Goal: Task Accomplishment & Management: Complete application form

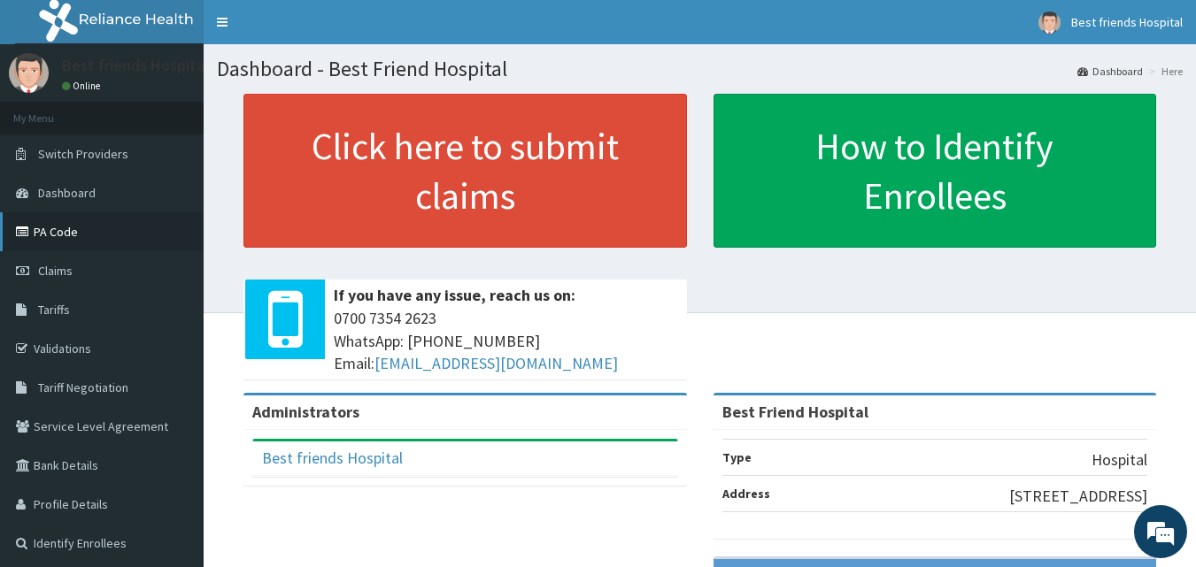
click at [71, 239] on link "PA Code" at bounding box center [102, 231] width 204 height 39
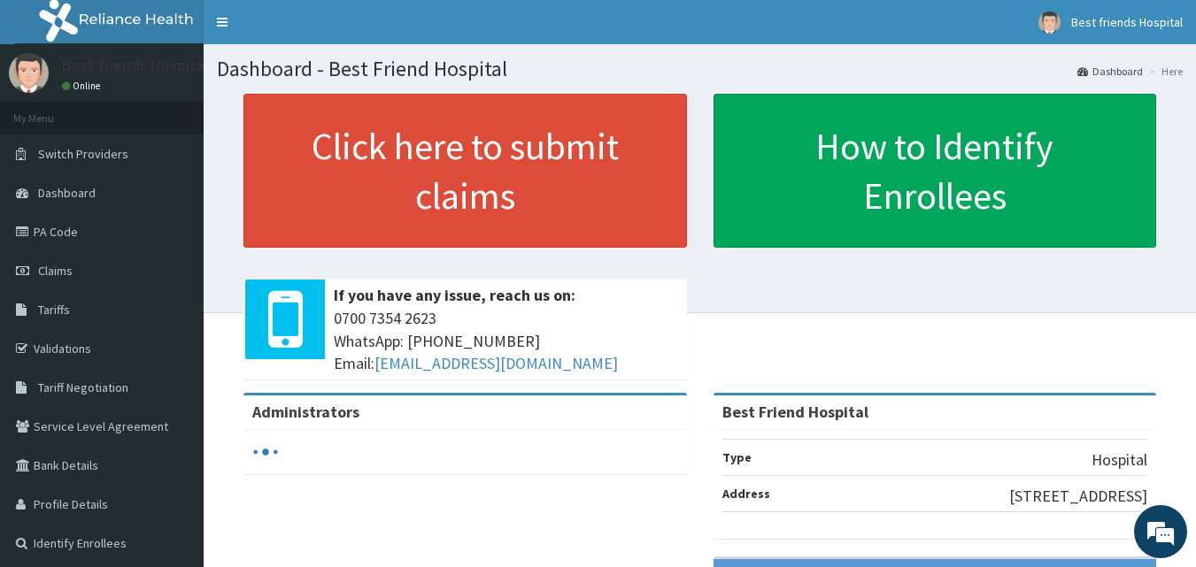
click at [56, 266] on span "Claims" at bounding box center [55, 271] width 35 height 16
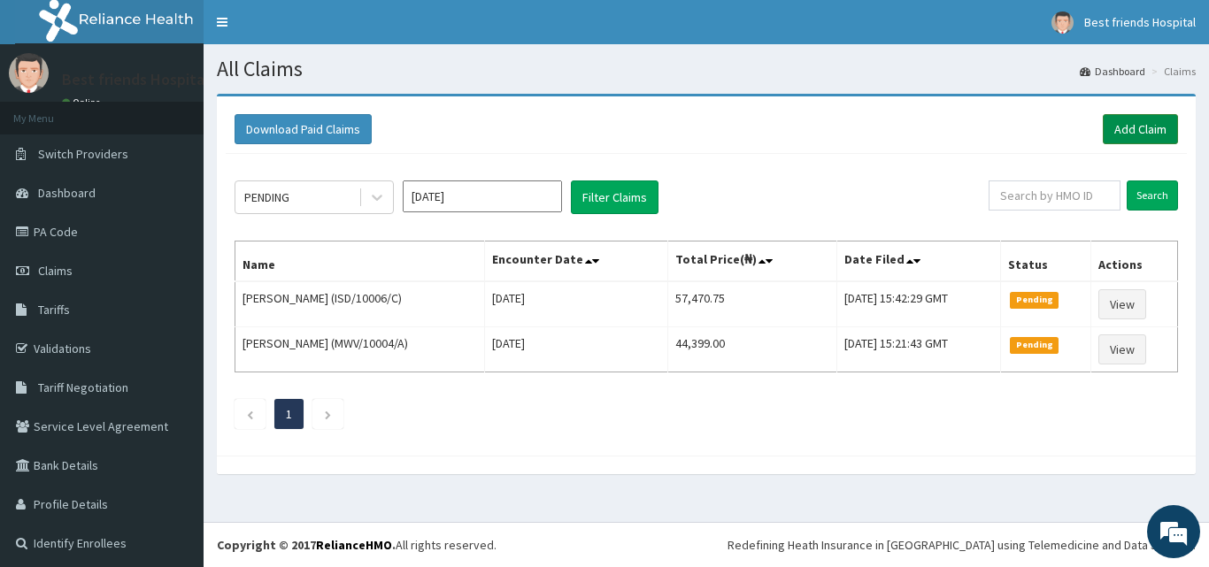
click at [1103, 119] on link "Add Claim" at bounding box center [1140, 129] width 75 height 30
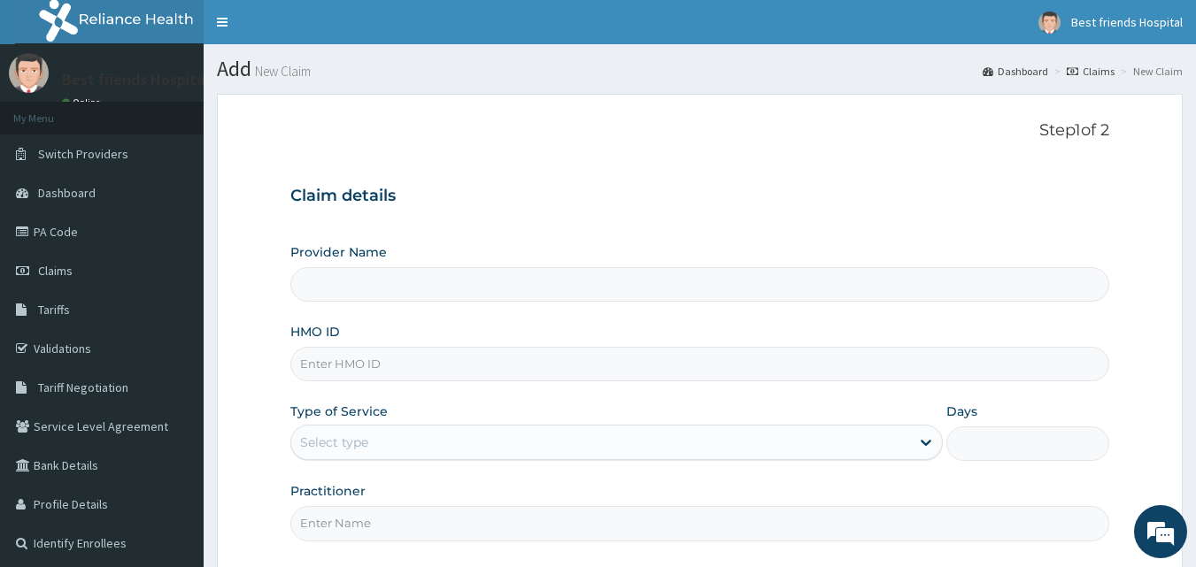
drag, startPoint x: 0, startPoint y: 0, endPoint x: 480, endPoint y: 363, distance: 601.7
click at [479, 365] on input "HMO ID" at bounding box center [700, 364] width 820 height 35
paste input "BPV/10026/B"
type input "BPV/10026/B"
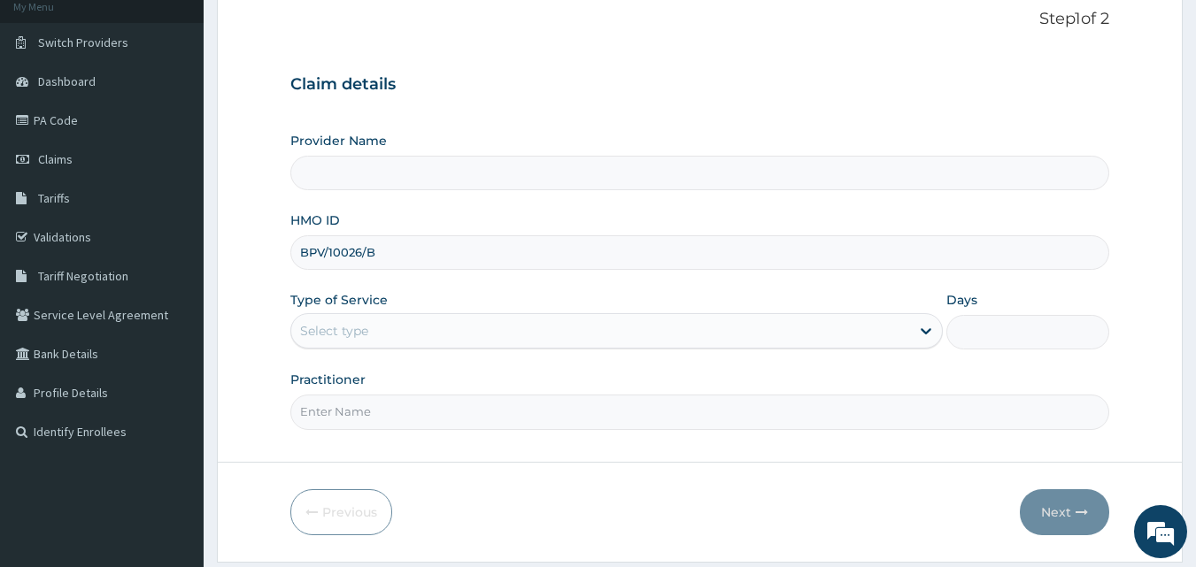
scroll to position [166, 0]
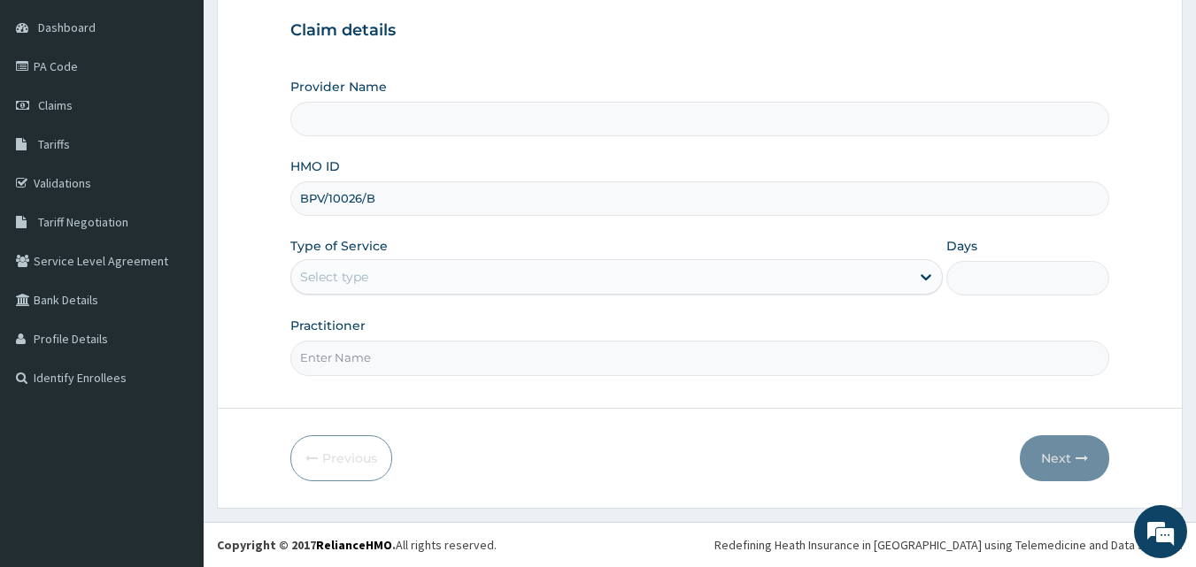
type input "Best Friend Hospital"
type input "BPV/10026/B"
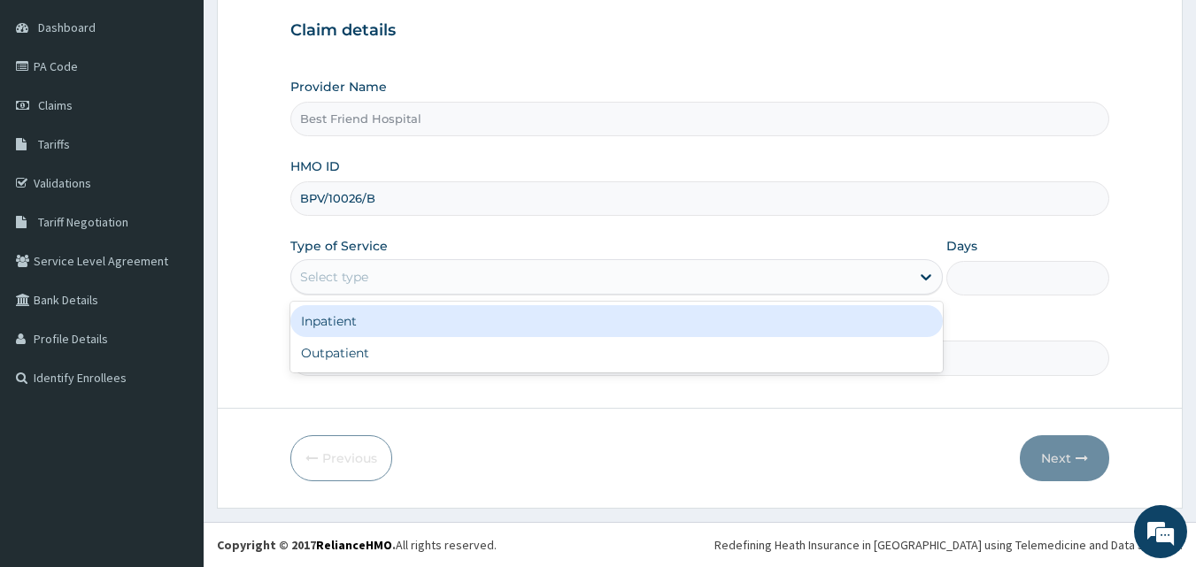
click at [529, 270] on div "Select type" at bounding box center [600, 277] width 619 height 28
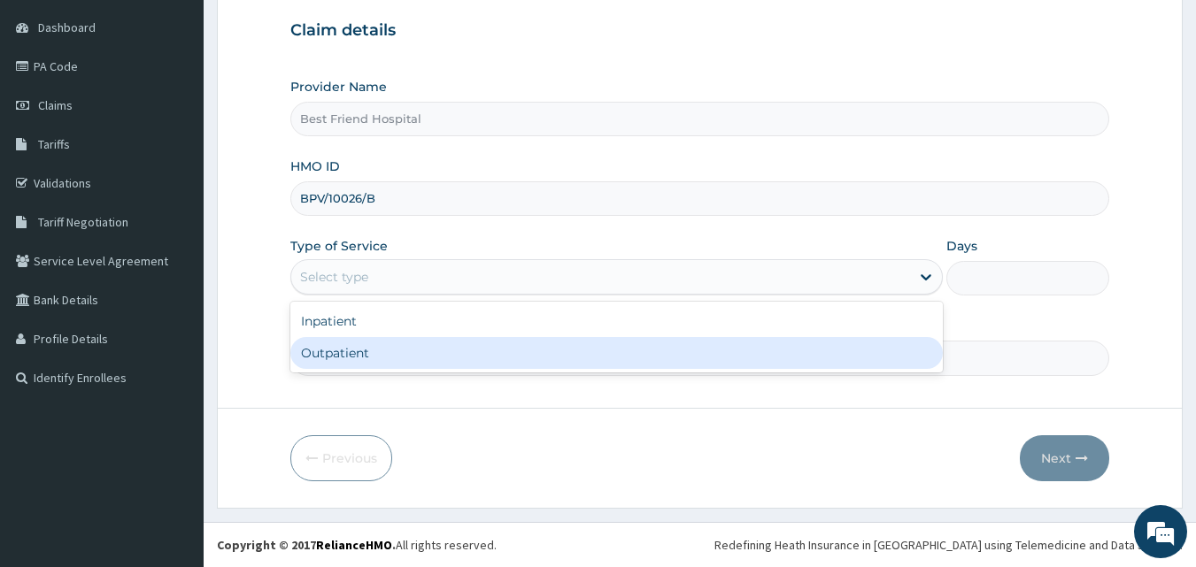
click at [483, 354] on div "Outpatient" at bounding box center [616, 353] width 652 height 32
click at [483, 354] on input "Practitioner" at bounding box center [700, 358] width 820 height 35
type input "1"
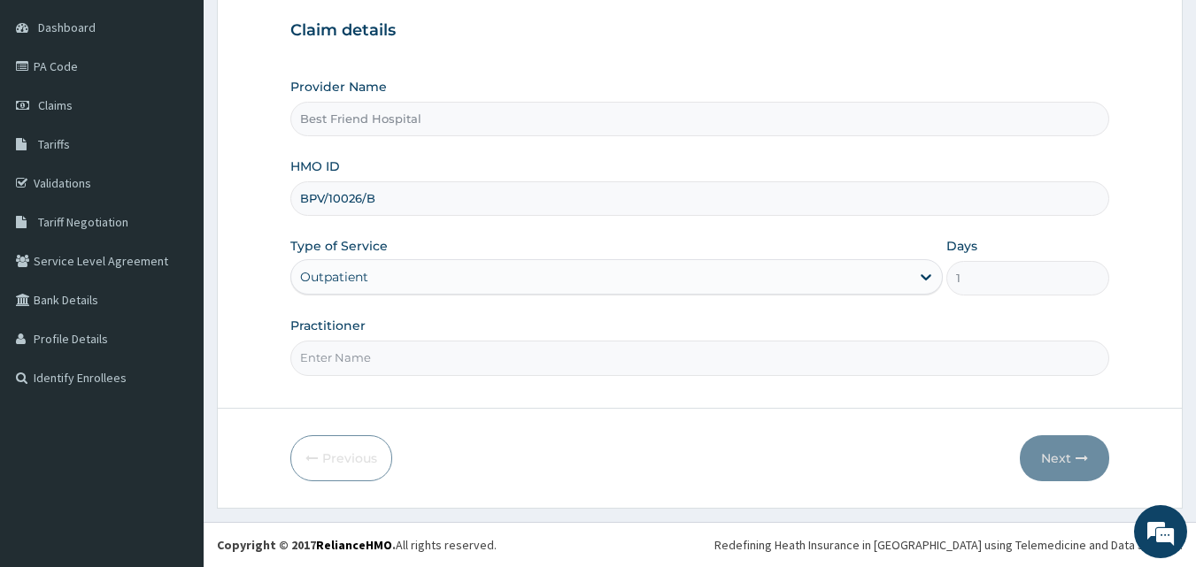
click at [483, 354] on input "Practitioner" at bounding box center [700, 358] width 820 height 35
type input "DR. OLANREWAJU"
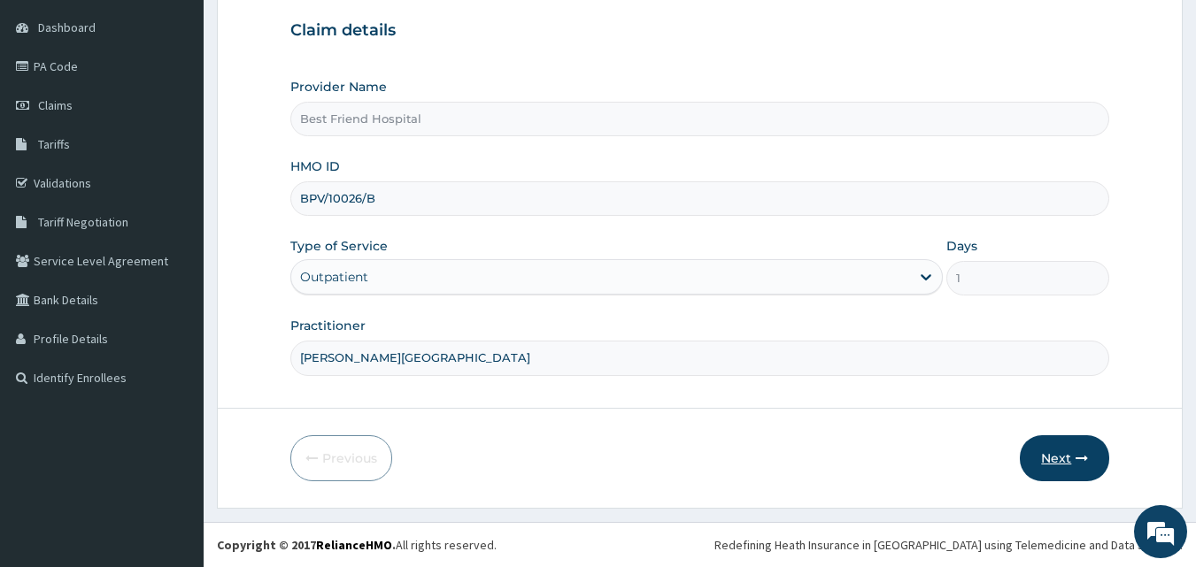
click at [1070, 458] on button "Next" at bounding box center [1064, 459] width 89 height 46
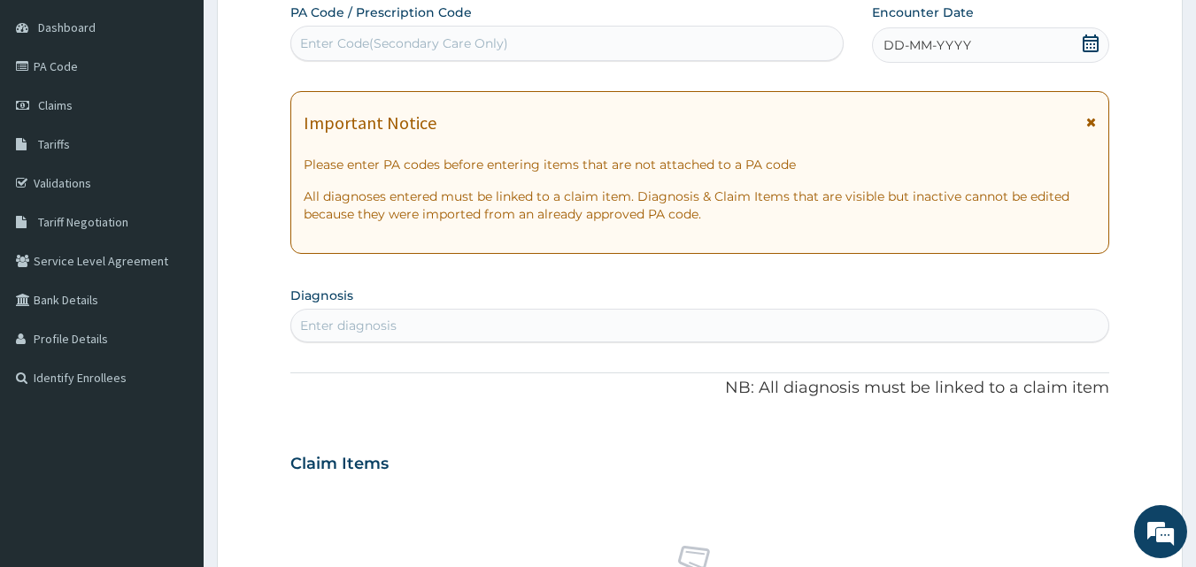
click at [652, 48] on div "Enter Code(Secondary Care Only)" at bounding box center [567, 43] width 552 height 28
type input "PA/CAD90F"
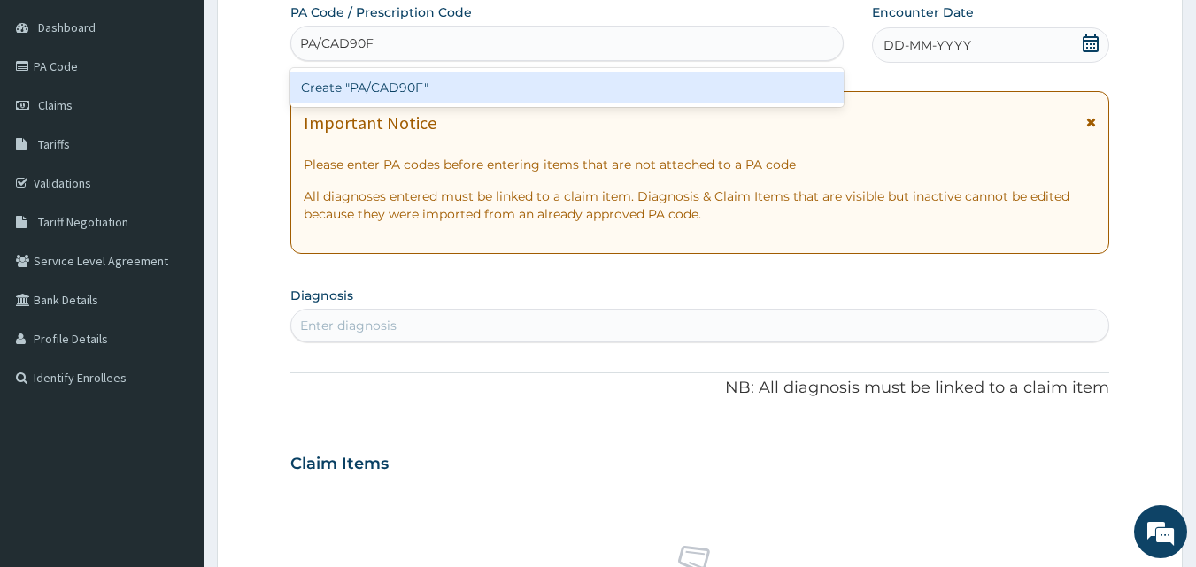
click at [692, 82] on div "Create "PA/CAD90F"" at bounding box center [567, 88] width 554 height 32
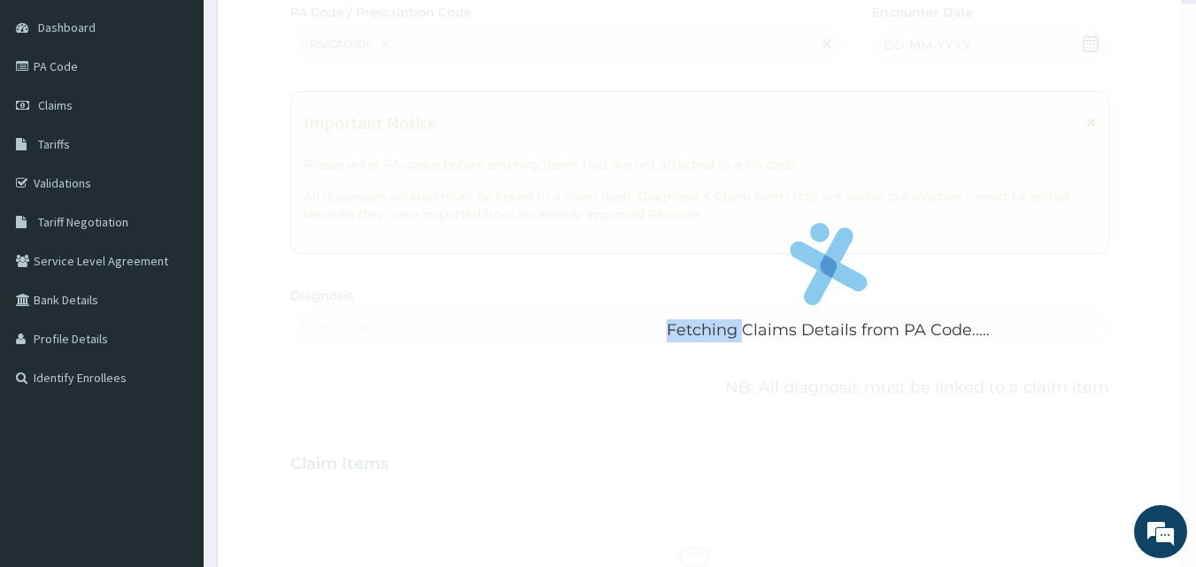
click at [692, 82] on div "Fetching Claims Details from PA Code....." at bounding box center [828, 287] width 1077 height 567
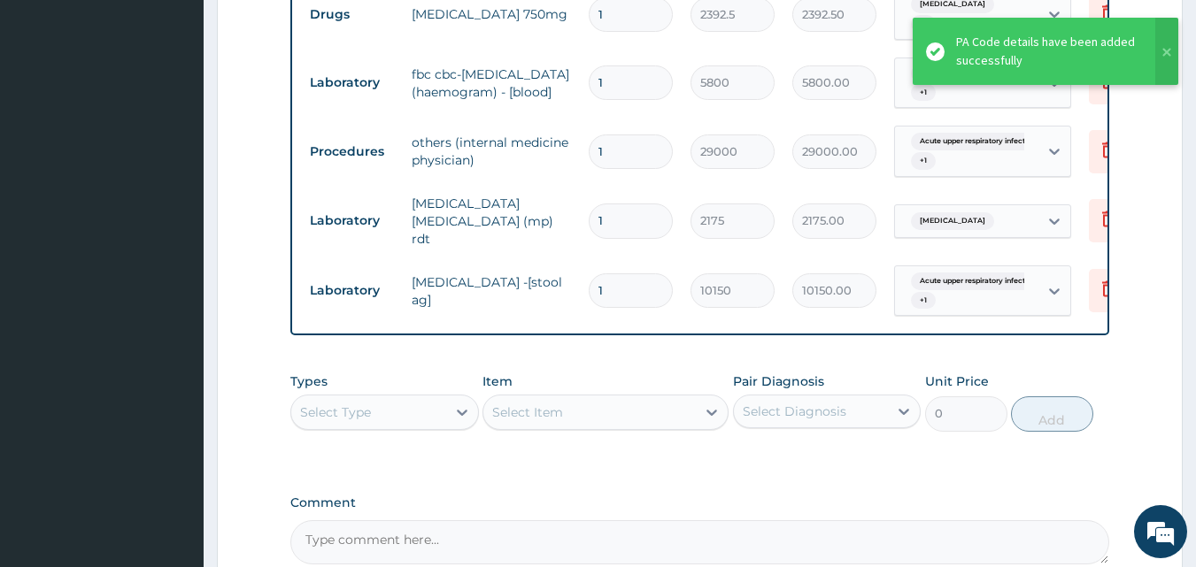
scroll to position [1315, 0]
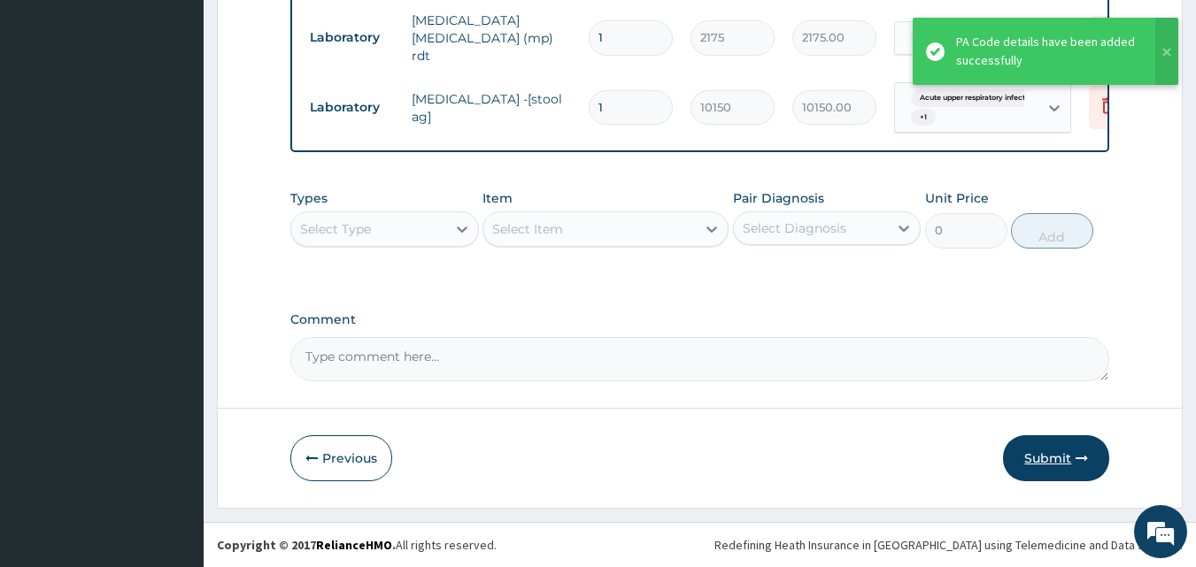
click at [1041, 453] on button "Submit" at bounding box center [1056, 459] width 106 height 46
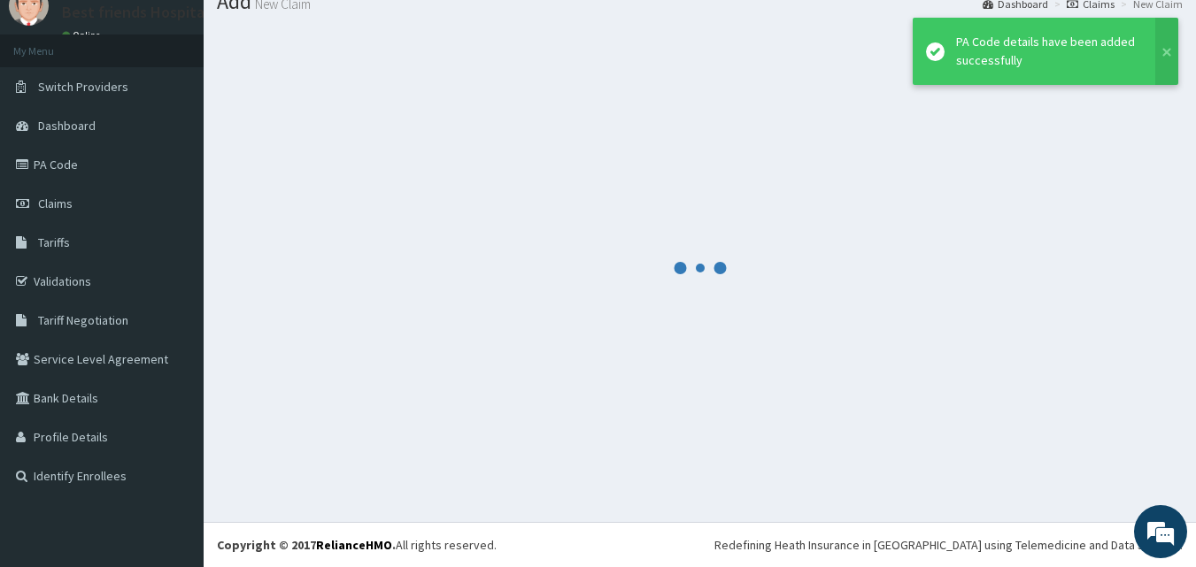
scroll to position [67, 0]
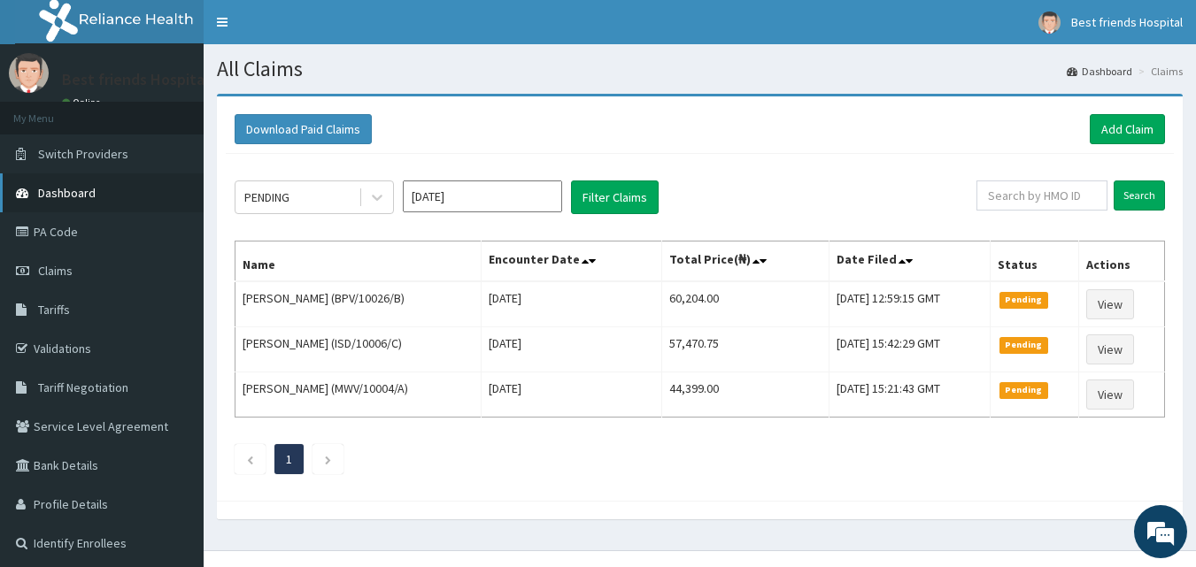
click at [94, 181] on link "Dashboard" at bounding box center [102, 193] width 204 height 39
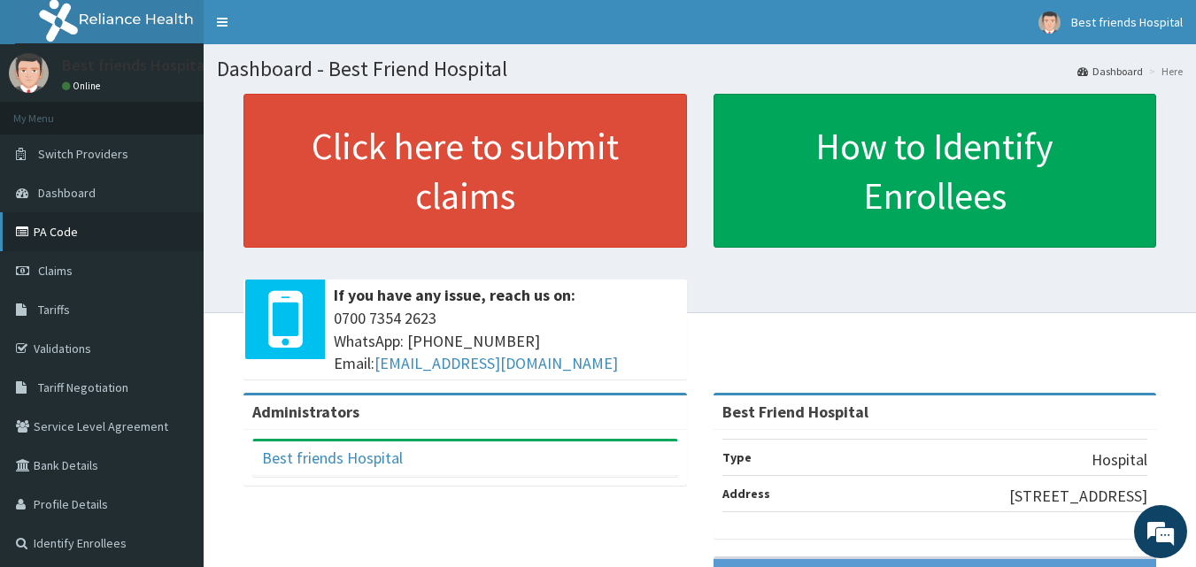
click at [73, 240] on link "PA Code" at bounding box center [102, 231] width 204 height 39
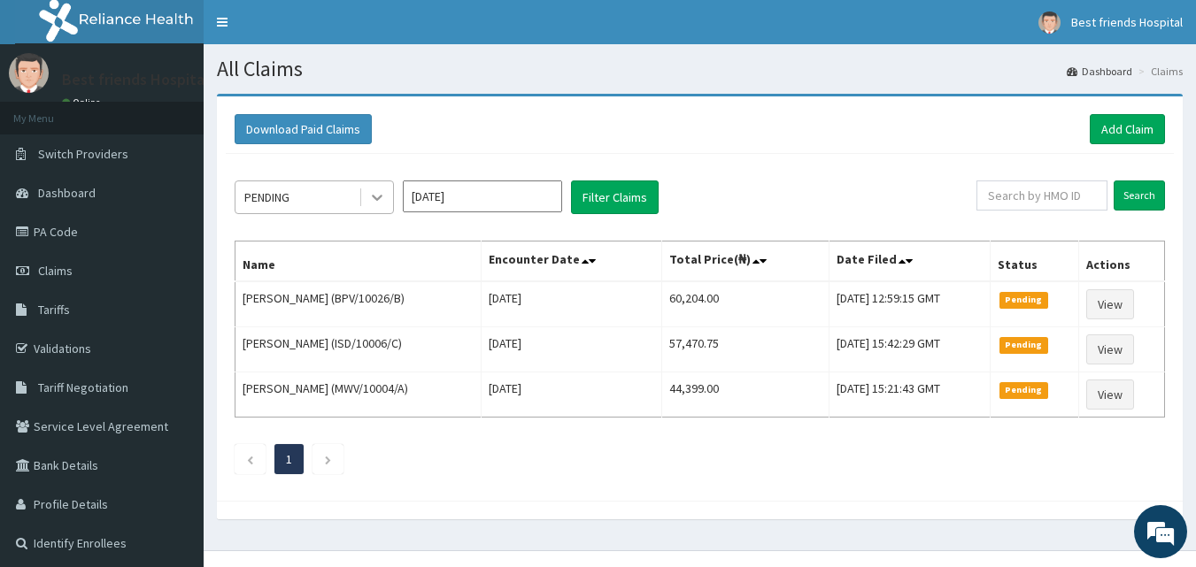
click at [382, 207] on div at bounding box center [377, 197] width 32 height 32
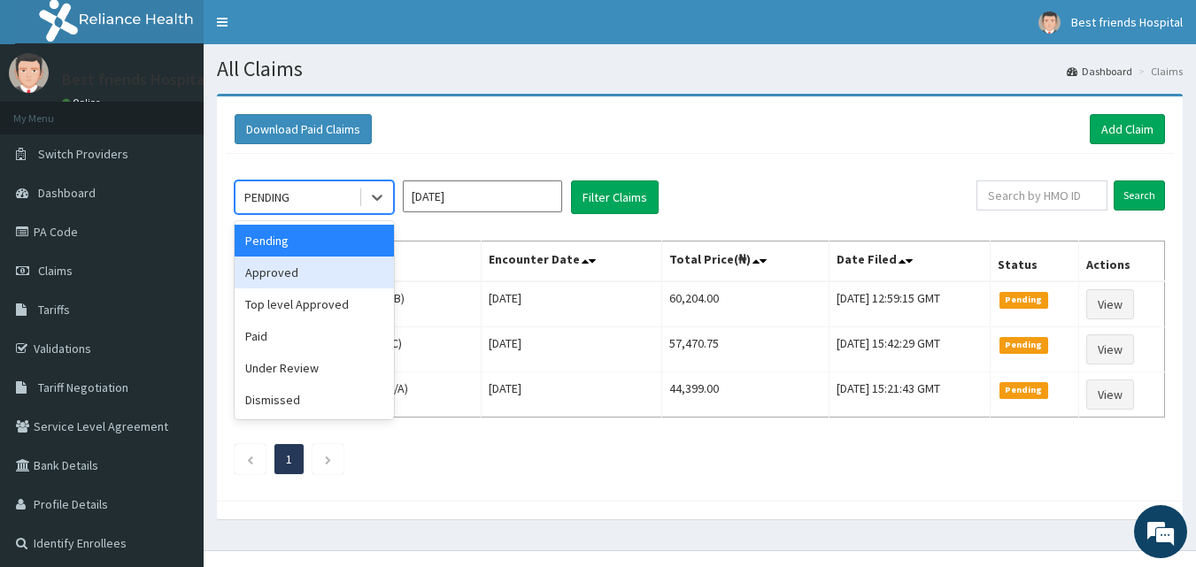
click at [320, 280] on div "Approved" at bounding box center [314, 273] width 159 height 32
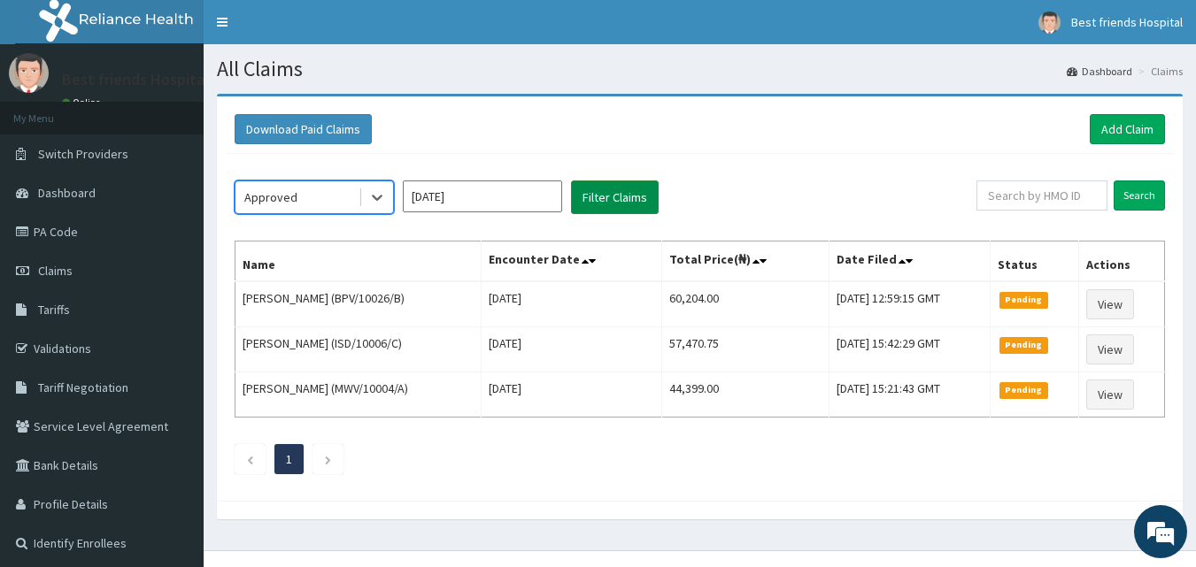
click at [600, 200] on button "Filter Claims" at bounding box center [615, 198] width 88 height 34
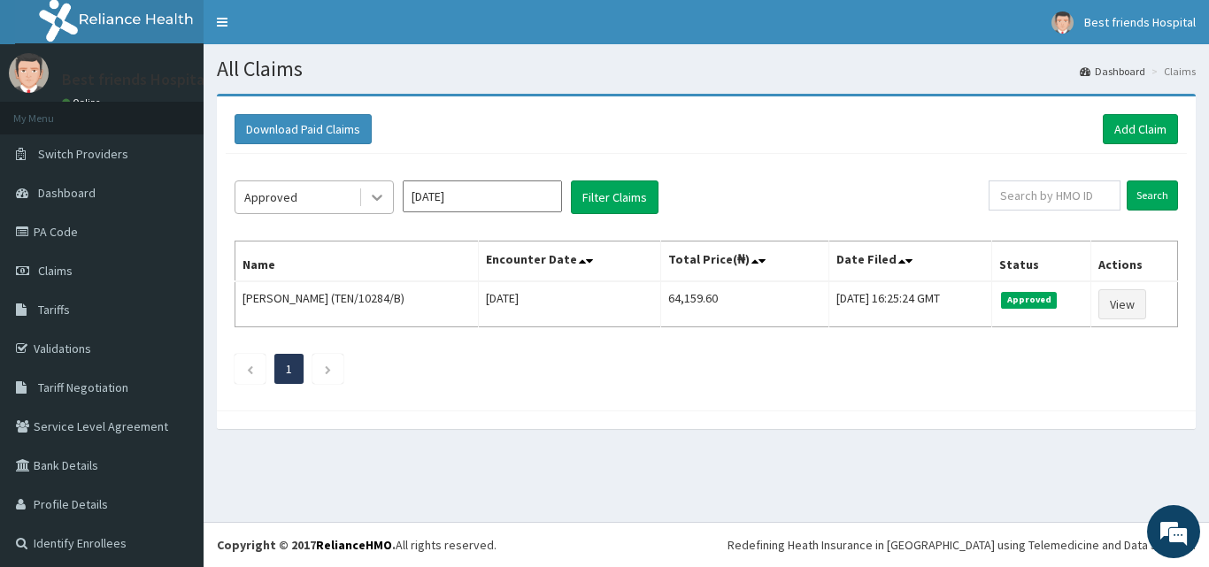
click at [382, 202] on icon at bounding box center [377, 198] width 18 height 18
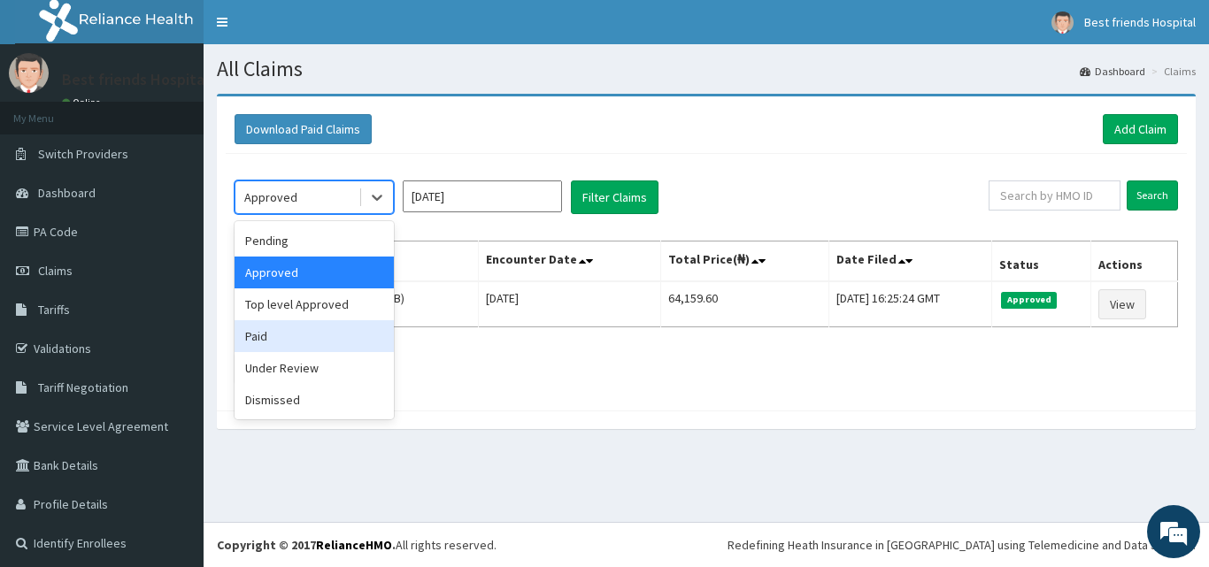
click at [339, 344] on div "Paid" at bounding box center [314, 336] width 159 height 32
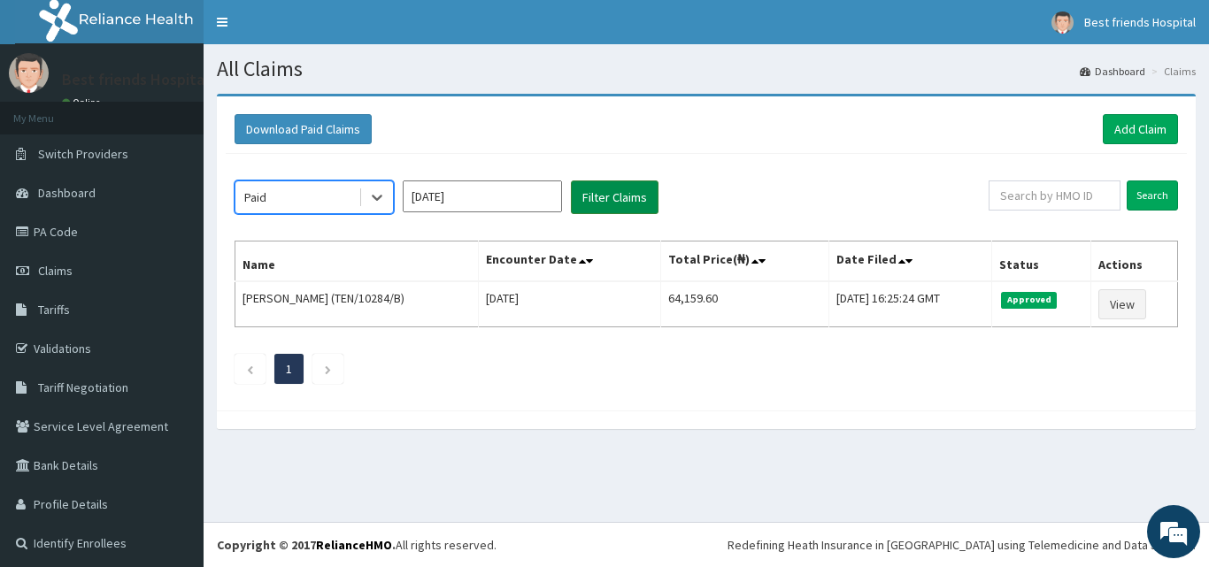
click at [607, 203] on button "Filter Claims" at bounding box center [615, 198] width 88 height 34
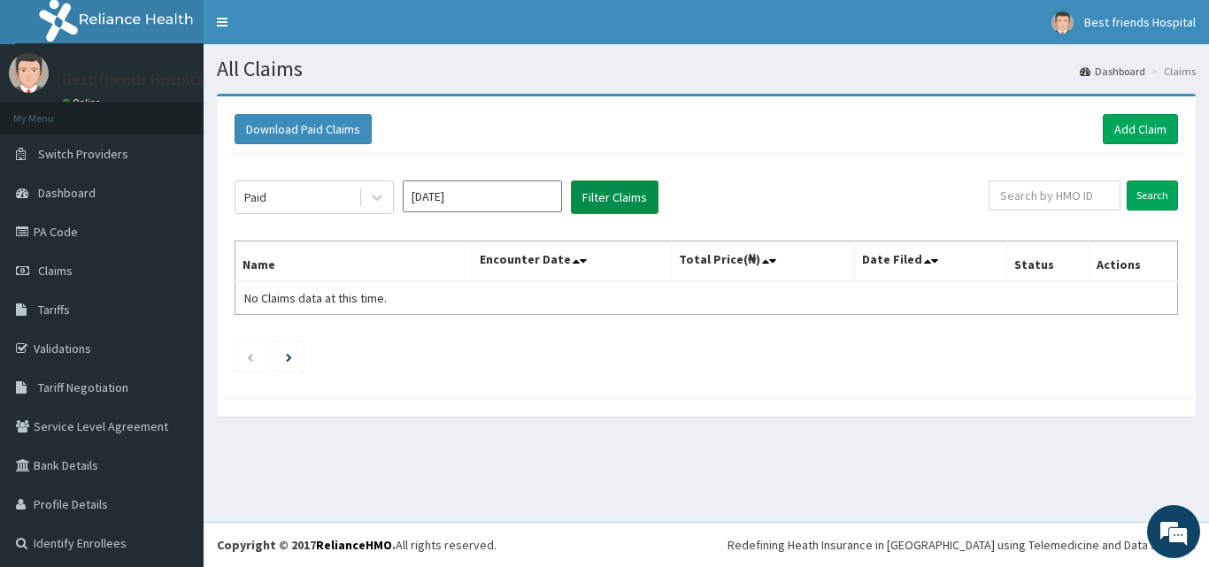
click at [618, 202] on button "Filter Claims" at bounding box center [615, 198] width 88 height 34
click at [380, 202] on icon at bounding box center [377, 198] width 18 height 18
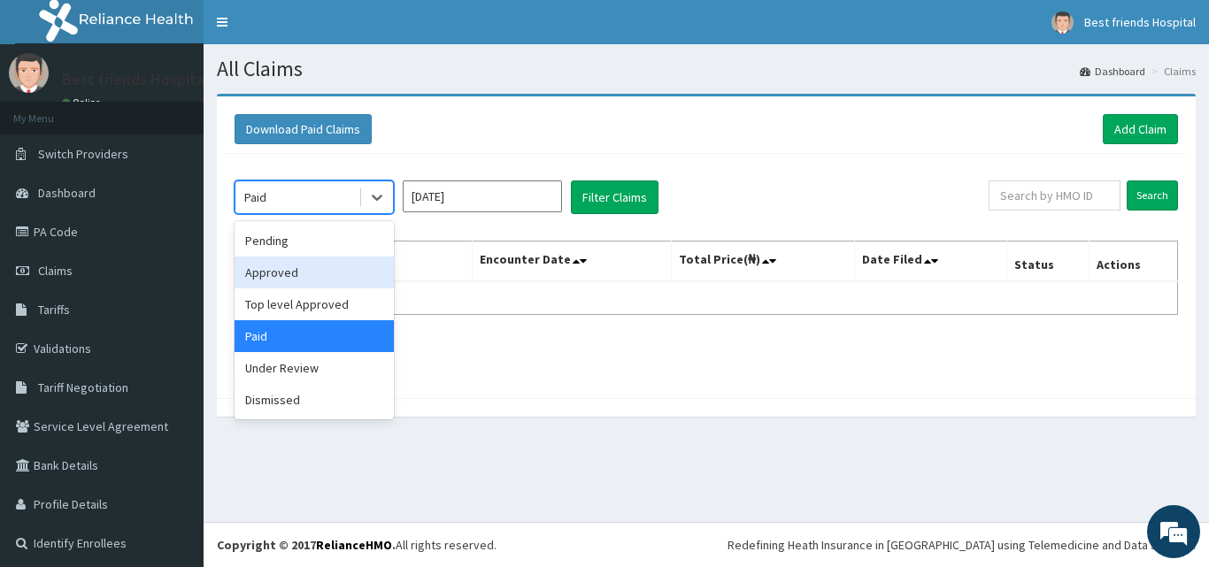
click at [347, 270] on div "Approved" at bounding box center [314, 273] width 159 height 32
click at [347, 270] on th "Name" at bounding box center [353, 262] width 237 height 41
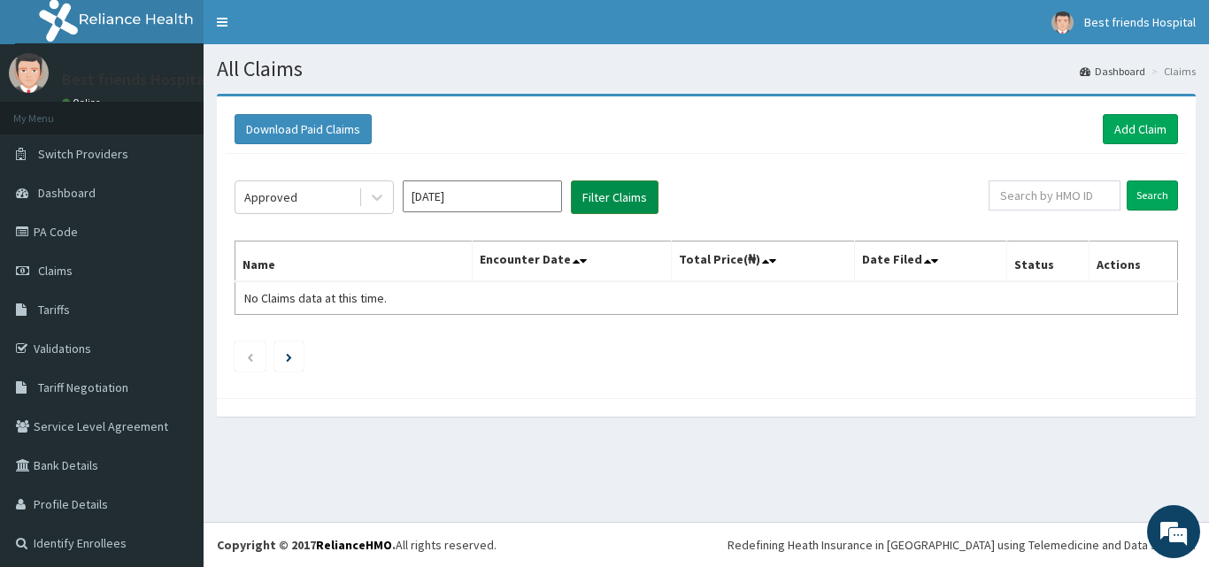
click at [625, 205] on button "Filter Claims" at bounding box center [615, 198] width 88 height 34
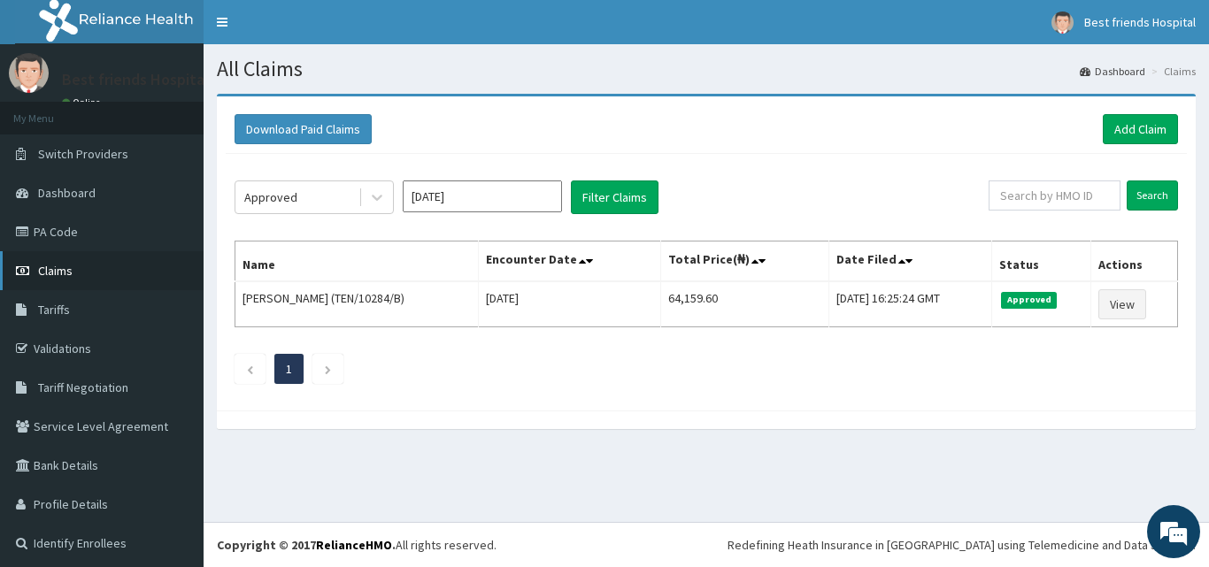
click at [73, 265] on link "Claims" at bounding box center [102, 270] width 204 height 39
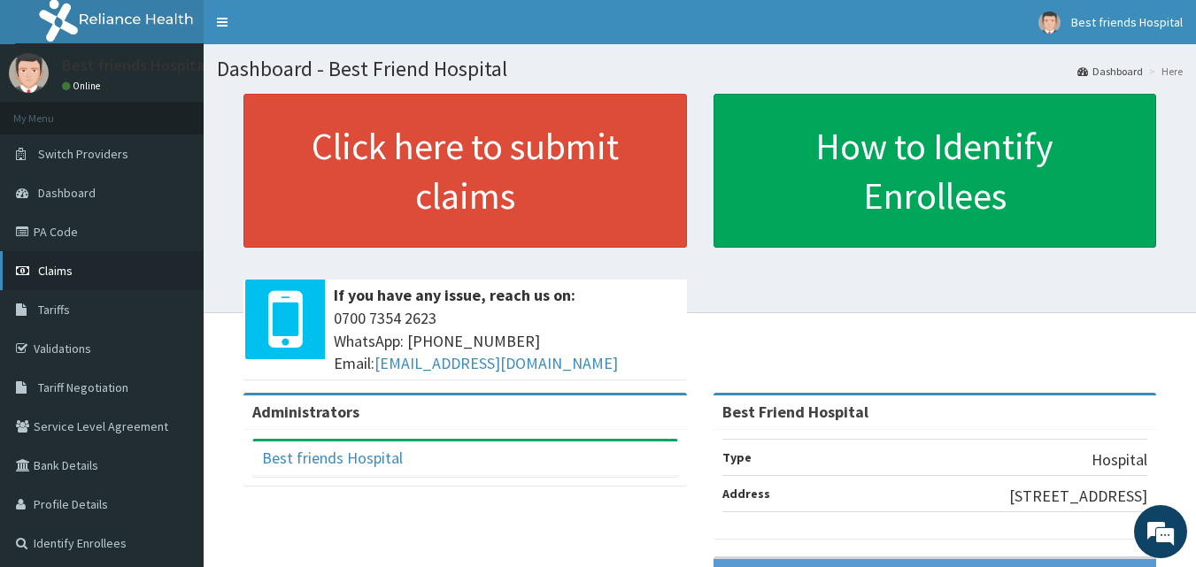
click at [87, 270] on link "Claims" at bounding box center [102, 270] width 204 height 39
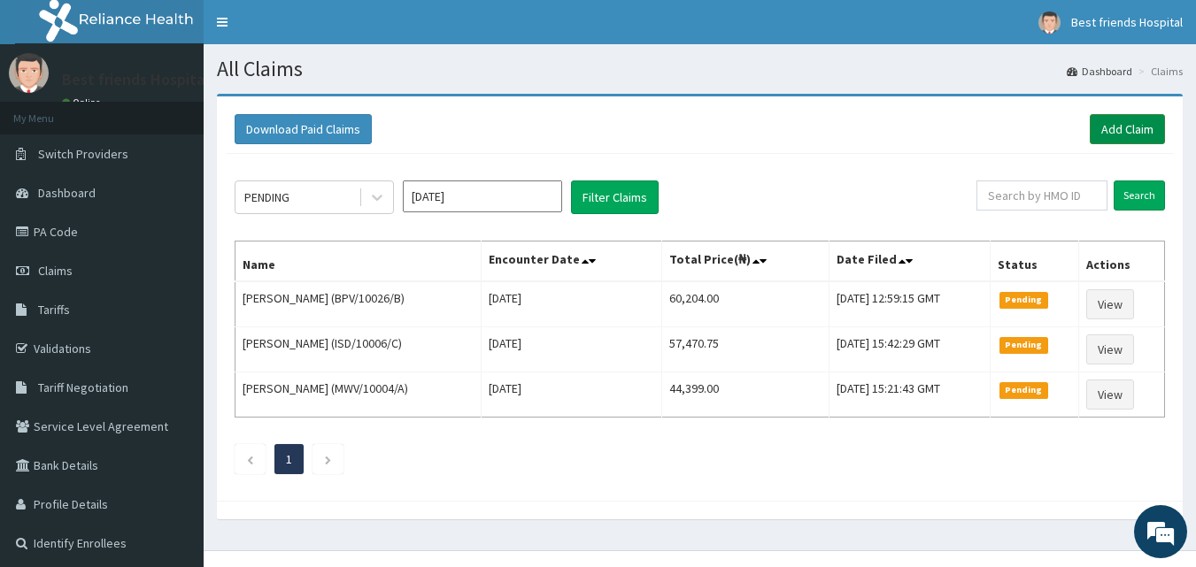
click at [1118, 125] on link "Add Claim" at bounding box center [1127, 129] width 75 height 30
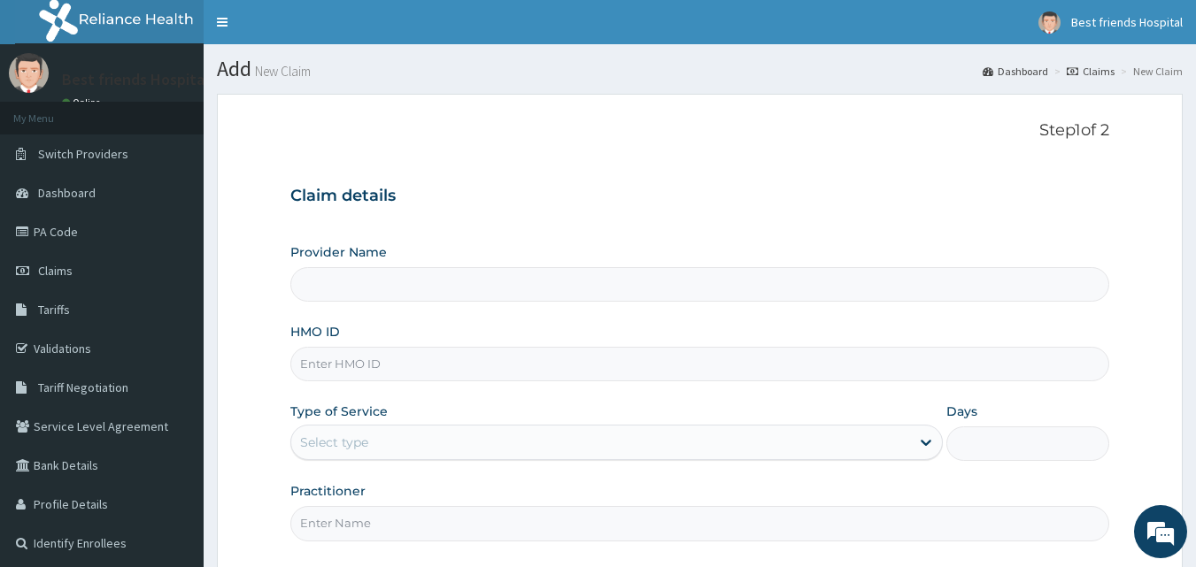
click at [432, 367] on input "HMO ID" at bounding box center [700, 364] width 820 height 35
paste input "MWV/10004/A"
type input "MWV/10004/A"
type input "Best Friend Hospital"
type input "MWV/10004/A"
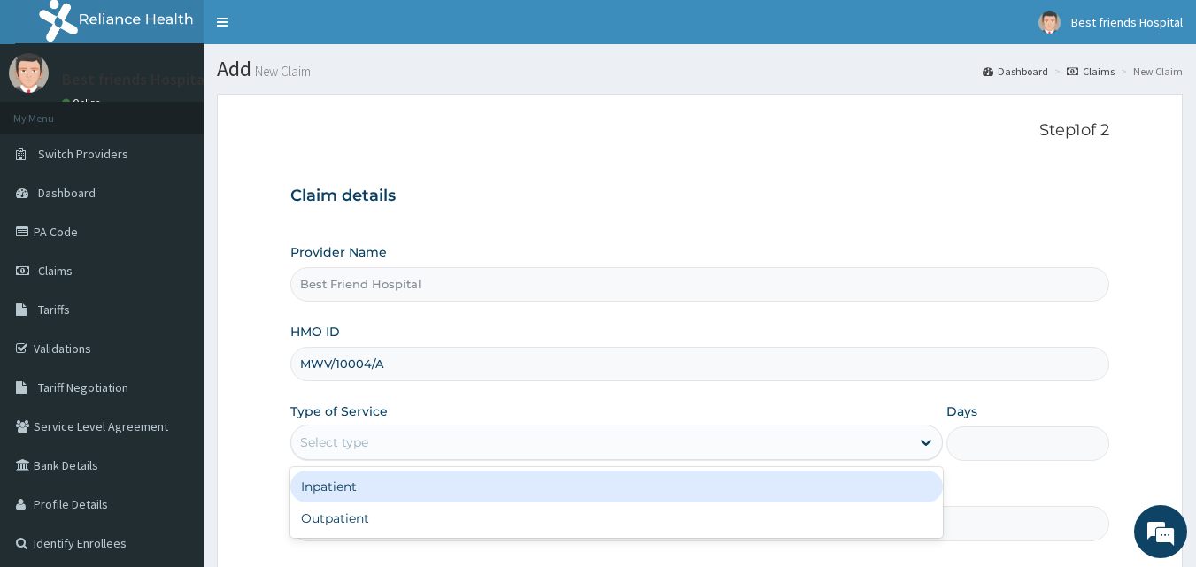
click at [405, 447] on div "Select type" at bounding box center [600, 442] width 619 height 28
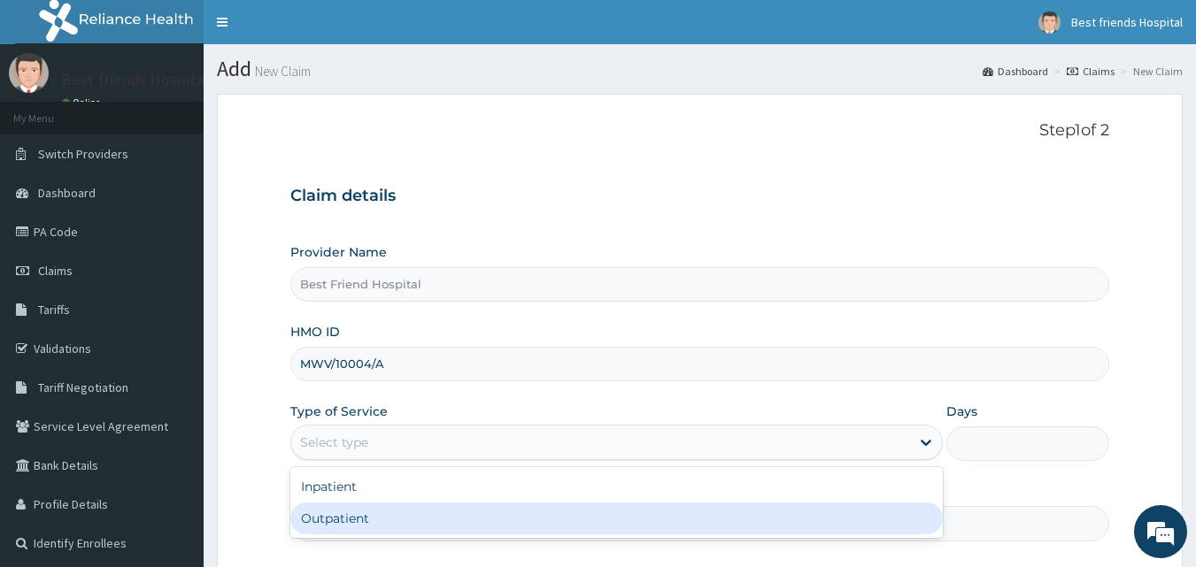
click at [402, 519] on div "Outpatient" at bounding box center [616, 519] width 652 height 32
type input "1"
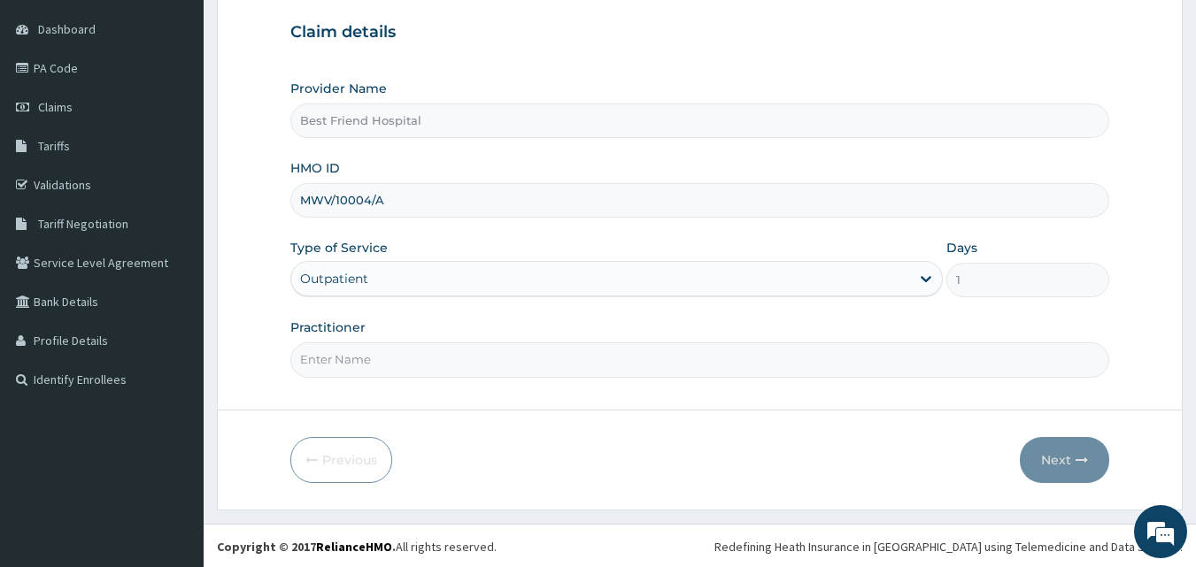
scroll to position [166, 0]
click at [724, 360] on input "Practitioner" at bounding box center [700, 358] width 820 height 35
type input "[PERSON_NAME][GEOGRAPHIC_DATA]"
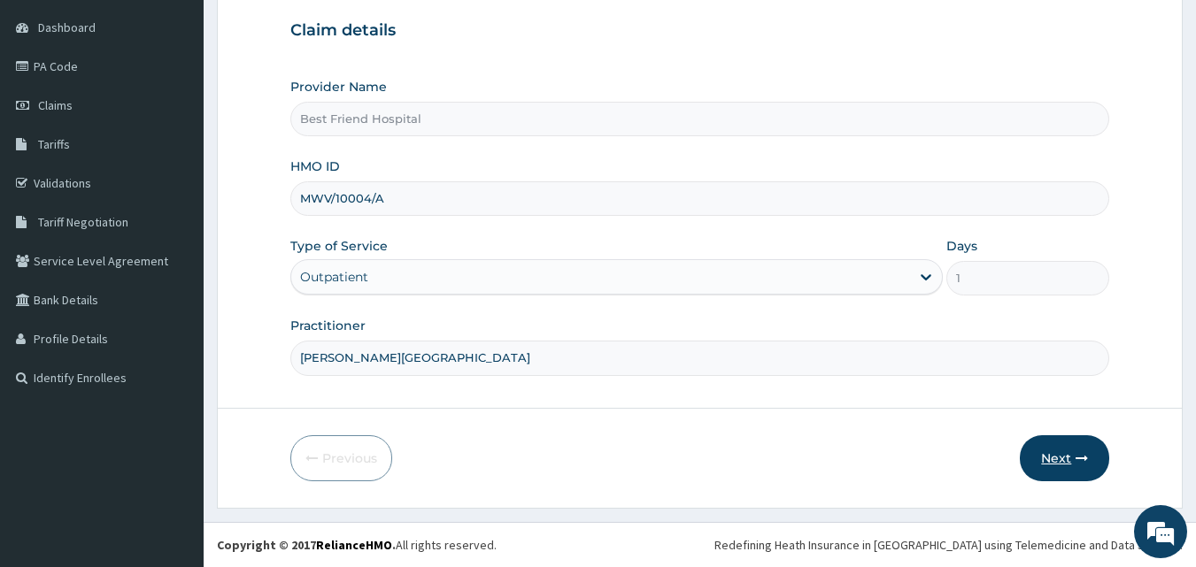
click at [1051, 454] on button "Next" at bounding box center [1064, 459] width 89 height 46
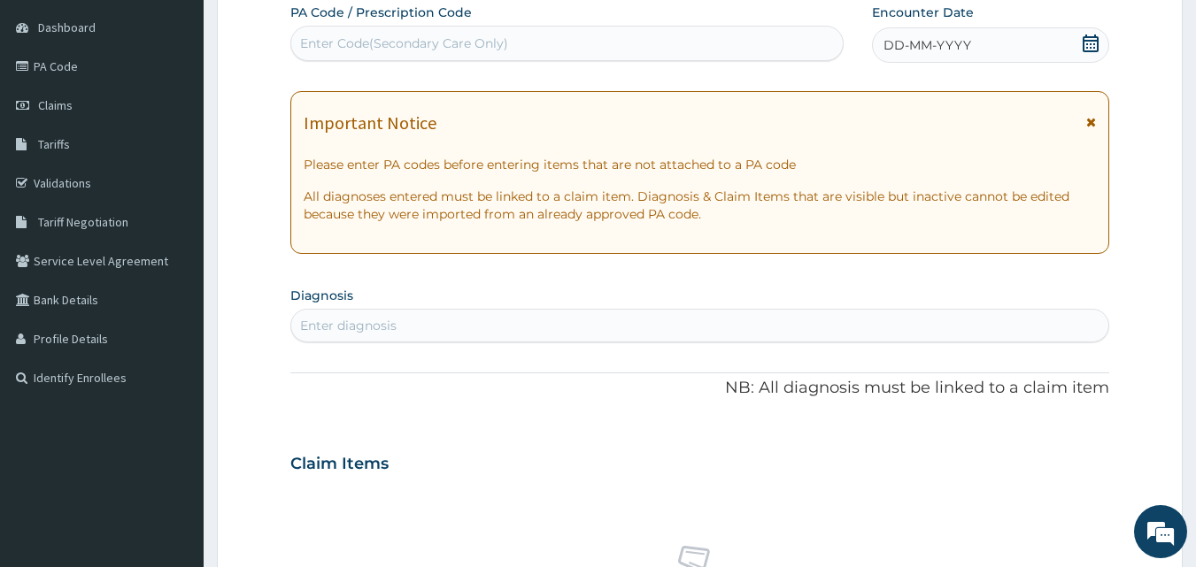
click at [592, 49] on div "Enter Code(Secondary Care Only)" at bounding box center [567, 43] width 552 height 28
type input "PA/579518"
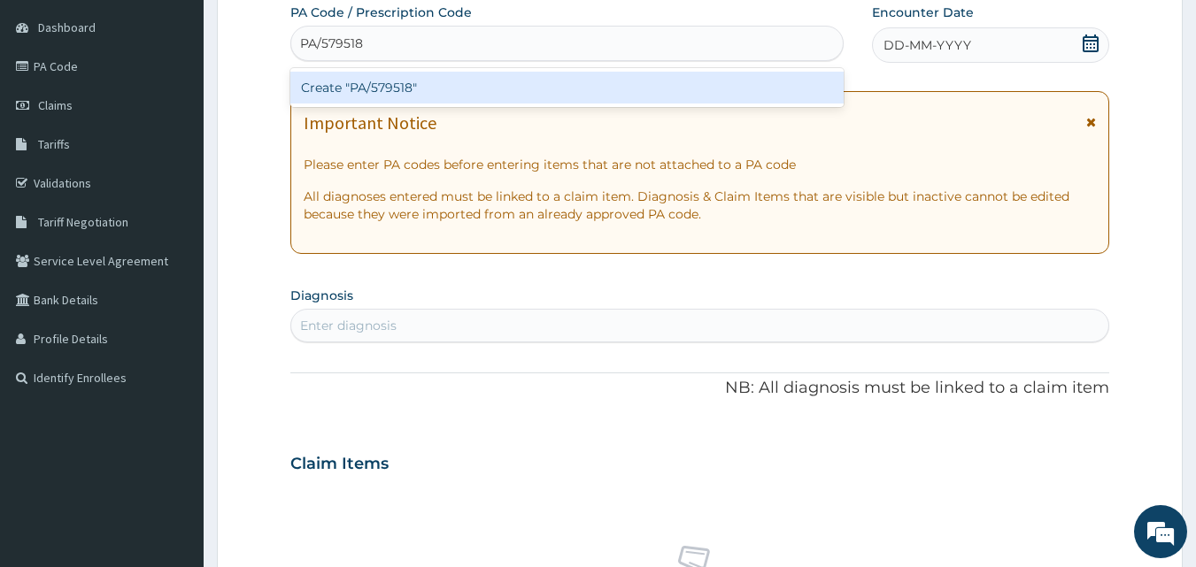
click at [514, 82] on div "Create "PA/579518"" at bounding box center [567, 88] width 554 height 32
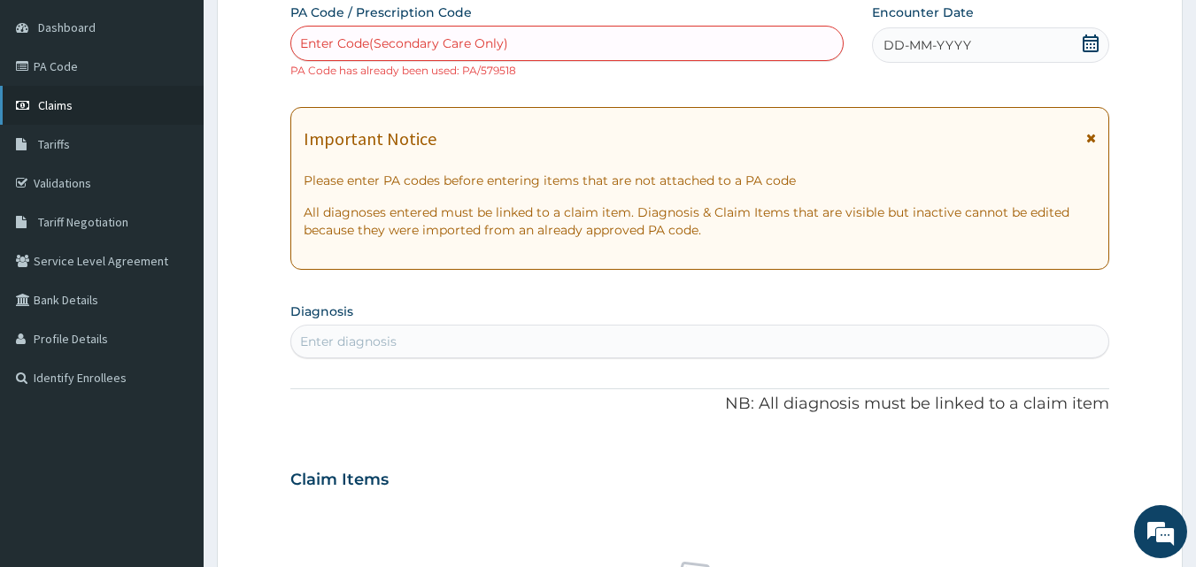
click at [66, 107] on span "Claims" at bounding box center [55, 105] width 35 height 16
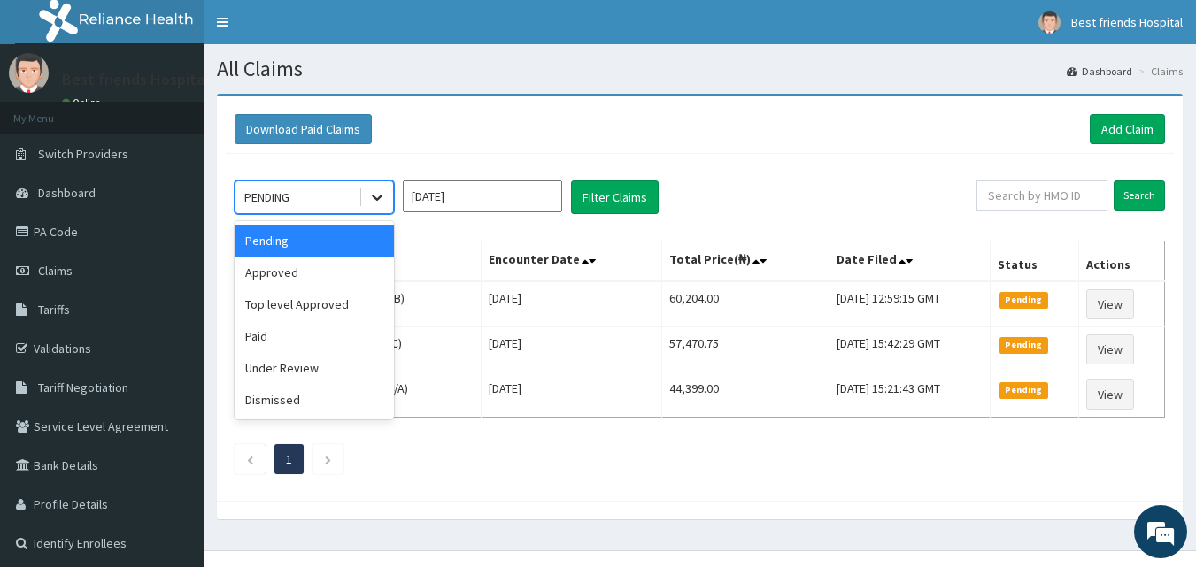
click at [370, 198] on icon at bounding box center [377, 198] width 18 height 18
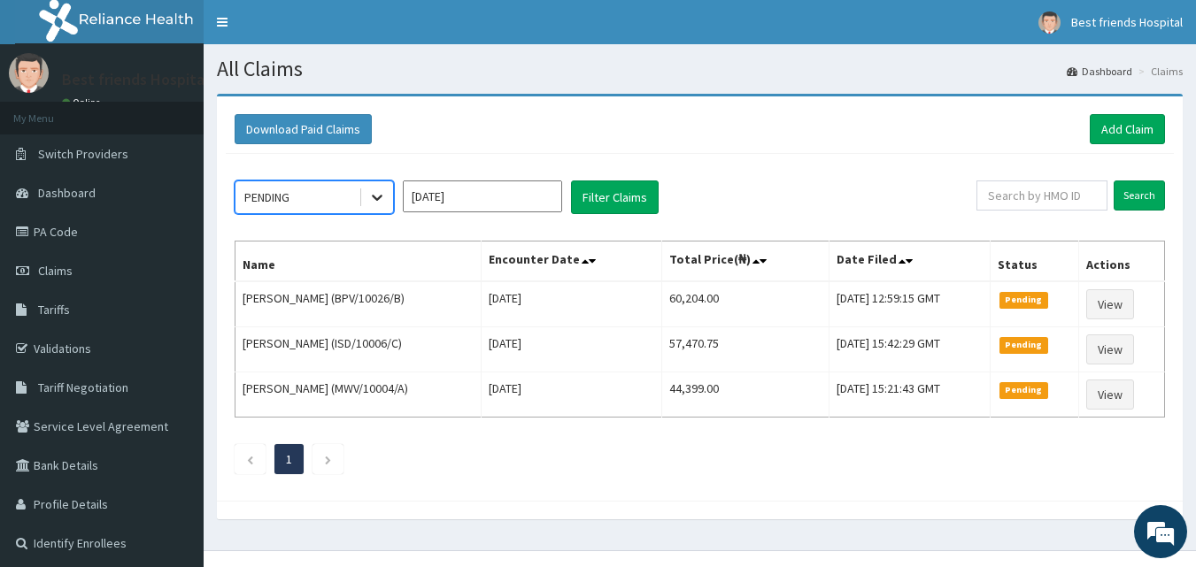
click at [382, 197] on icon at bounding box center [377, 199] width 11 height 6
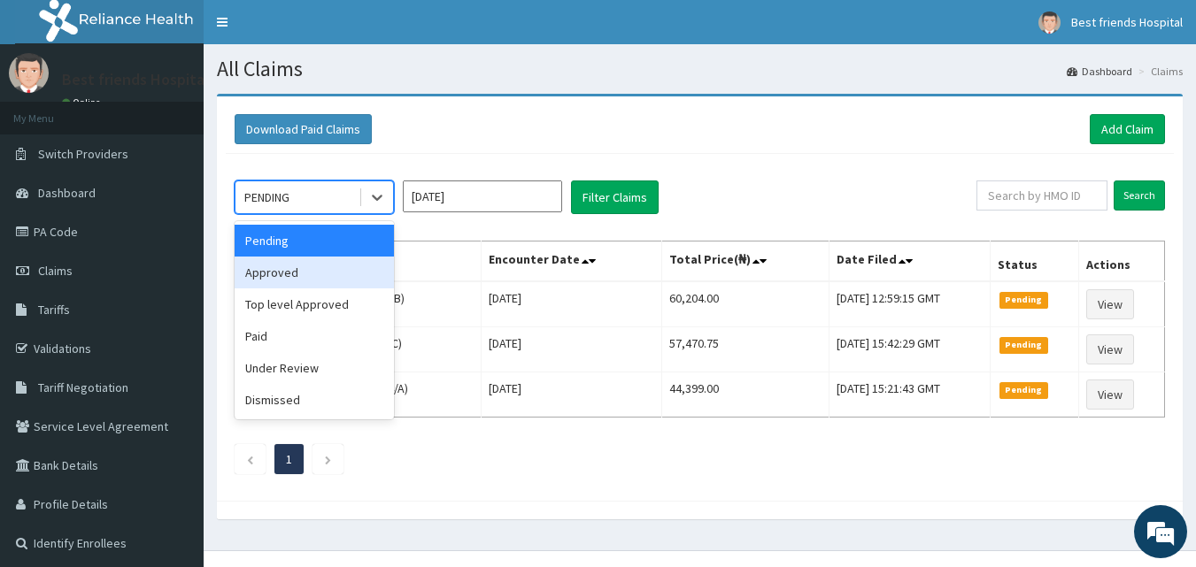
click at [346, 268] on div "Approved" at bounding box center [314, 273] width 159 height 32
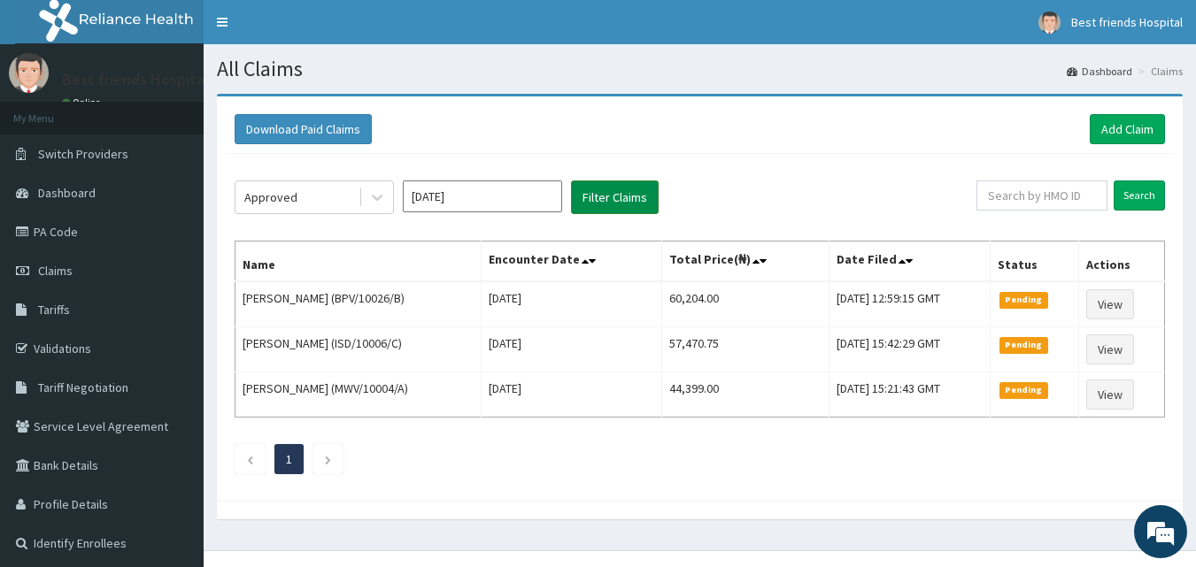
click at [595, 188] on button "Filter Claims" at bounding box center [615, 198] width 88 height 34
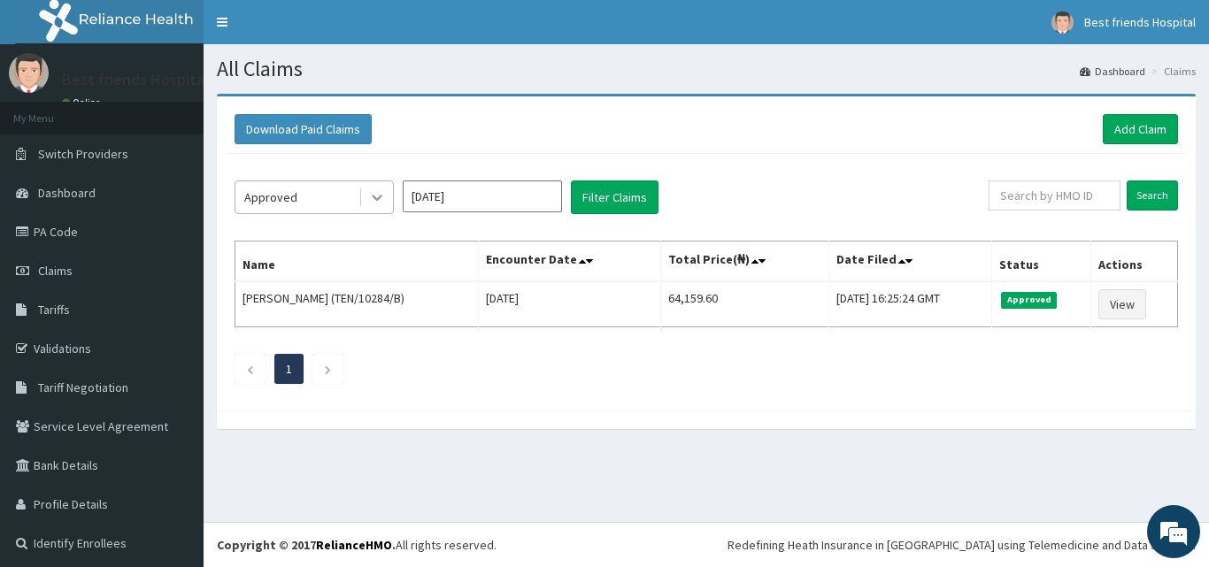
click at [383, 204] on icon at bounding box center [377, 198] width 18 height 18
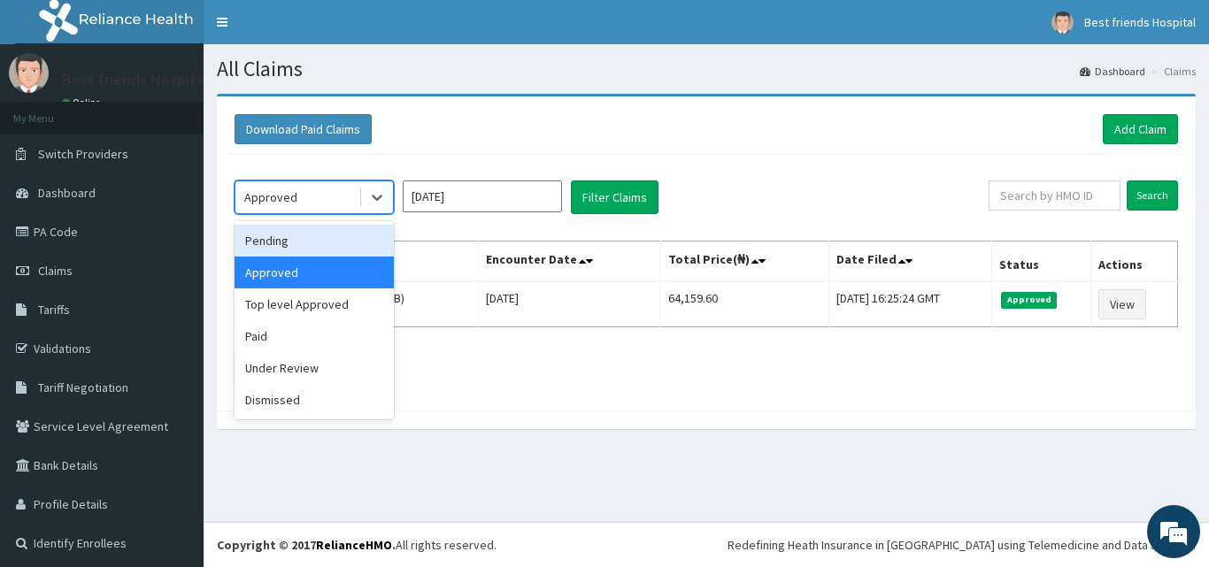
click at [336, 256] on div "Pending" at bounding box center [314, 241] width 159 height 32
click at [336, 256] on th "Name" at bounding box center [356, 262] width 243 height 41
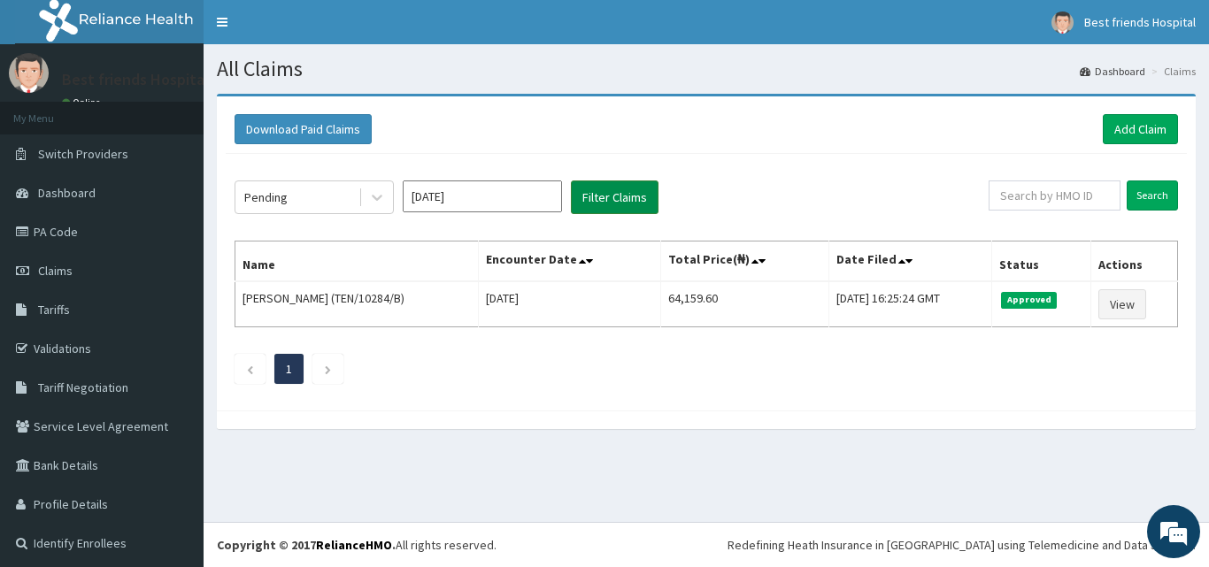
click at [590, 182] on button "Filter Claims" at bounding box center [615, 198] width 88 height 34
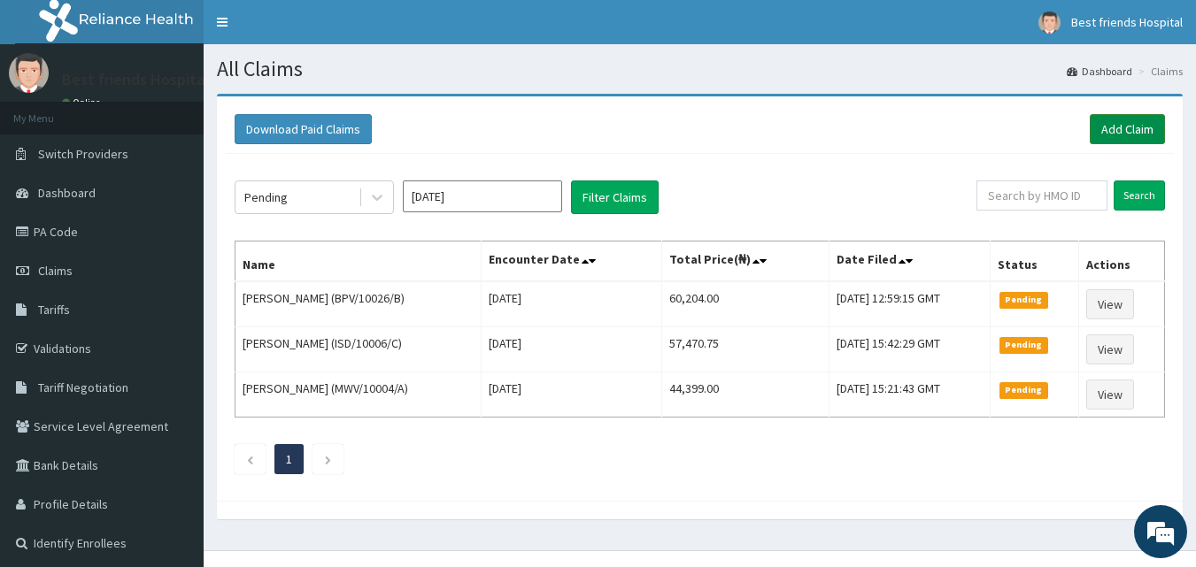
click at [1143, 123] on link "Add Claim" at bounding box center [1127, 129] width 75 height 30
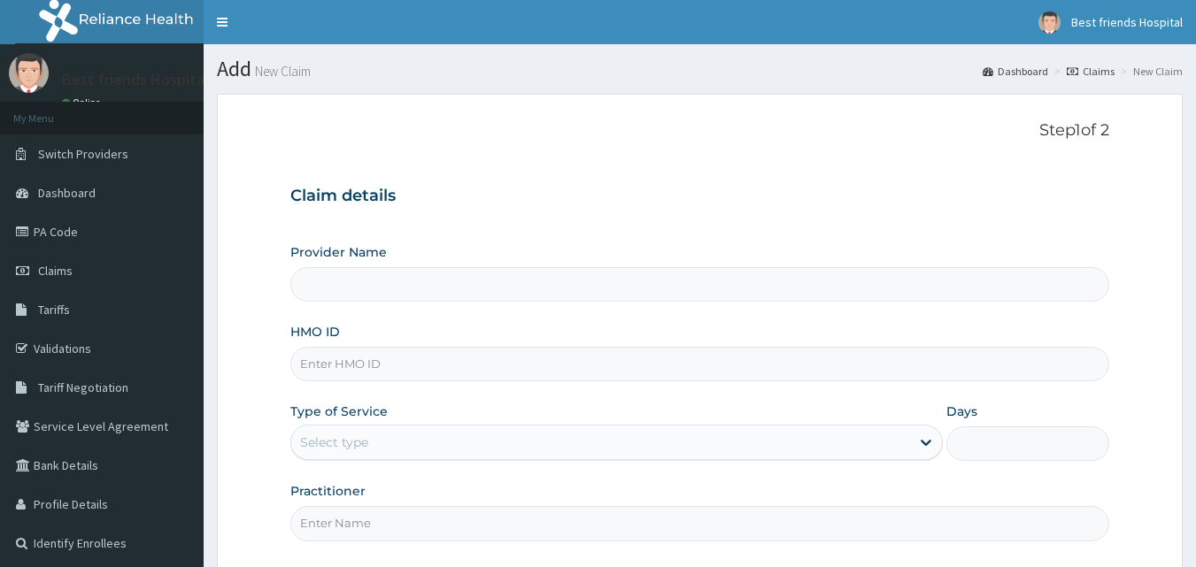
click at [497, 374] on input "HMO ID" at bounding box center [700, 364] width 820 height 35
paste input "OHT/11647/A"
type input "OHT/11647/A"
type input "Best Friend Hospital"
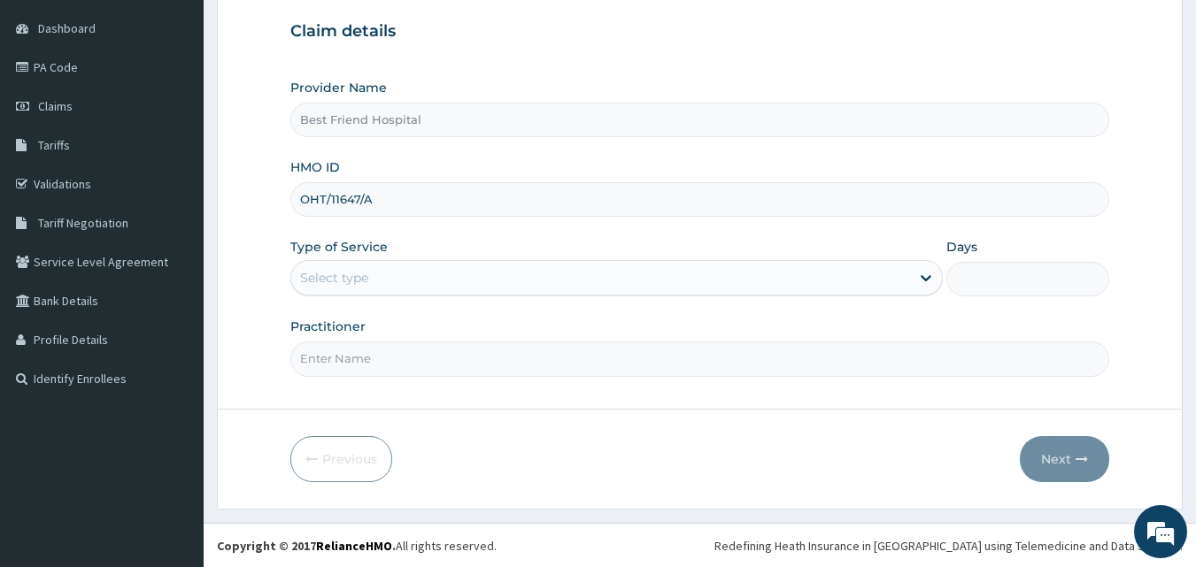
scroll to position [166, 0]
type input "OHT/11647/A"
click at [877, 285] on div "Select type" at bounding box center [600, 277] width 619 height 28
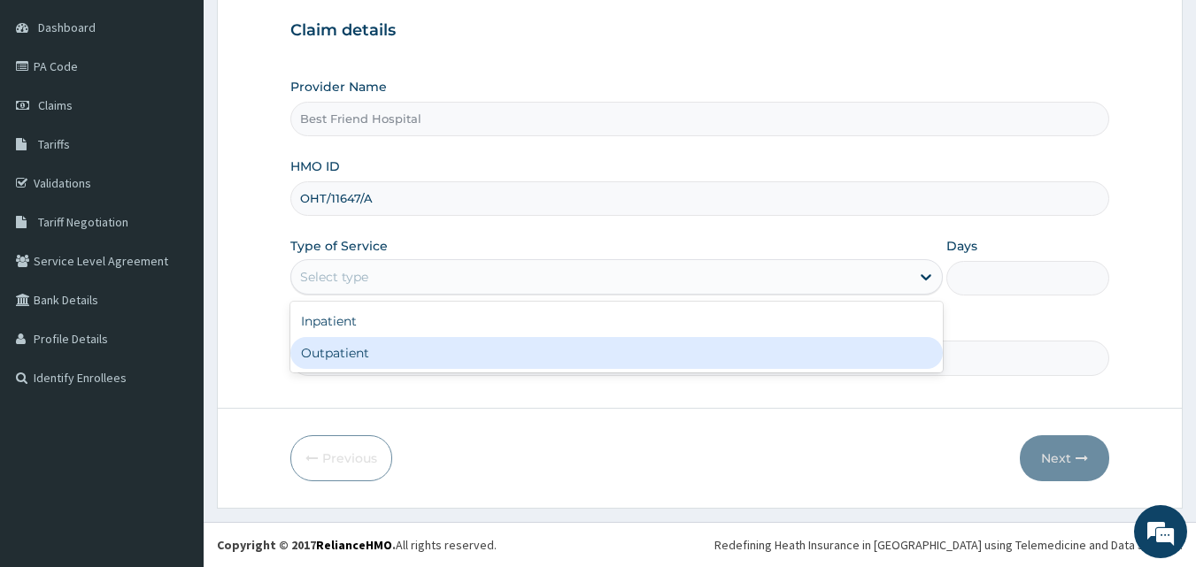
click at [829, 358] on div "Outpatient" at bounding box center [616, 353] width 652 height 32
type input "1"
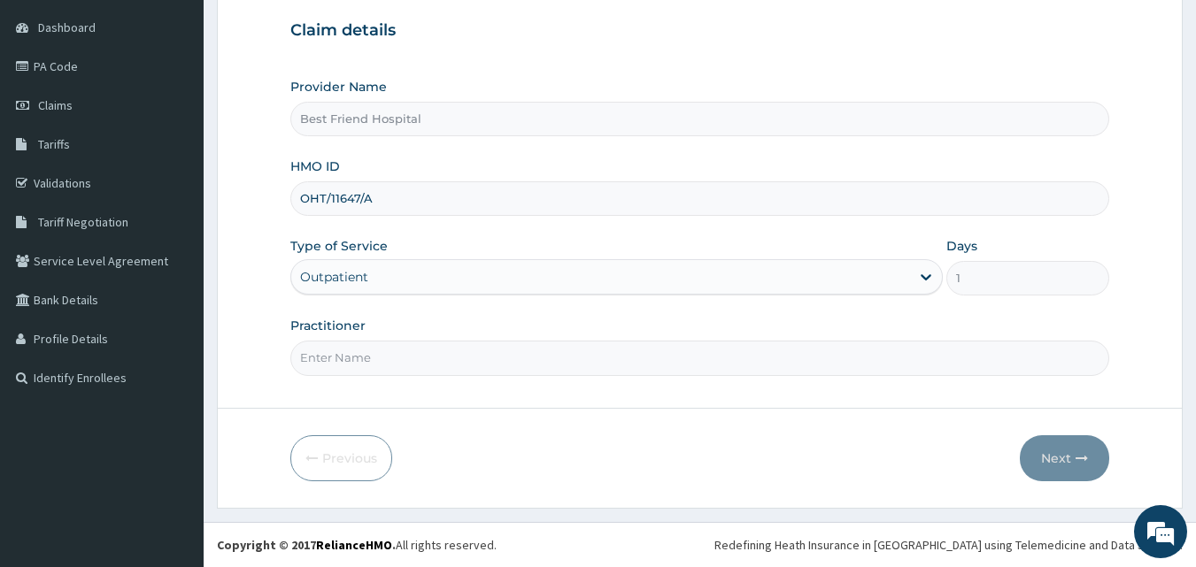
click at [829, 358] on input "Practitioner" at bounding box center [700, 358] width 820 height 35
click at [805, 357] on input "Practitioner" at bounding box center [700, 358] width 820 height 35
type input "DR. OLANREWAJU"
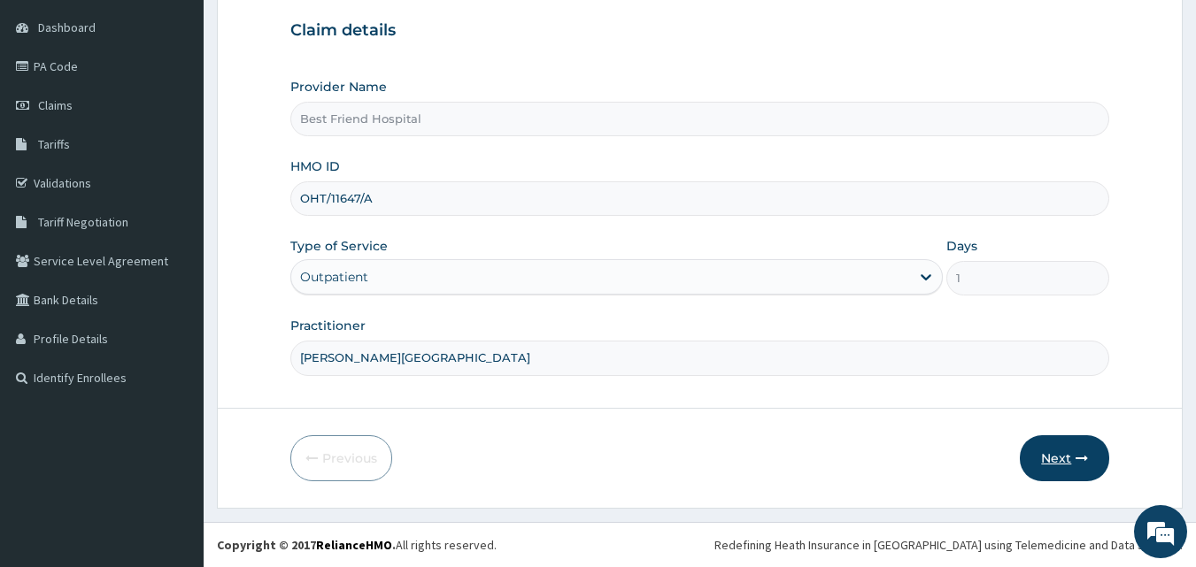
click at [1069, 458] on button "Next" at bounding box center [1064, 459] width 89 height 46
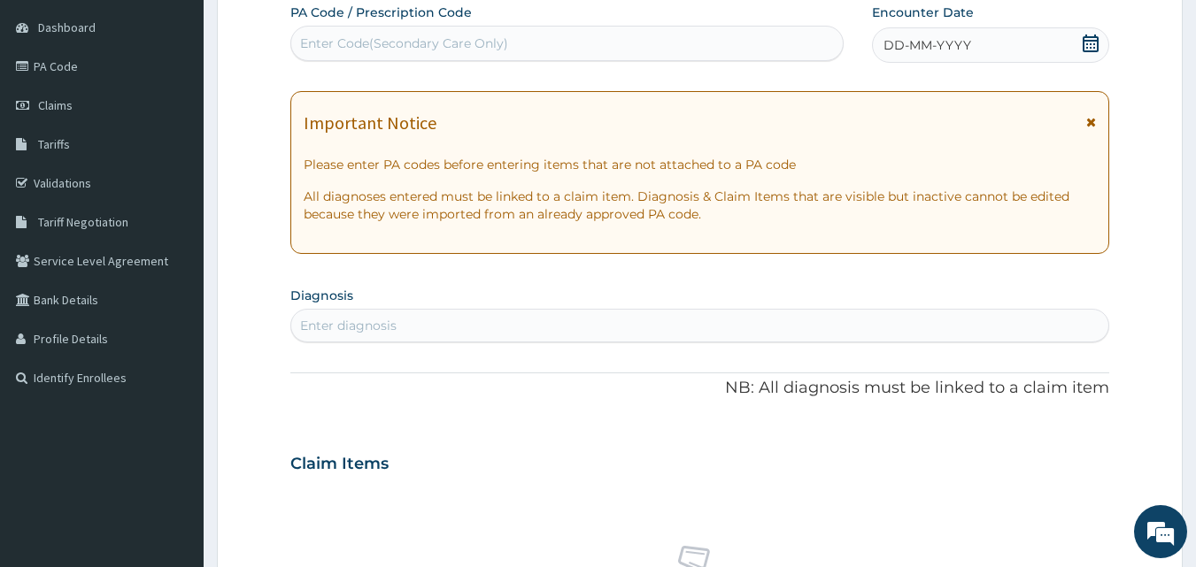
scroll to position [0, 0]
click at [544, 51] on div "Enter Code(Secondary Care Only)" at bounding box center [567, 43] width 552 height 28
type input "PA/596876"
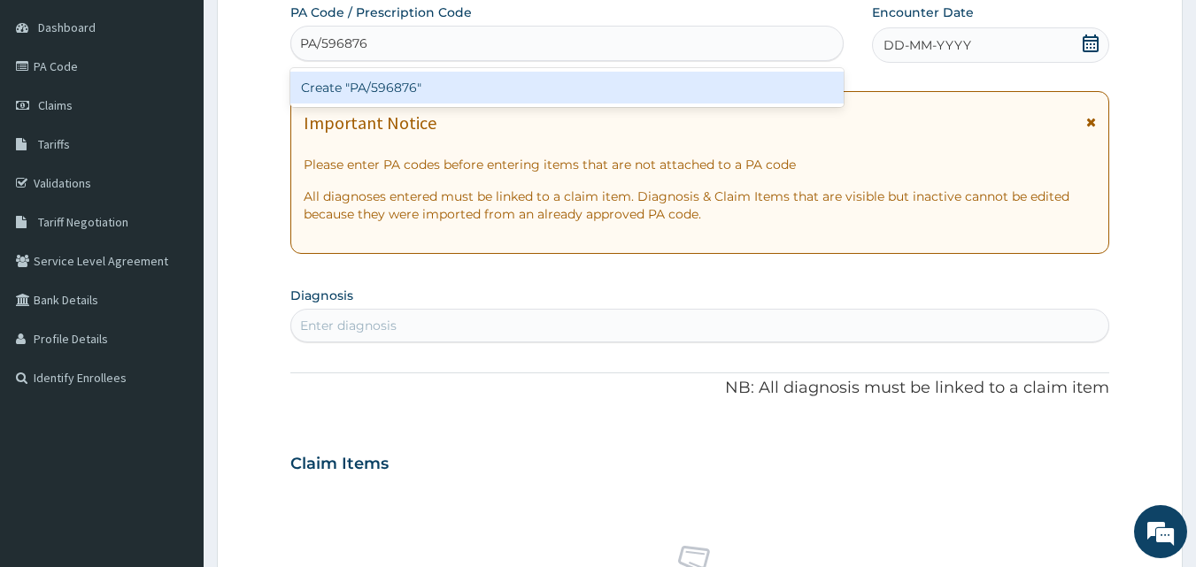
click at [535, 89] on div "Create "PA/596876"" at bounding box center [567, 88] width 554 height 32
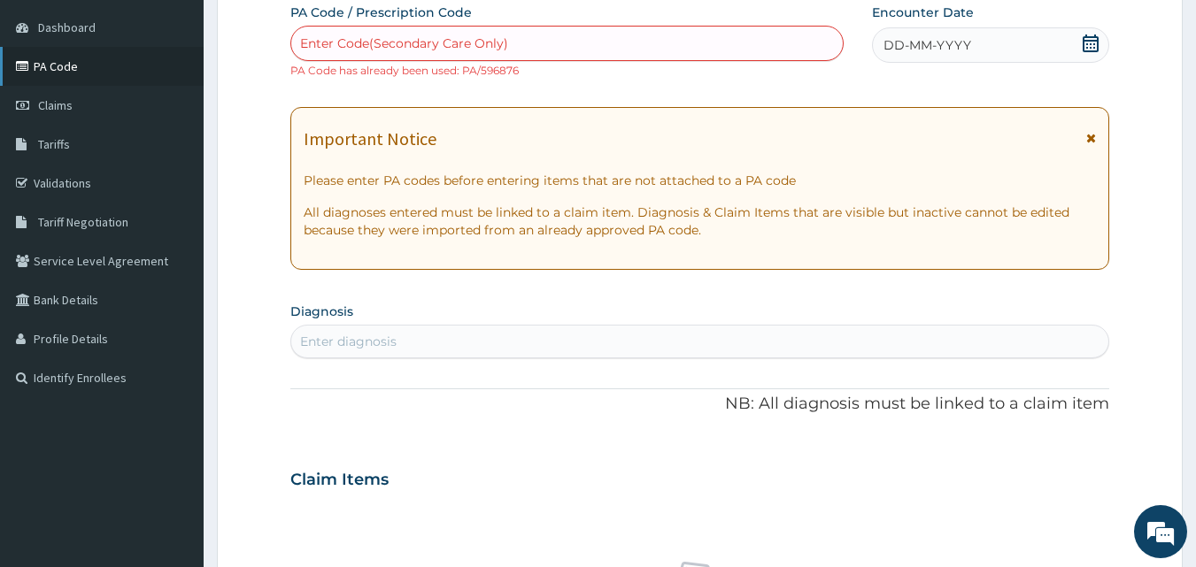
click at [66, 74] on link "PA Code" at bounding box center [102, 66] width 204 height 39
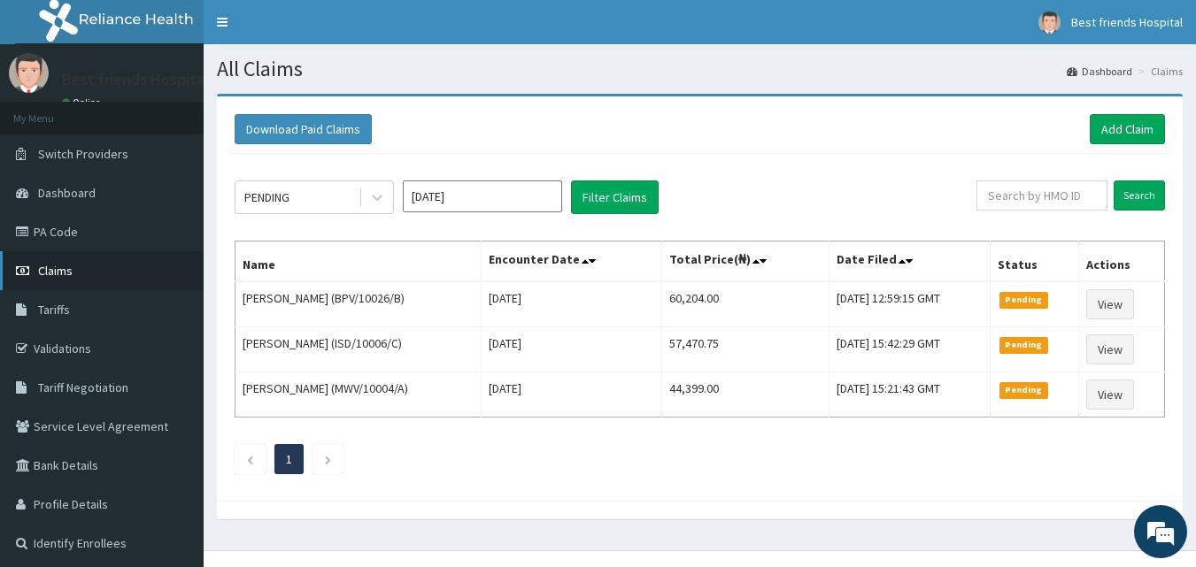
click at [58, 266] on span "Claims" at bounding box center [55, 271] width 35 height 16
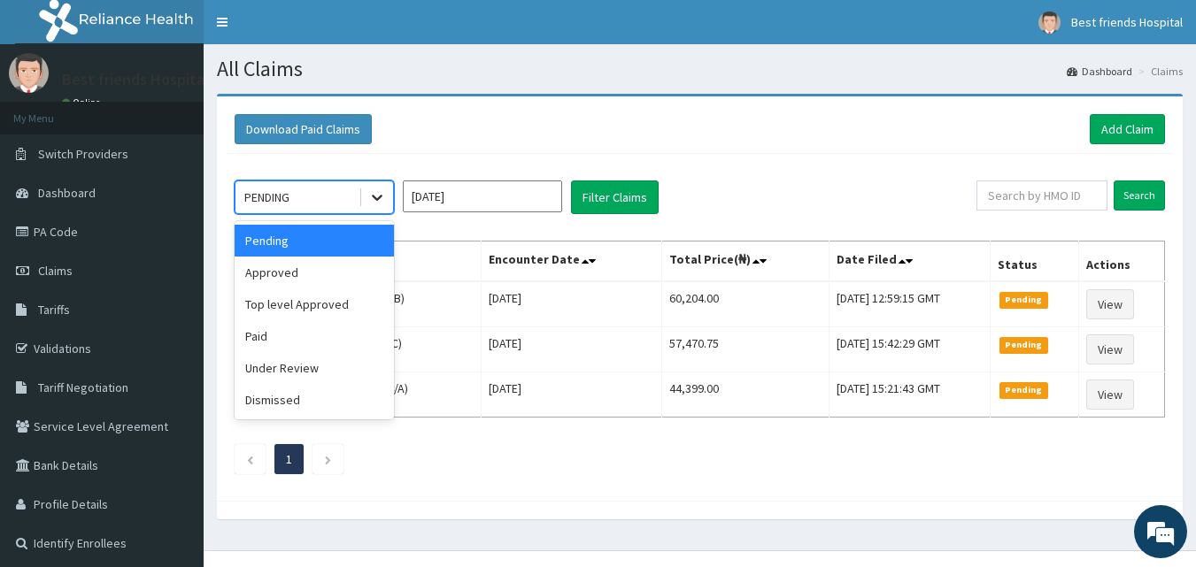
click at [374, 194] on icon at bounding box center [377, 198] width 18 height 18
click at [360, 269] on div "Approved" at bounding box center [314, 273] width 159 height 32
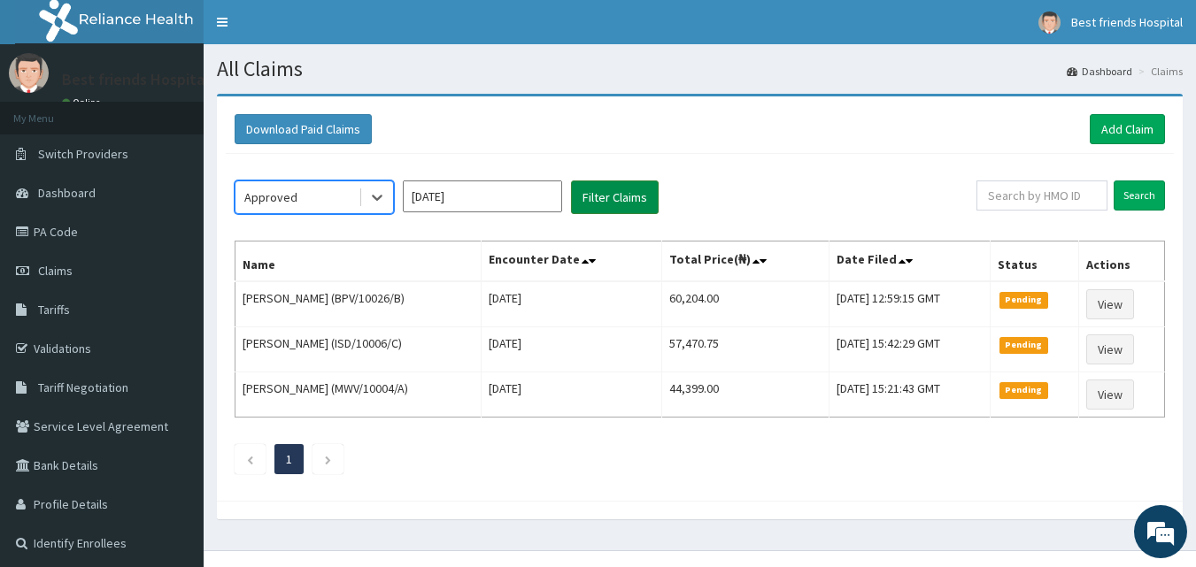
click at [605, 198] on button "Filter Claims" at bounding box center [615, 198] width 88 height 34
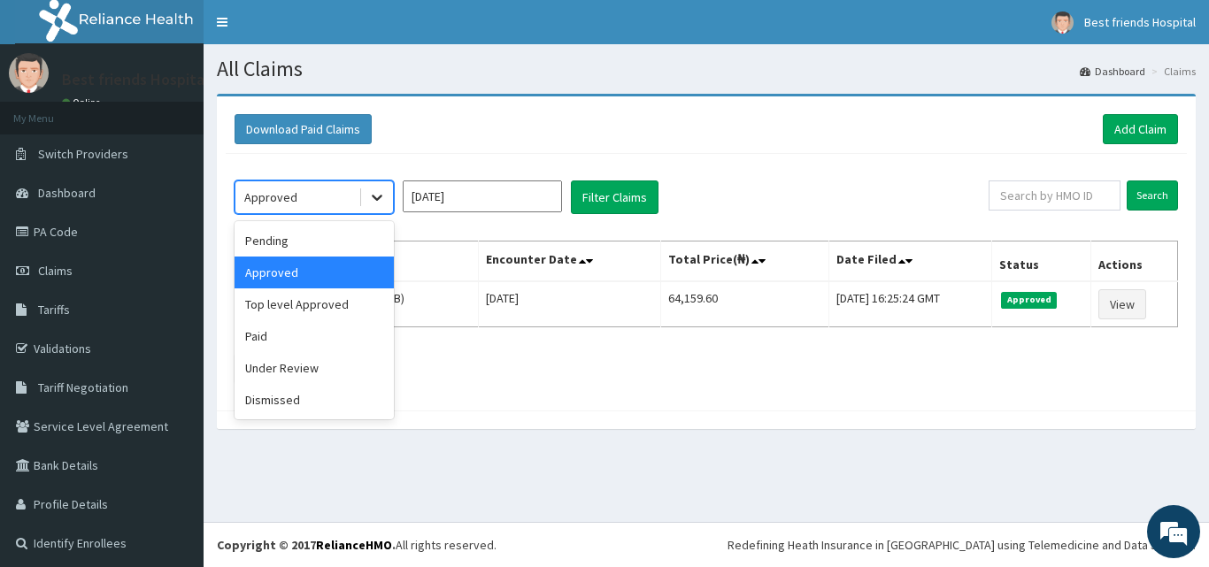
click at [369, 200] on icon at bounding box center [377, 198] width 18 height 18
click at [290, 336] on div "Paid" at bounding box center [314, 336] width 159 height 32
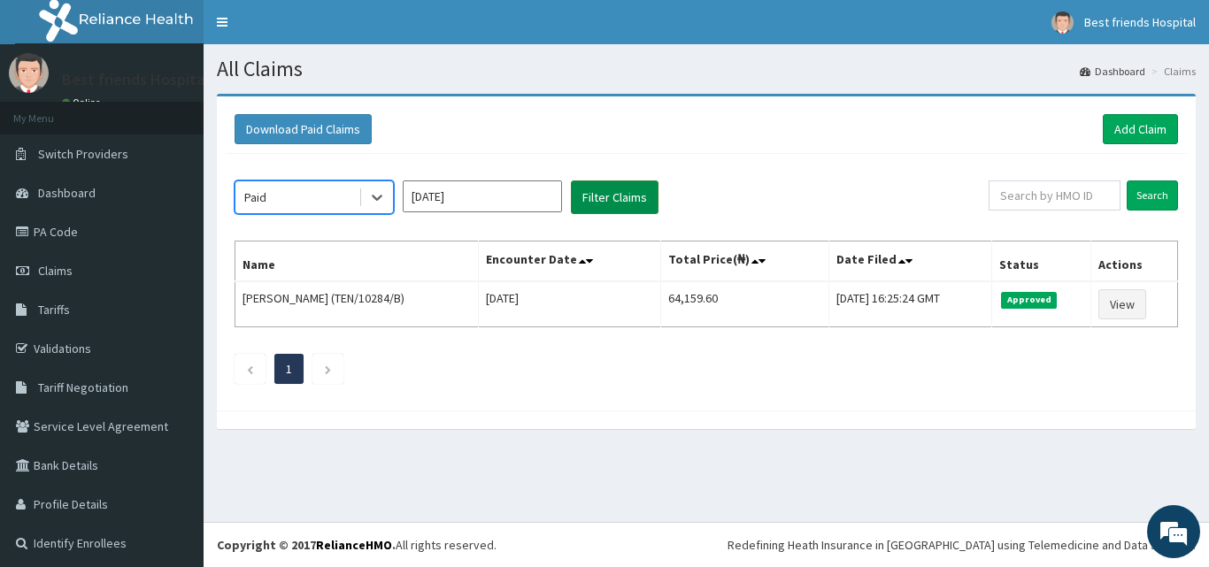
click at [611, 191] on button "Filter Claims" at bounding box center [615, 198] width 88 height 34
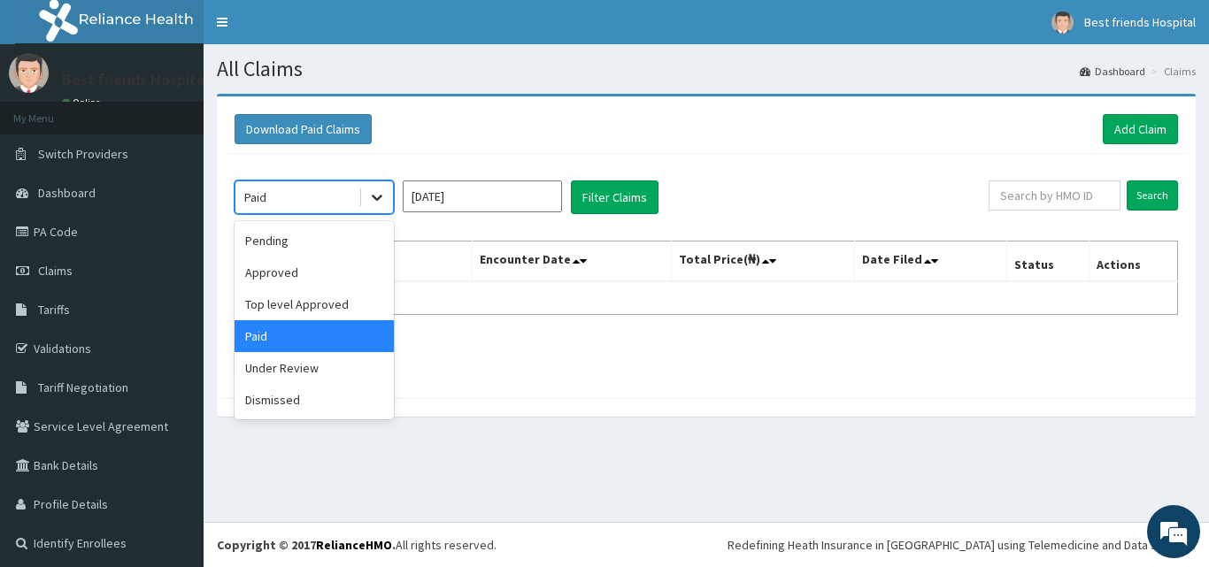
click at [368, 201] on icon at bounding box center [377, 198] width 18 height 18
click at [328, 367] on div "Under Review" at bounding box center [314, 368] width 159 height 32
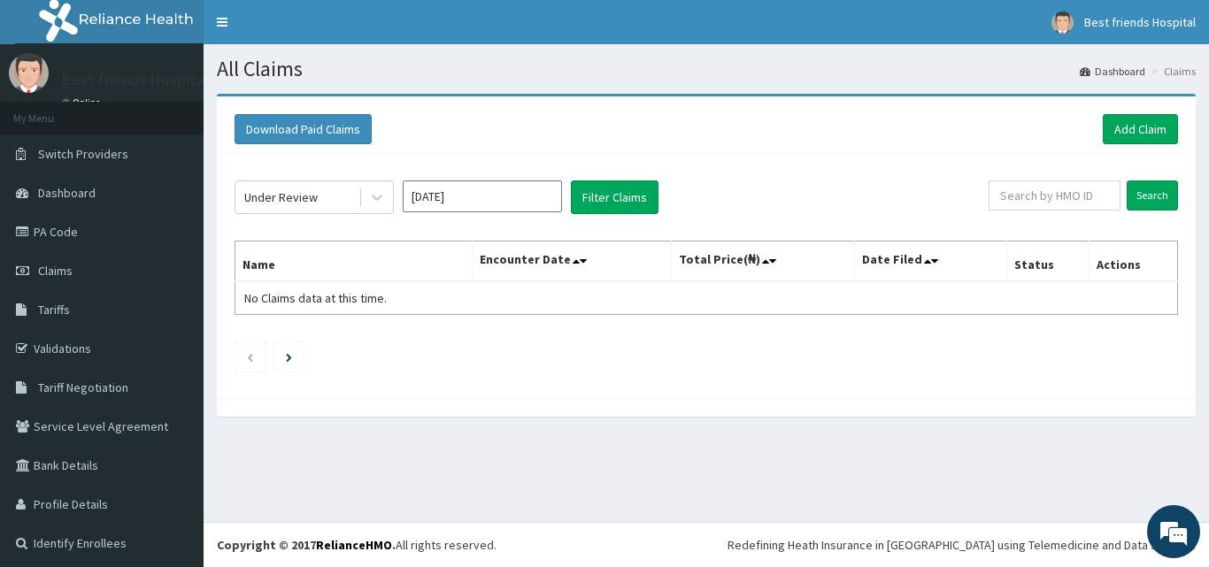
click at [328, 367] on ul at bounding box center [707, 357] width 944 height 30
click at [623, 196] on button "Filter Claims" at bounding box center [615, 198] width 88 height 34
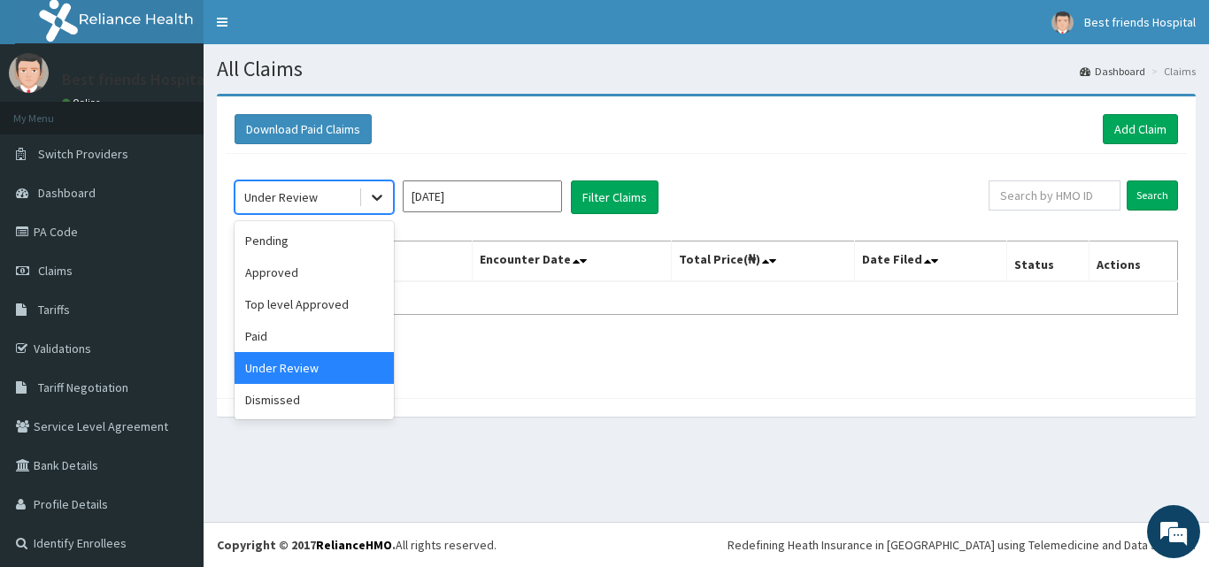
click at [367, 201] on div at bounding box center [377, 197] width 32 height 32
drag, startPoint x: 314, startPoint y: 310, endPoint x: 329, endPoint y: 304, distance: 16.3
click at [316, 311] on div "Top level Approved" at bounding box center [314, 305] width 159 height 32
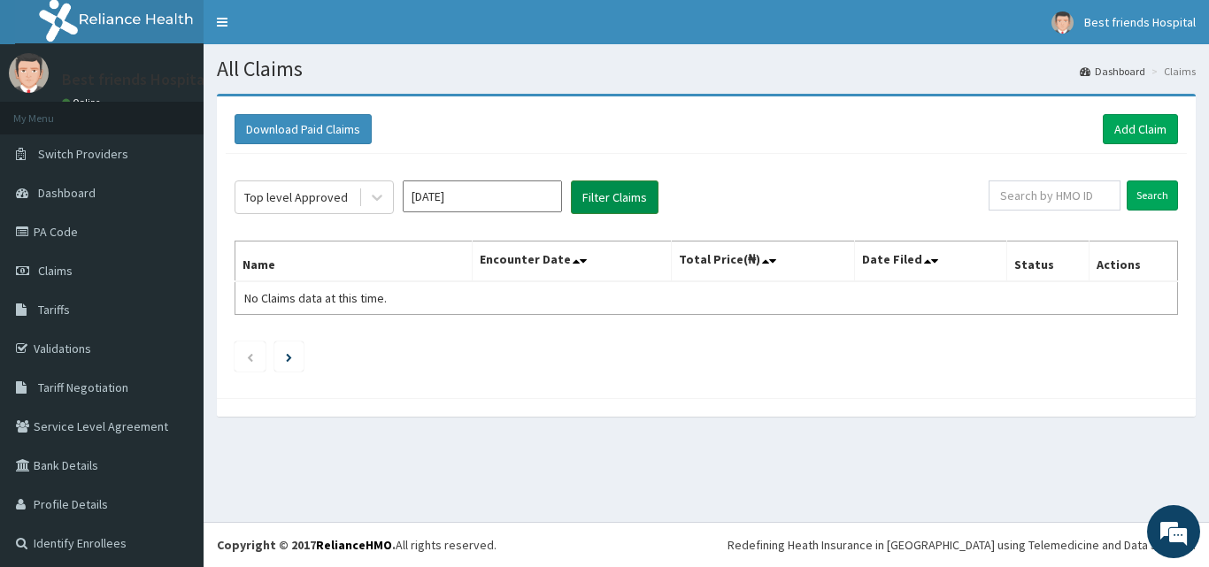
click at [613, 204] on button "Filter Claims" at bounding box center [615, 198] width 88 height 34
click at [96, 241] on link "PA Code" at bounding box center [102, 231] width 204 height 39
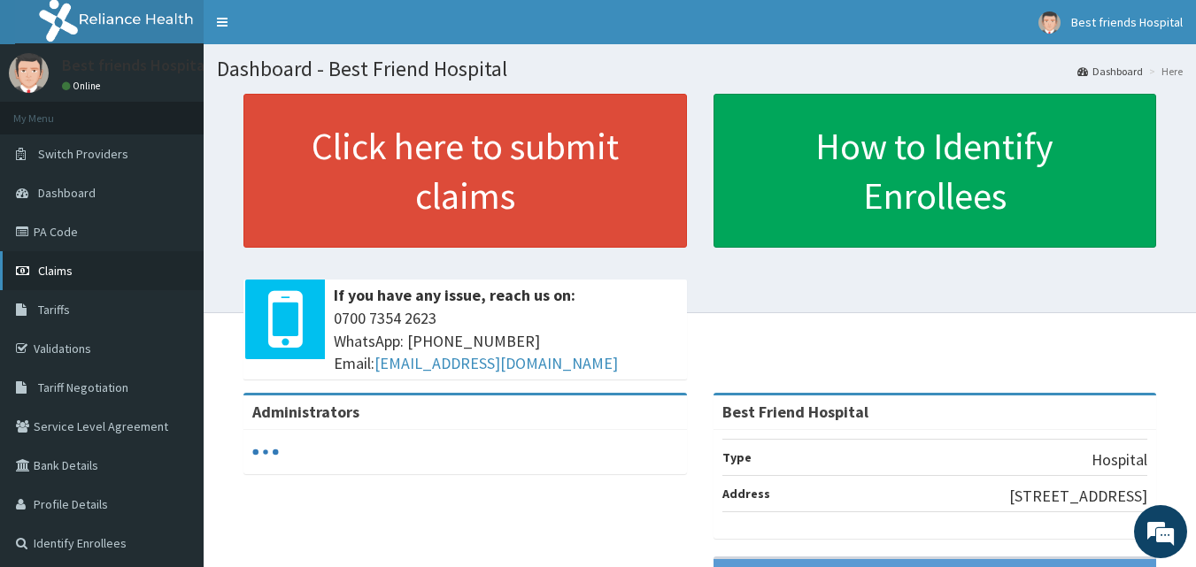
click at [51, 263] on span "Claims" at bounding box center [55, 271] width 35 height 16
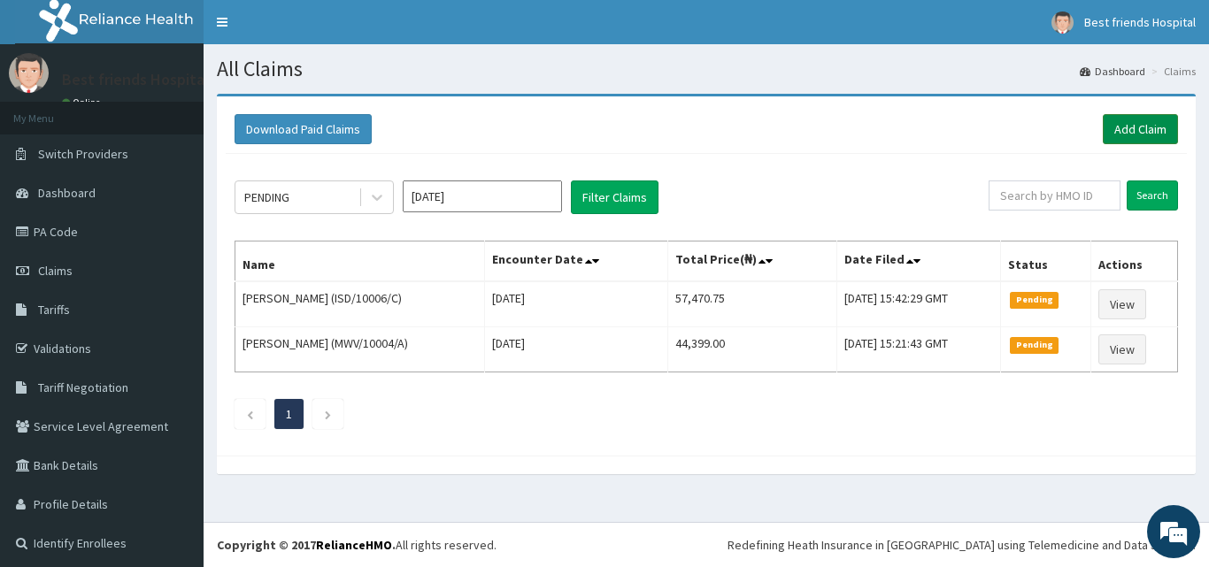
click at [1145, 129] on link "Add Claim" at bounding box center [1140, 129] width 75 height 30
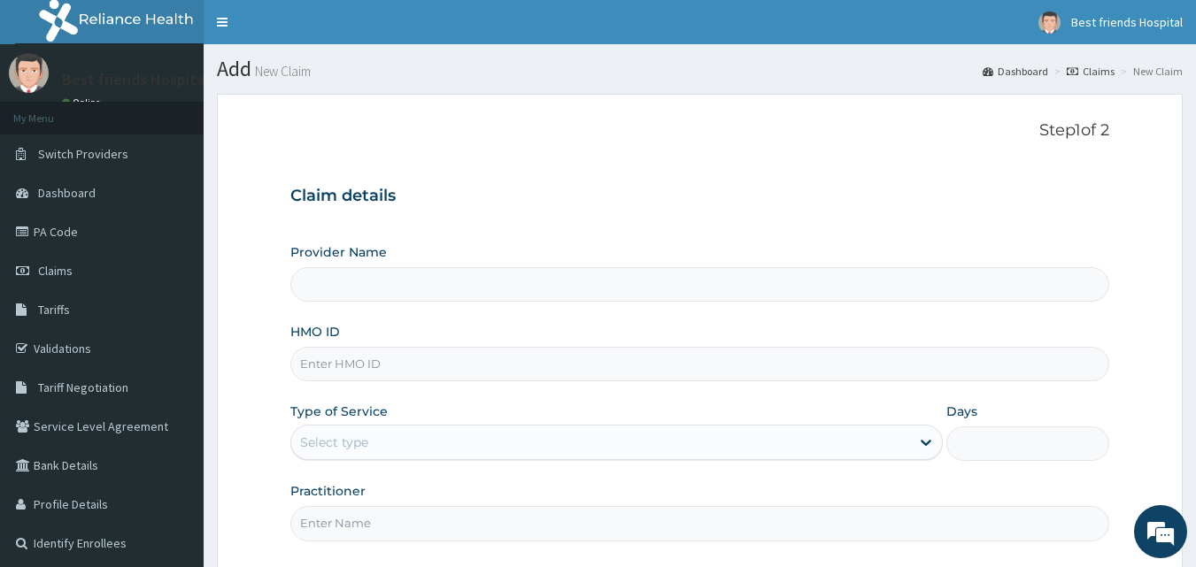
type input "Best Friend Hospital"
click at [339, 369] on input "HMO ID" at bounding box center [700, 364] width 820 height 35
paste input "LMG/10278/E"
type input "LMG/10278/E"
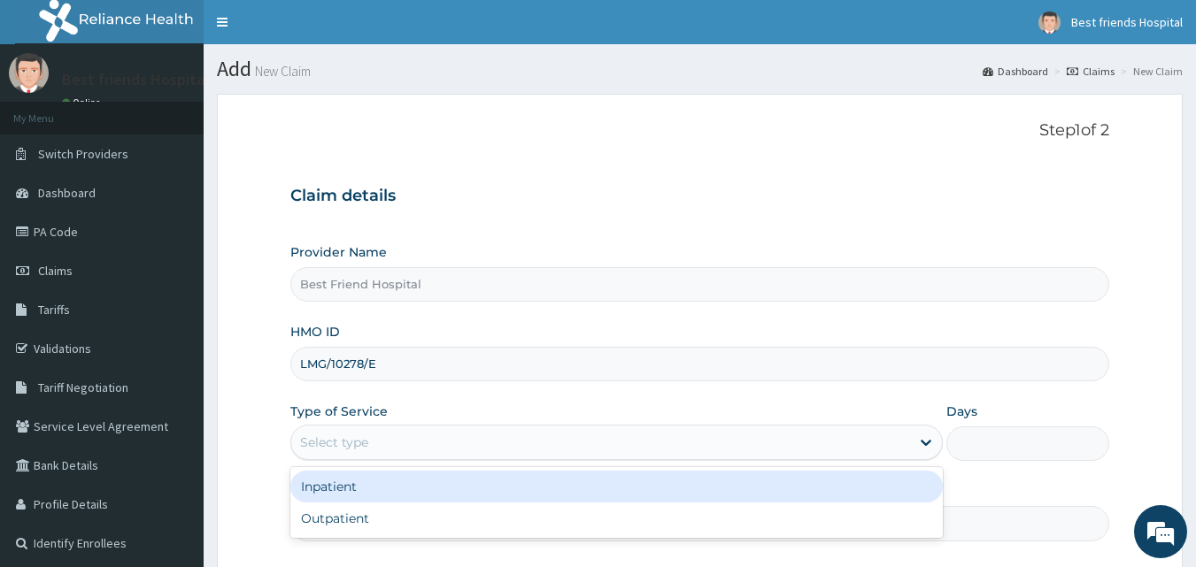
click at [736, 452] on div "Select type" at bounding box center [600, 442] width 619 height 28
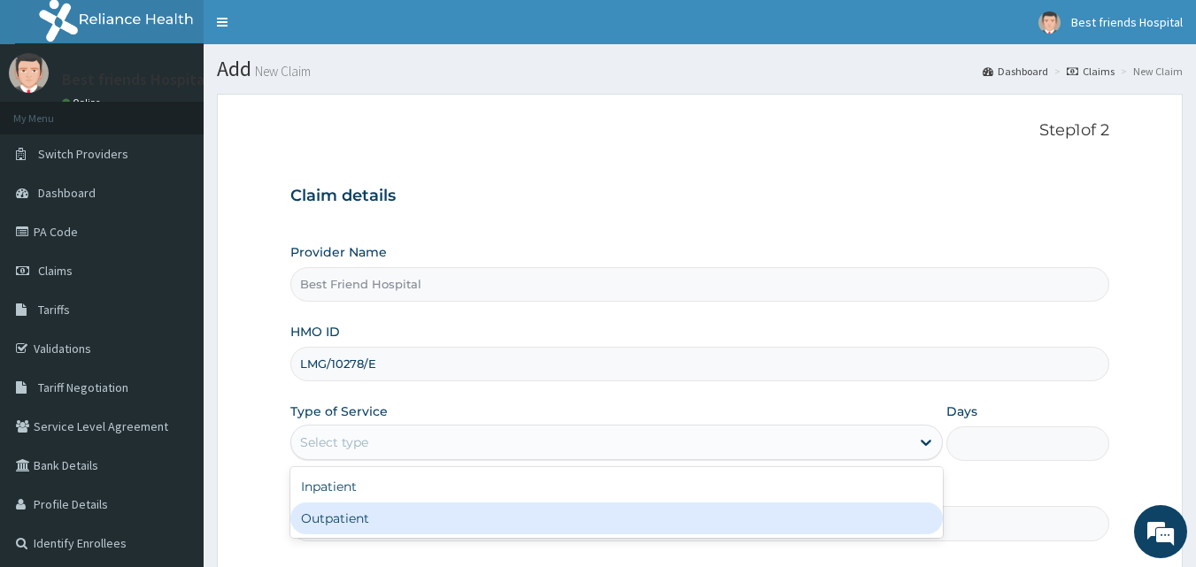
click at [701, 530] on div "Outpatient" at bounding box center [616, 519] width 652 height 32
type input "1"
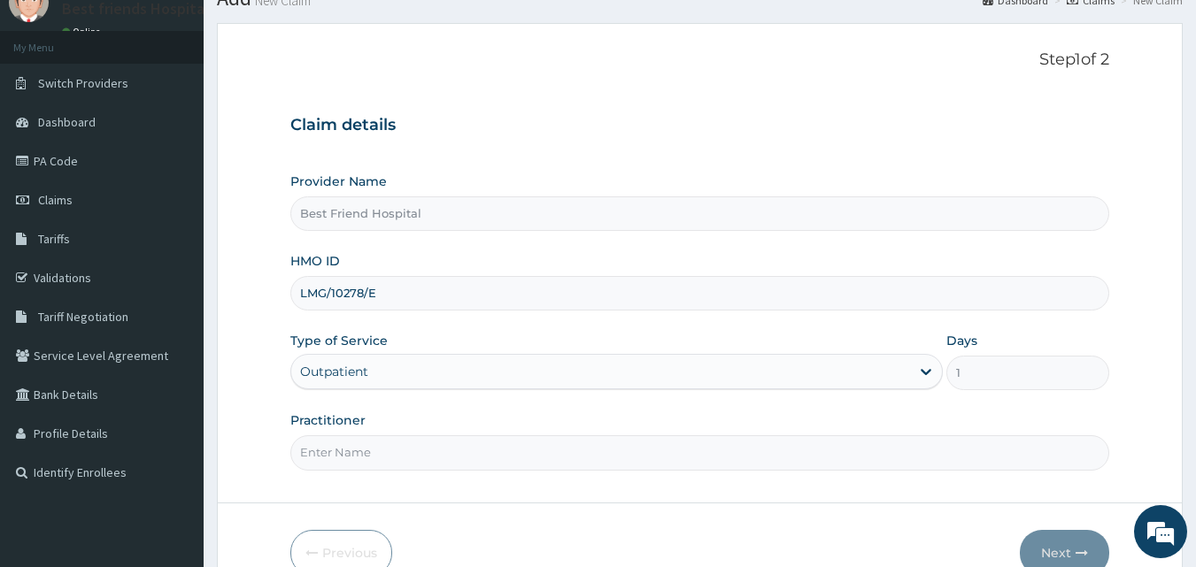
scroll to position [142, 0]
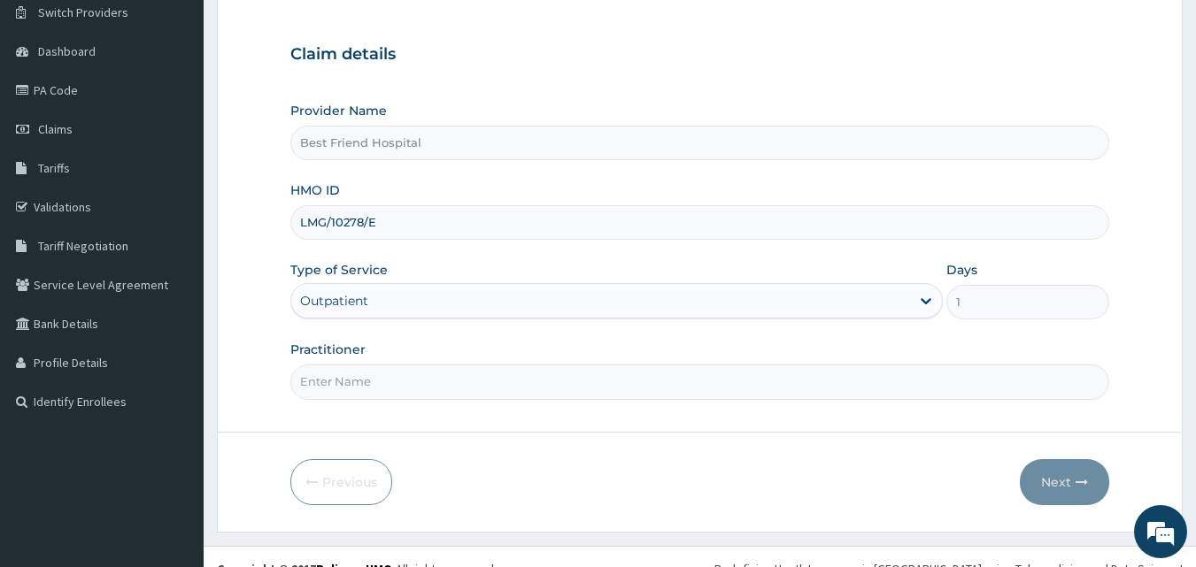
click at [492, 385] on input "Practitioner" at bounding box center [700, 382] width 820 height 35
type input "DR. OLANREWAJU"
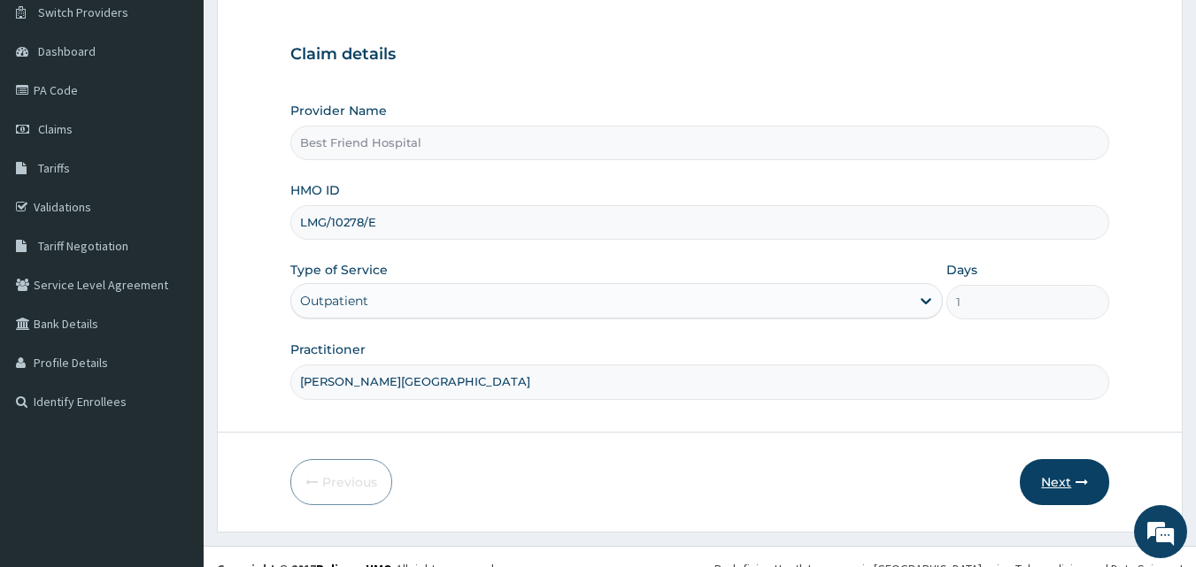
click at [1062, 483] on button "Next" at bounding box center [1064, 482] width 89 height 46
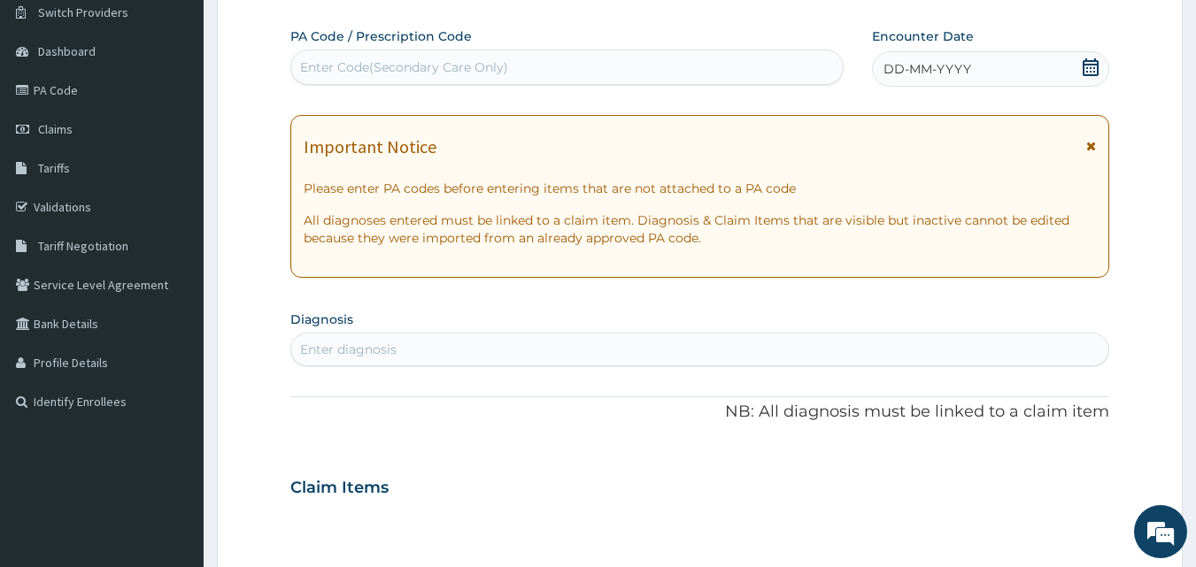
click at [674, 67] on div "Enter Code(Secondary Care Only)" at bounding box center [567, 67] width 552 height 28
type input "PA/0E6C90"
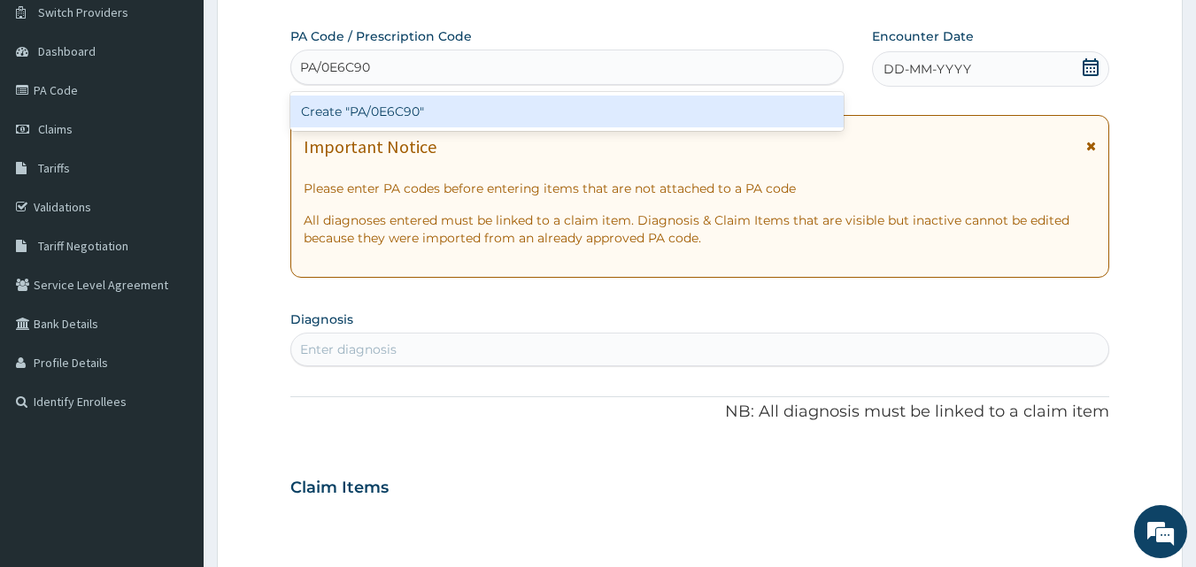
click at [559, 123] on div "Create "PA/0E6C90"" at bounding box center [567, 112] width 554 height 32
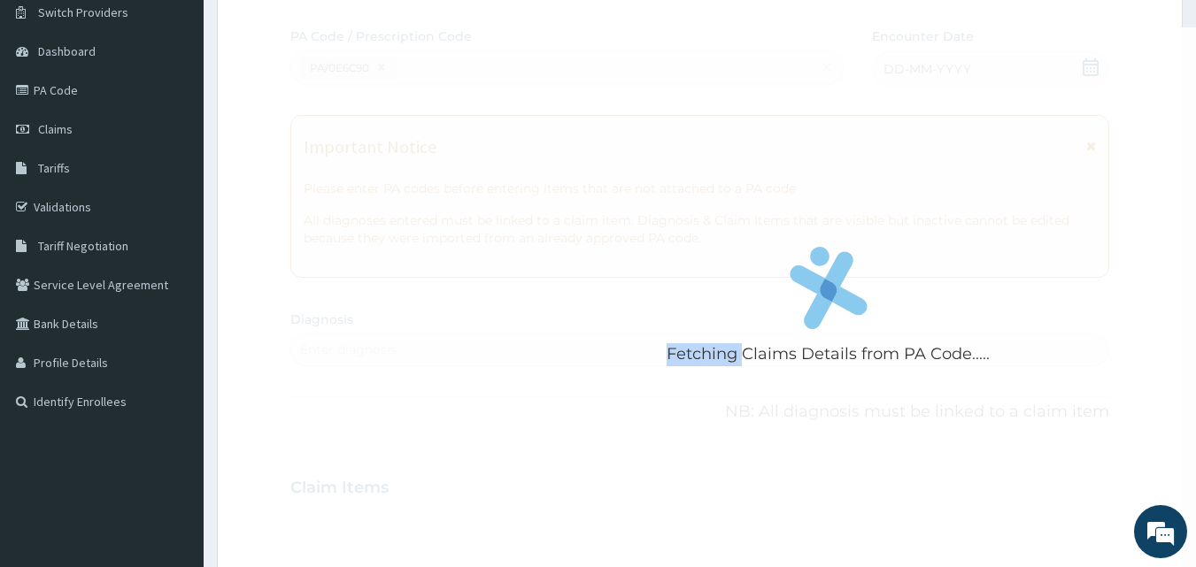
click at [560, 123] on div "Fetching Claims Details from PA Code....." at bounding box center [828, 310] width 1077 height 567
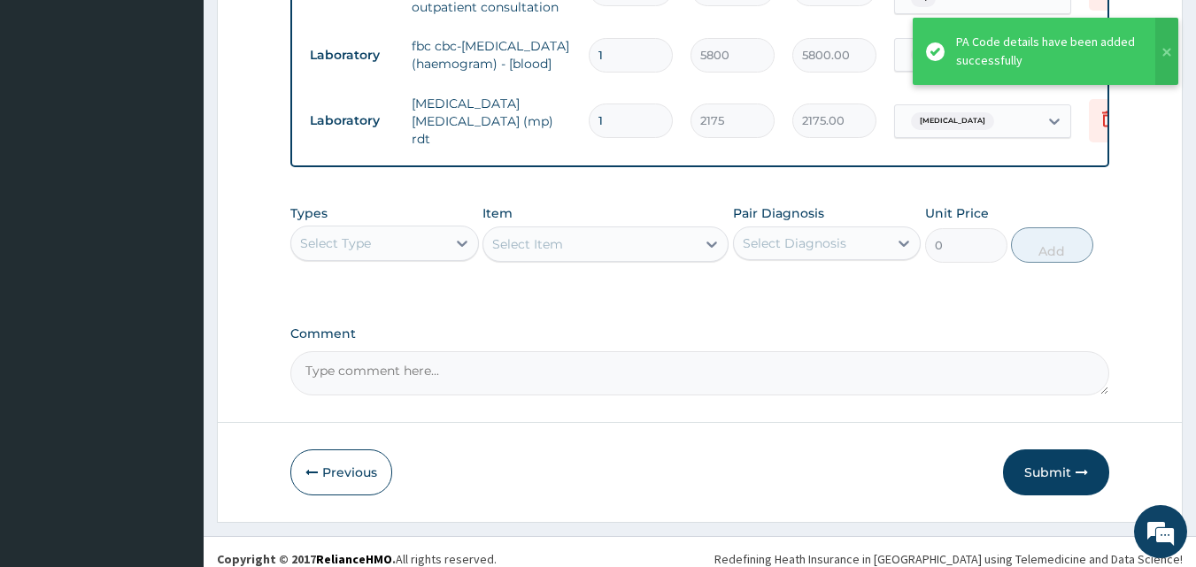
scroll to position [963, 0]
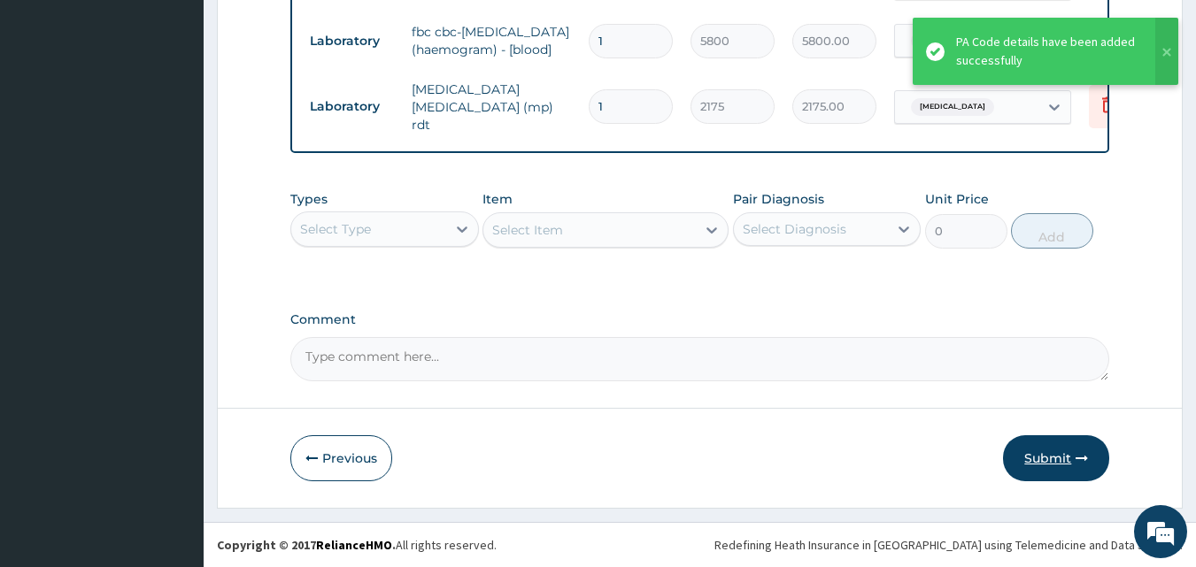
click at [1083, 464] on icon "button" at bounding box center [1082, 458] width 12 height 12
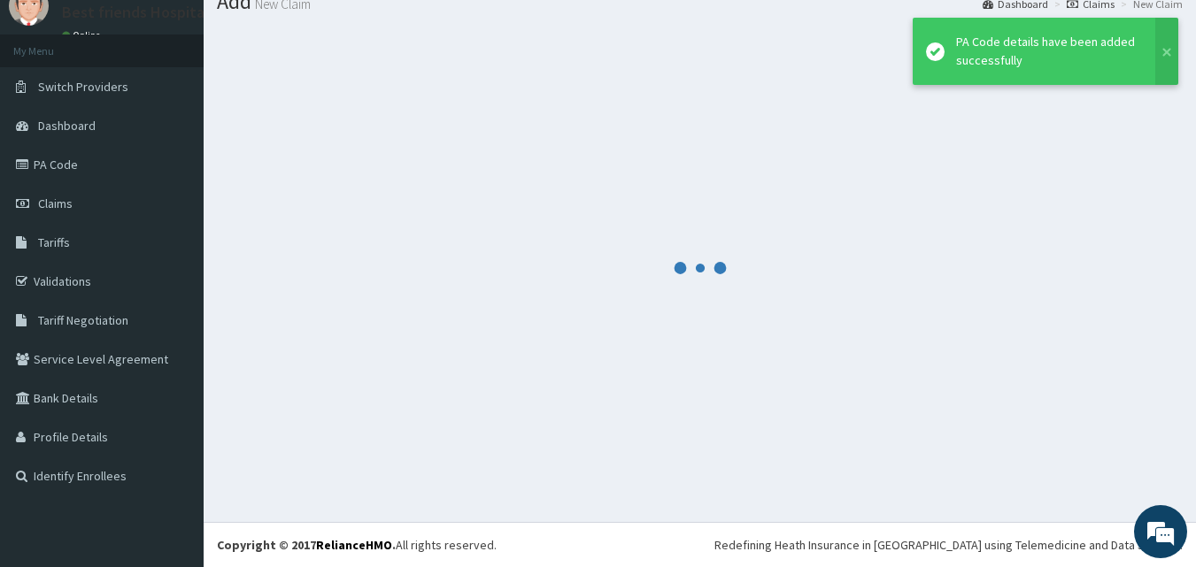
scroll to position [67, 0]
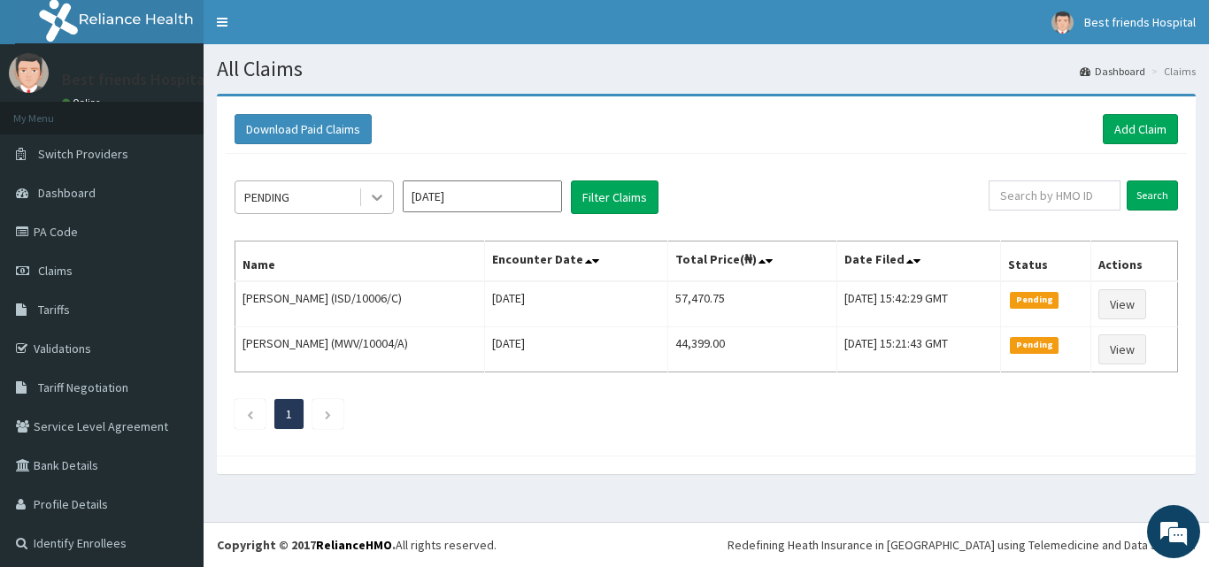
click at [376, 198] on icon at bounding box center [377, 199] width 11 height 6
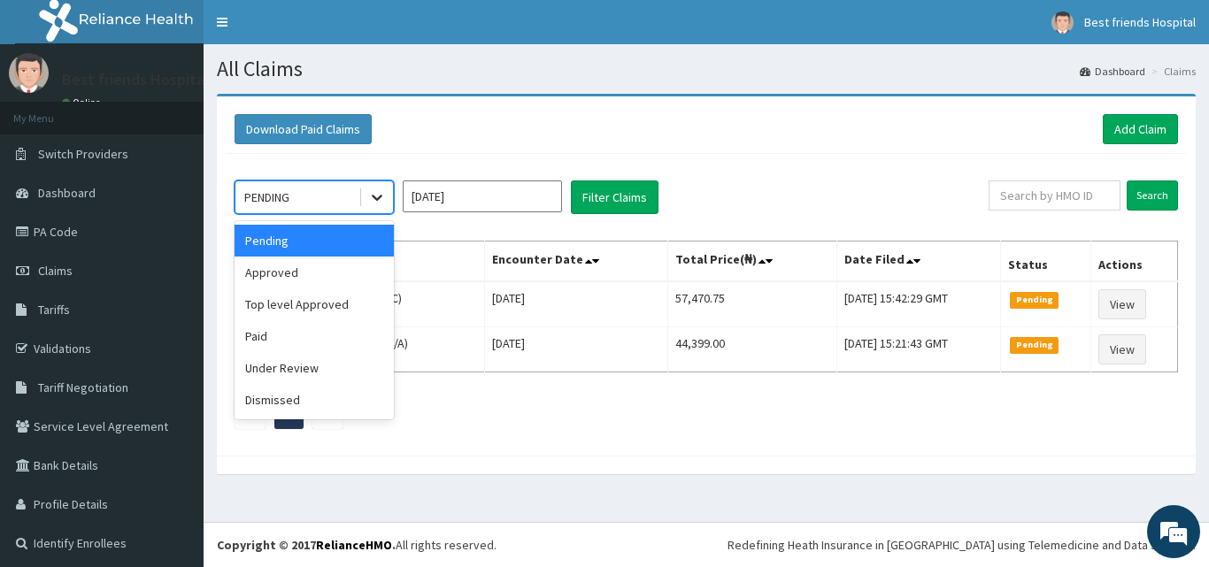
click at [376, 198] on icon at bounding box center [377, 199] width 11 height 6
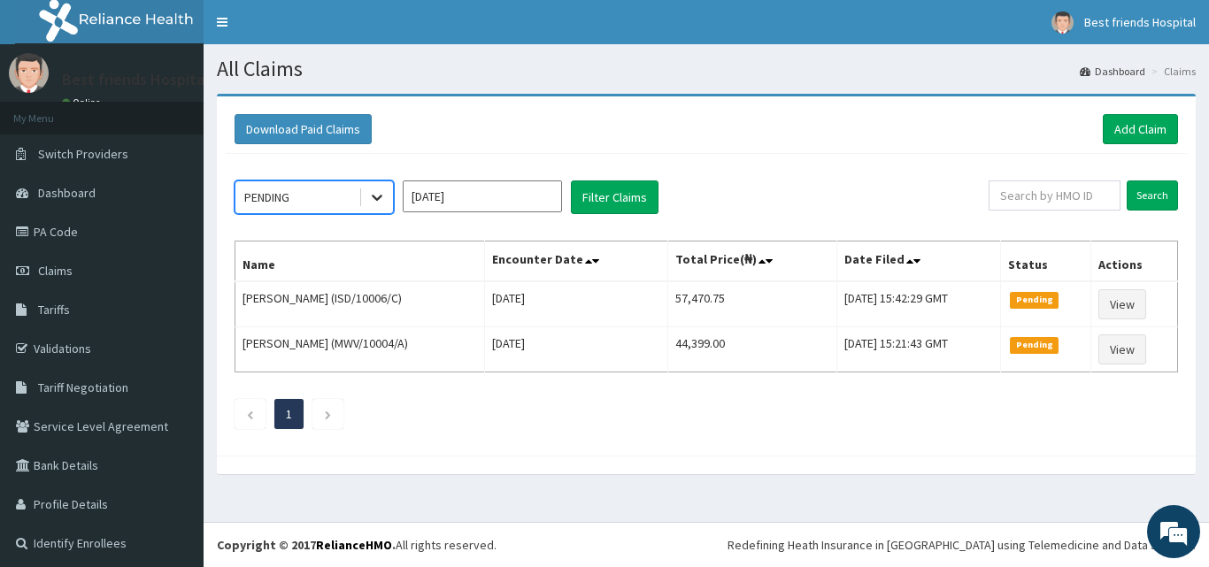
click at [379, 201] on icon at bounding box center [377, 198] width 18 height 18
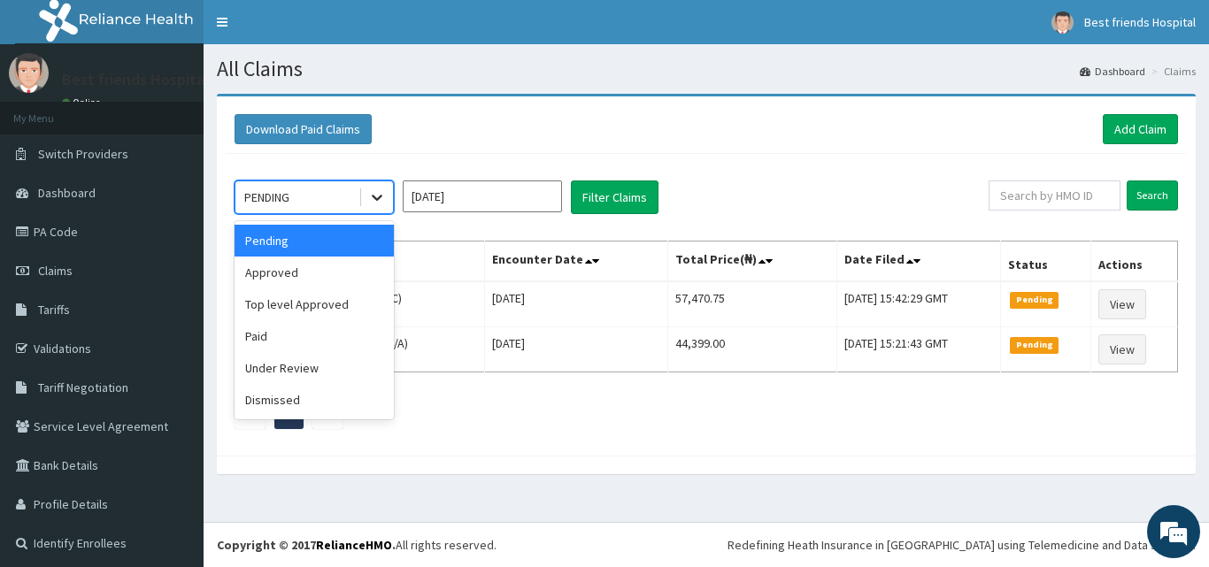
click at [377, 190] on icon at bounding box center [377, 198] width 18 height 18
click at [334, 275] on div "Approved" at bounding box center [314, 273] width 159 height 32
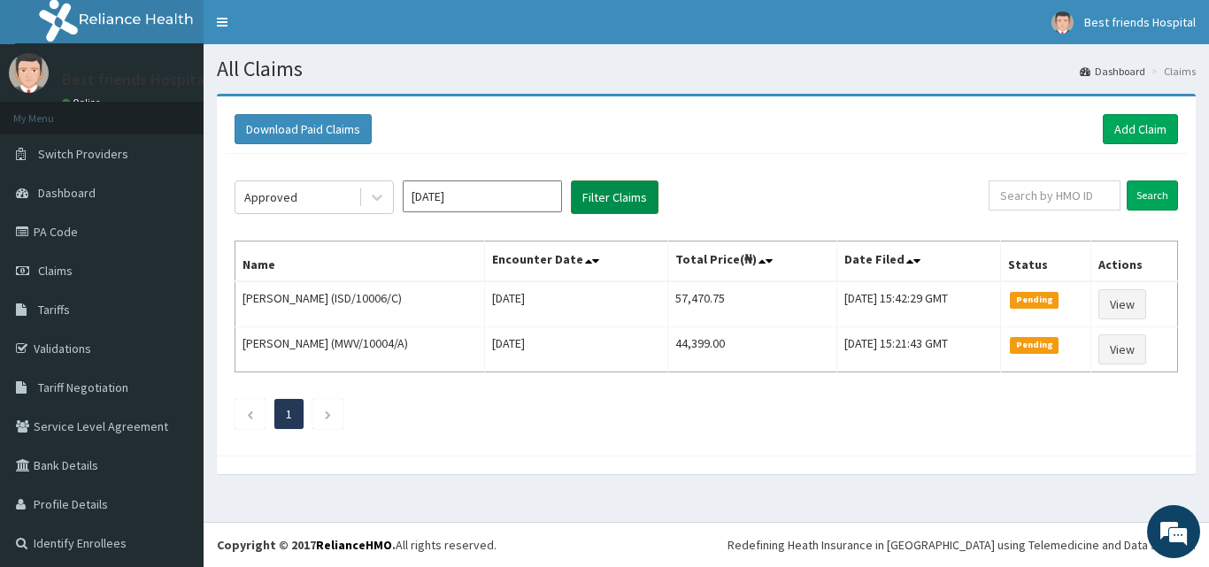
click at [596, 205] on button "Filter Claims" at bounding box center [615, 198] width 88 height 34
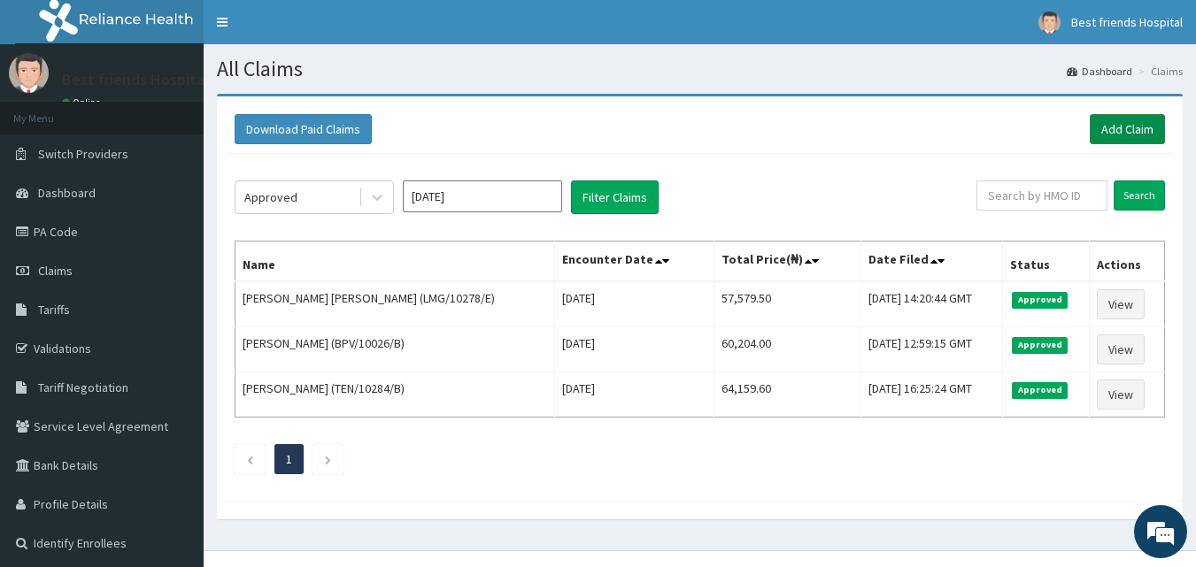
click at [1109, 137] on link "Add Claim" at bounding box center [1127, 129] width 75 height 30
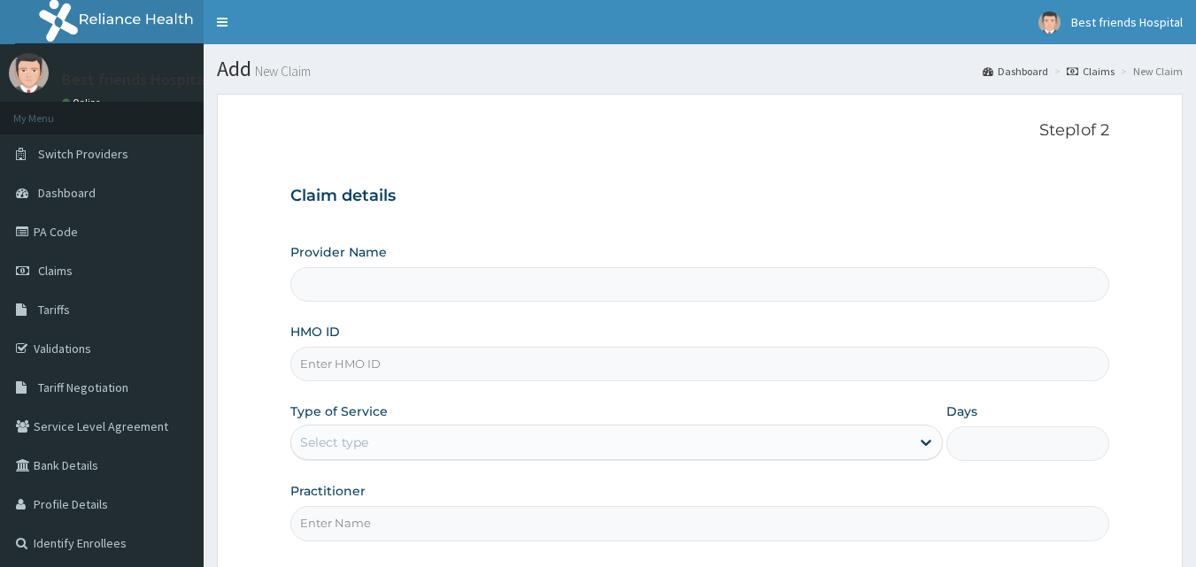
drag, startPoint x: 0, startPoint y: 0, endPoint x: 343, endPoint y: 348, distance: 488.3
click at [343, 348] on input "HMO ID" at bounding box center [700, 364] width 820 height 35
paste input "LMG/10278/E"
type input "LMG/10278/E"
click at [400, 163] on div "Step 1 of 2 Claim details Provider Name HMO ID LMG/10278/E Type of Service Sele…" at bounding box center [700, 334] width 820 height 426
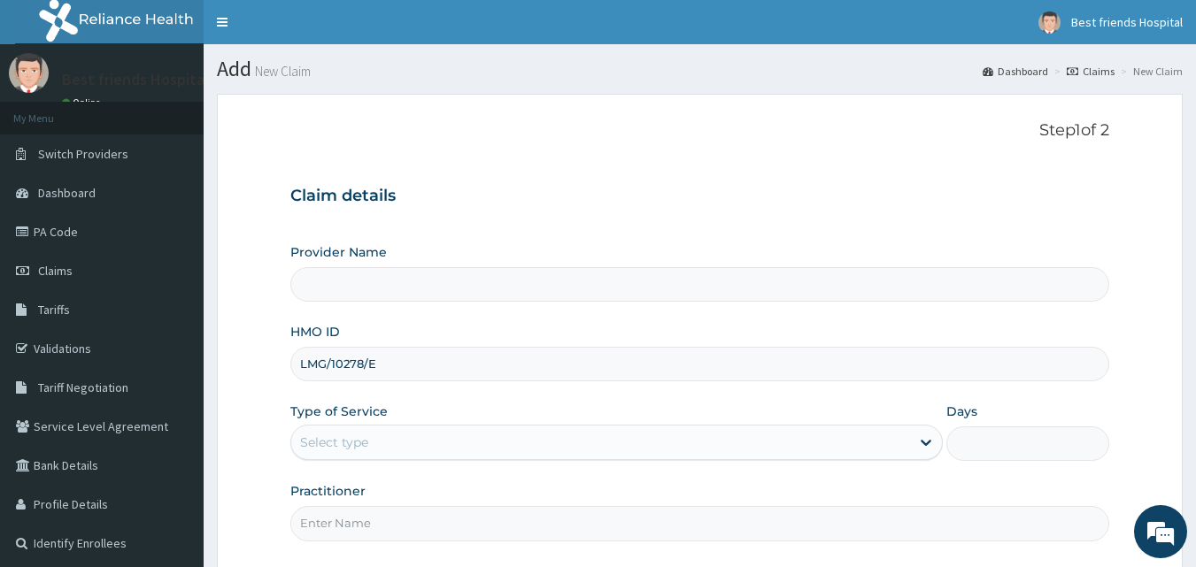
type input "Best Friend Hospital"
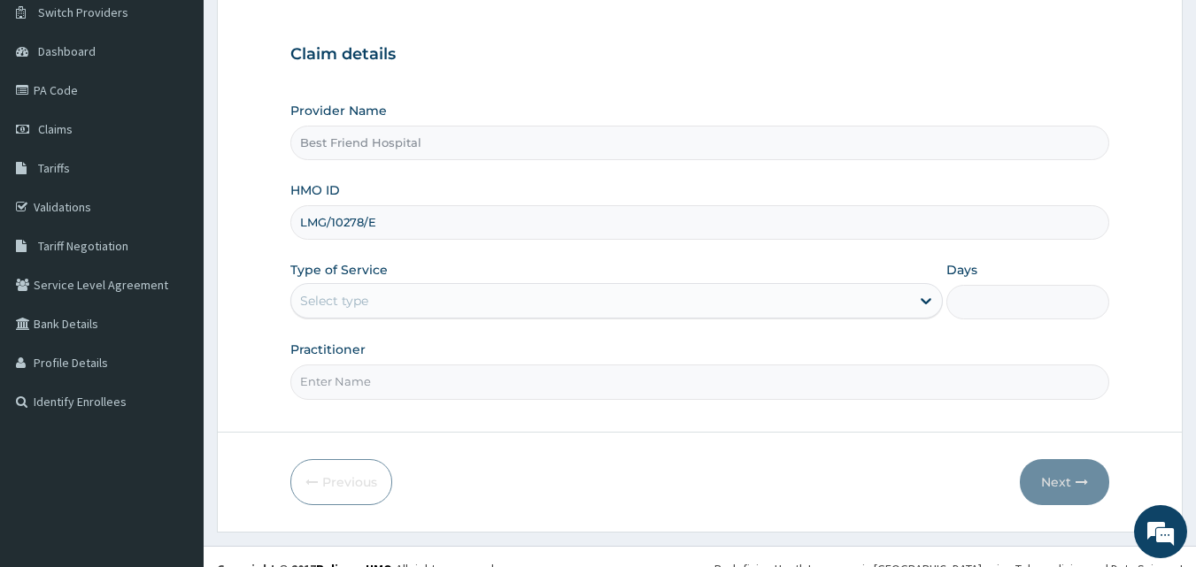
scroll to position [166, 0]
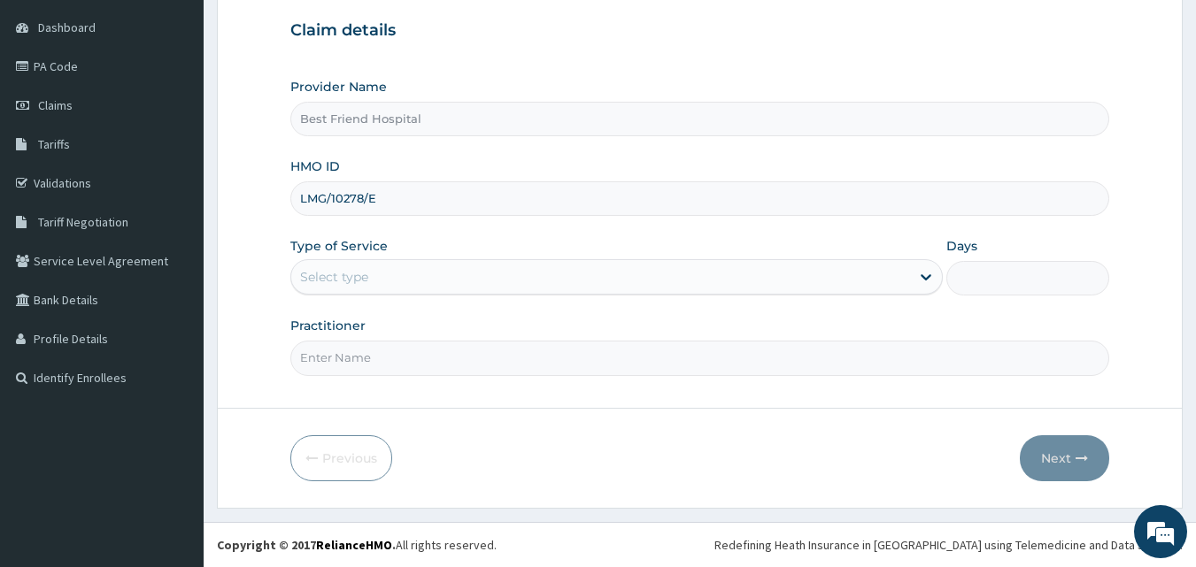
click at [879, 274] on div "Select type" at bounding box center [600, 277] width 619 height 28
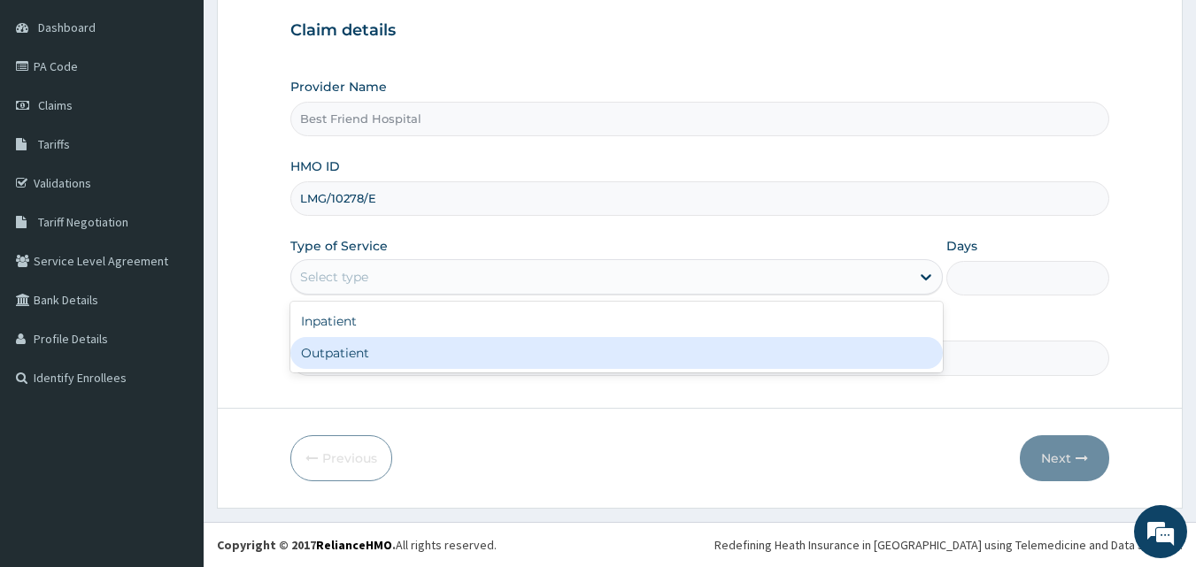
click at [789, 367] on div "Outpatient" at bounding box center [616, 353] width 652 height 32
type input "1"
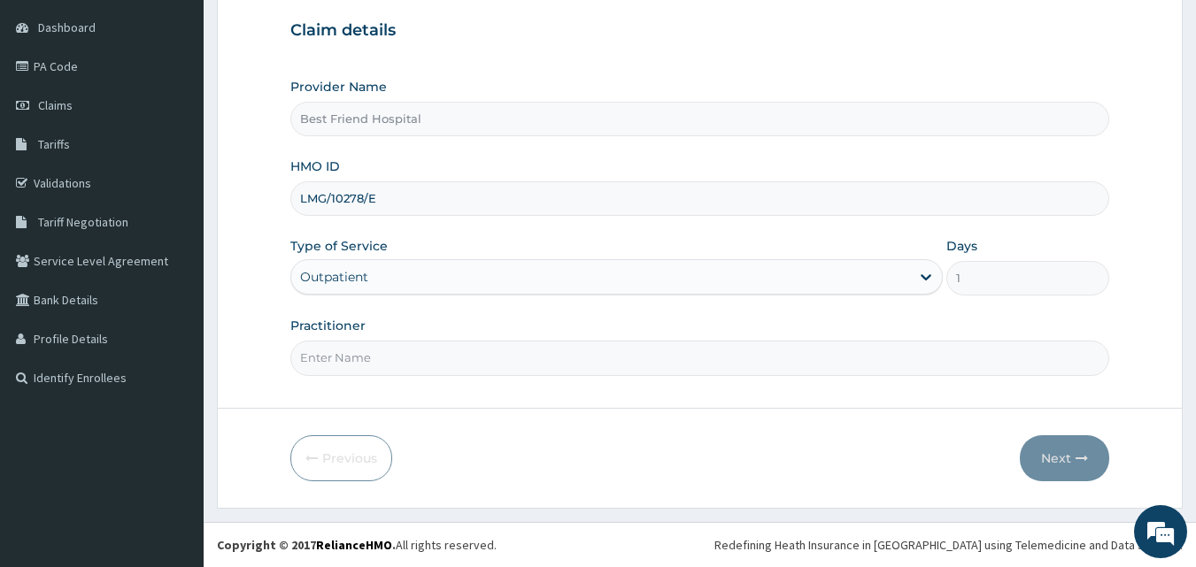
click at [789, 367] on input "Practitioner" at bounding box center [700, 358] width 820 height 35
type input "[PERSON_NAME][GEOGRAPHIC_DATA]"
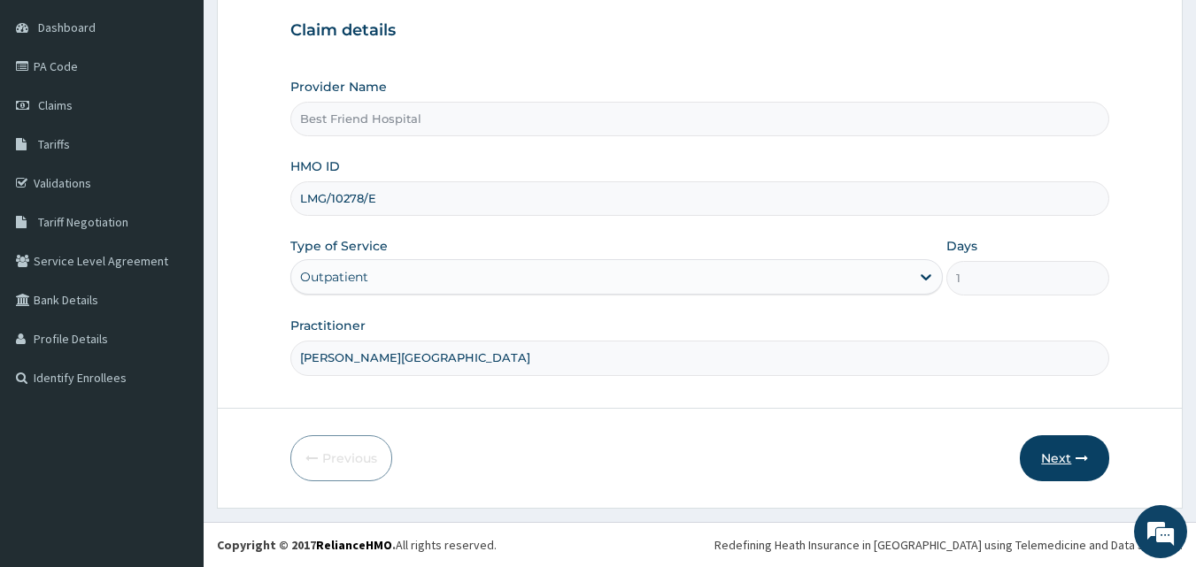
click at [1054, 469] on button "Next" at bounding box center [1064, 459] width 89 height 46
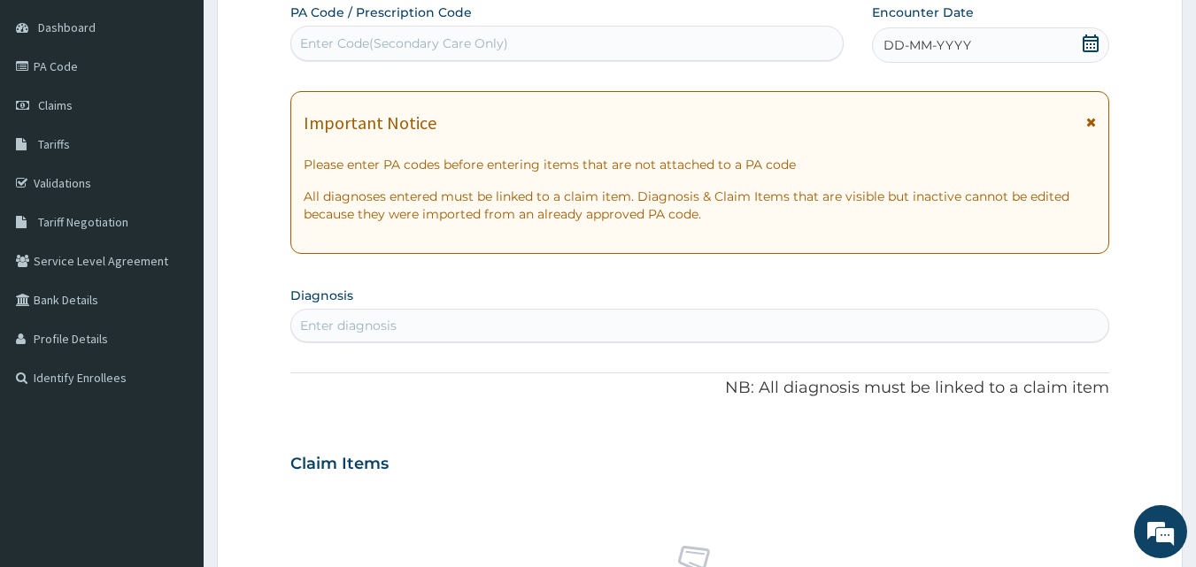
scroll to position [0, 0]
click at [648, 36] on div "Enter Code(Secondary Care Only)" at bounding box center [567, 43] width 552 height 28
type input "PA/07AD36"
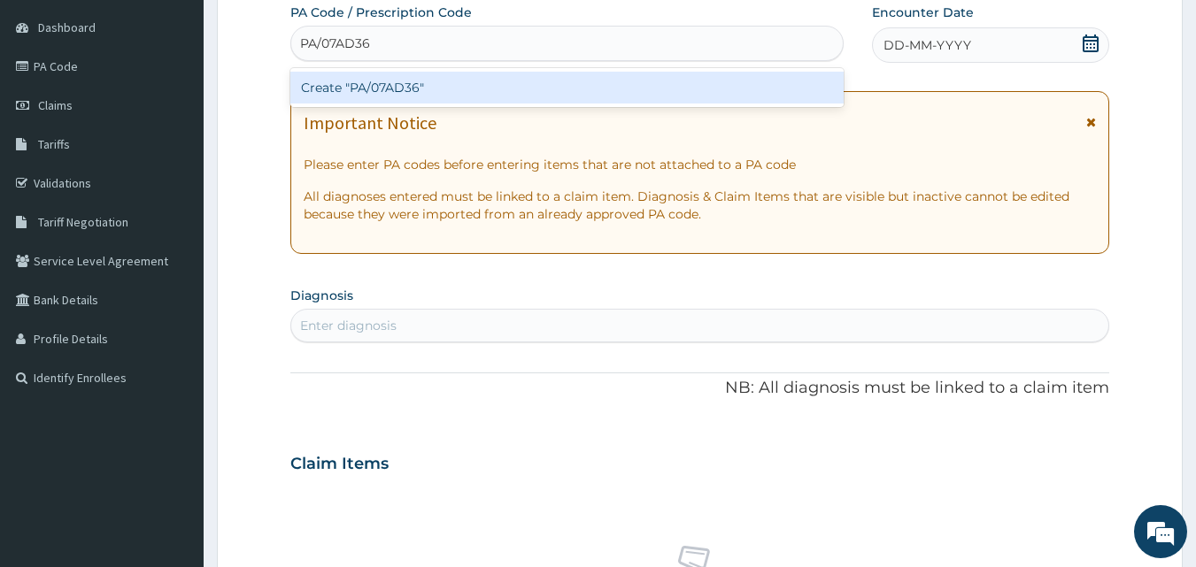
click at [371, 88] on div "Create "PA/07AD36"" at bounding box center [567, 88] width 554 height 32
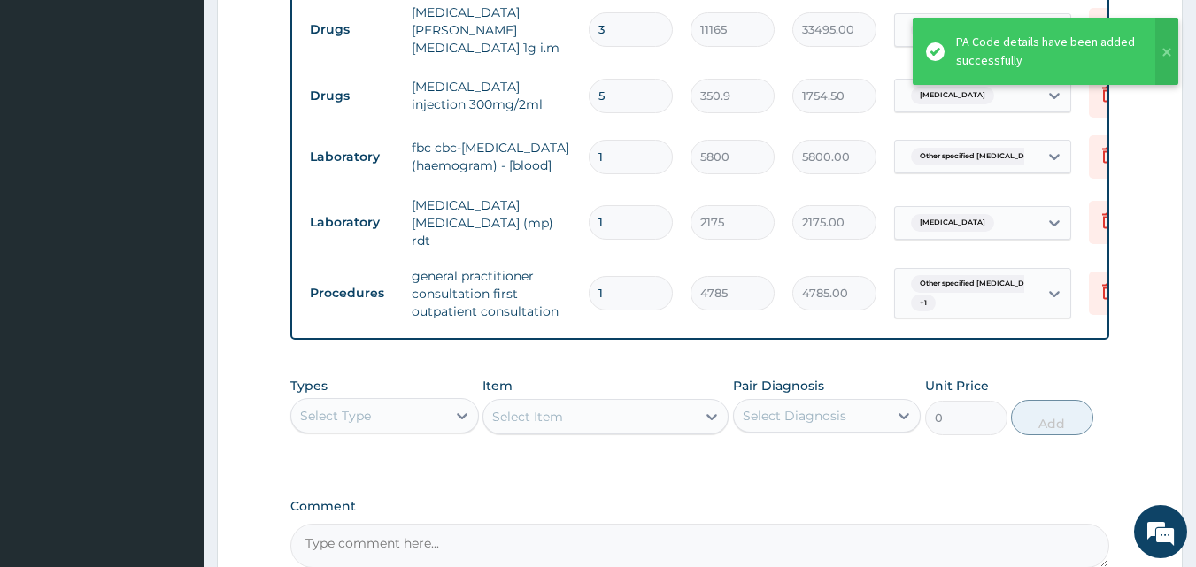
scroll to position [963, 0]
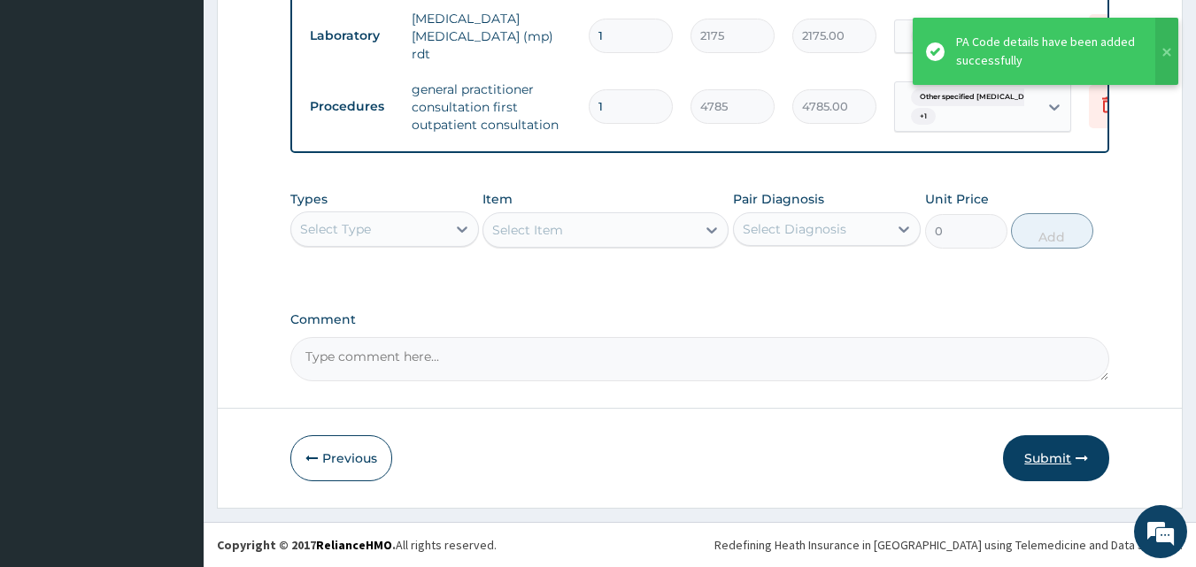
click at [1087, 462] on icon "button" at bounding box center [1082, 458] width 12 height 12
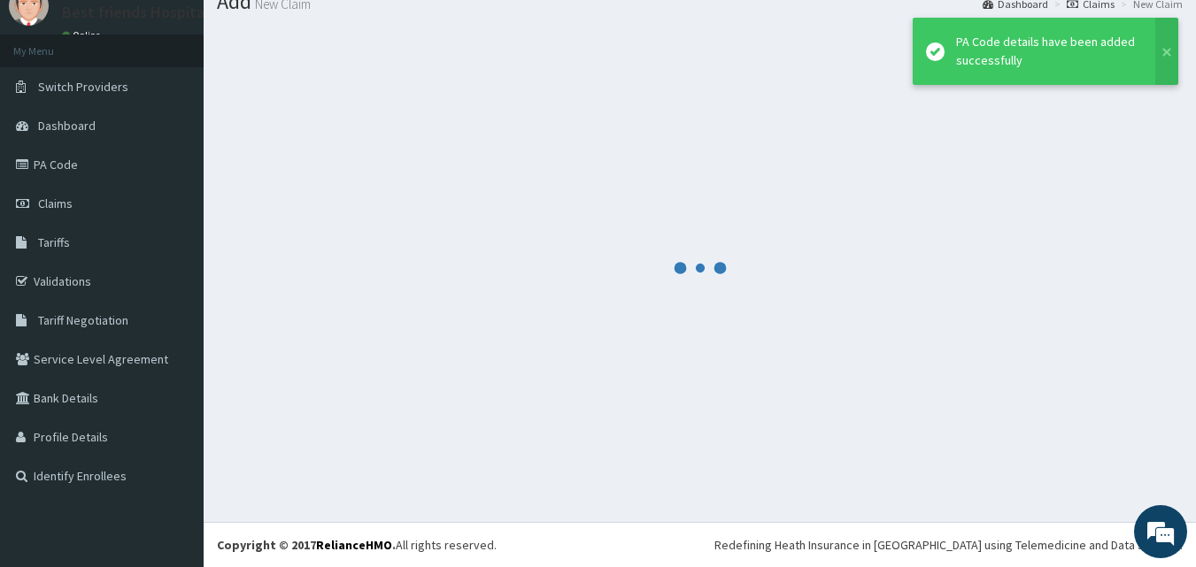
scroll to position [67, 0]
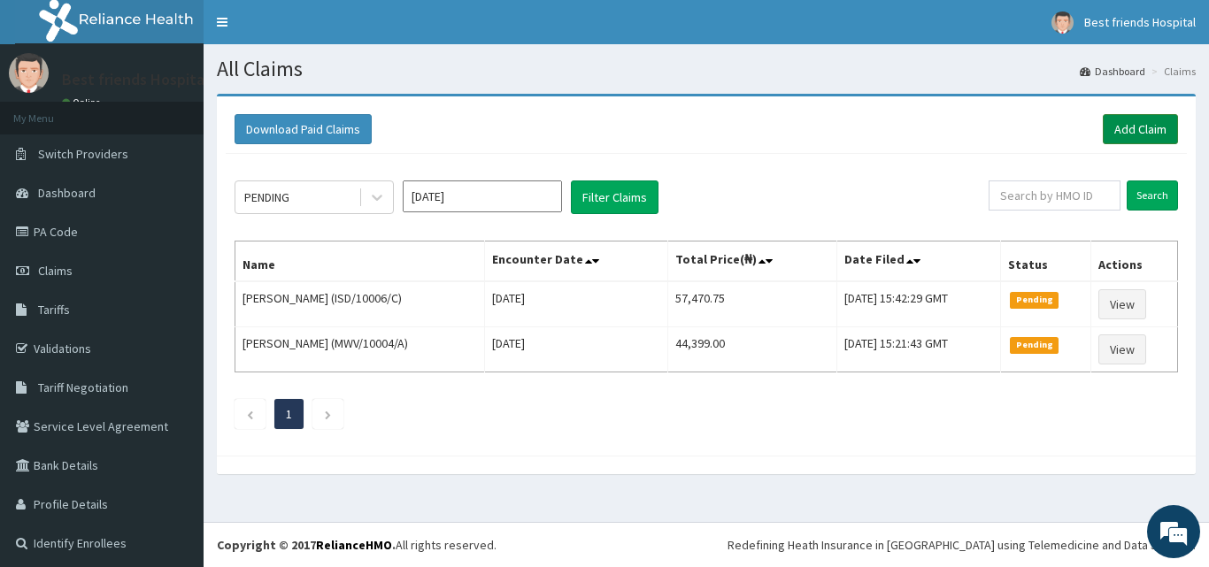
click at [1115, 128] on link "Add Claim" at bounding box center [1140, 129] width 75 height 30
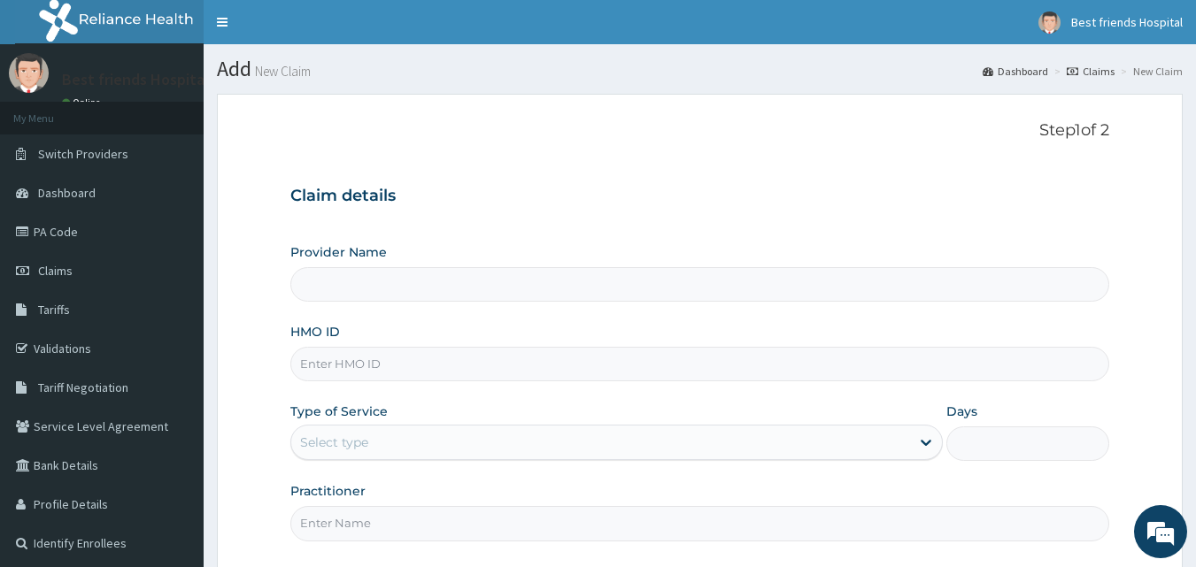
type input "Best Friend Hospital"
click at [413, 365] on input "HMO ID" at bounding box center [700, 364] width 820 height 35
paste input "SKN/10404/A"
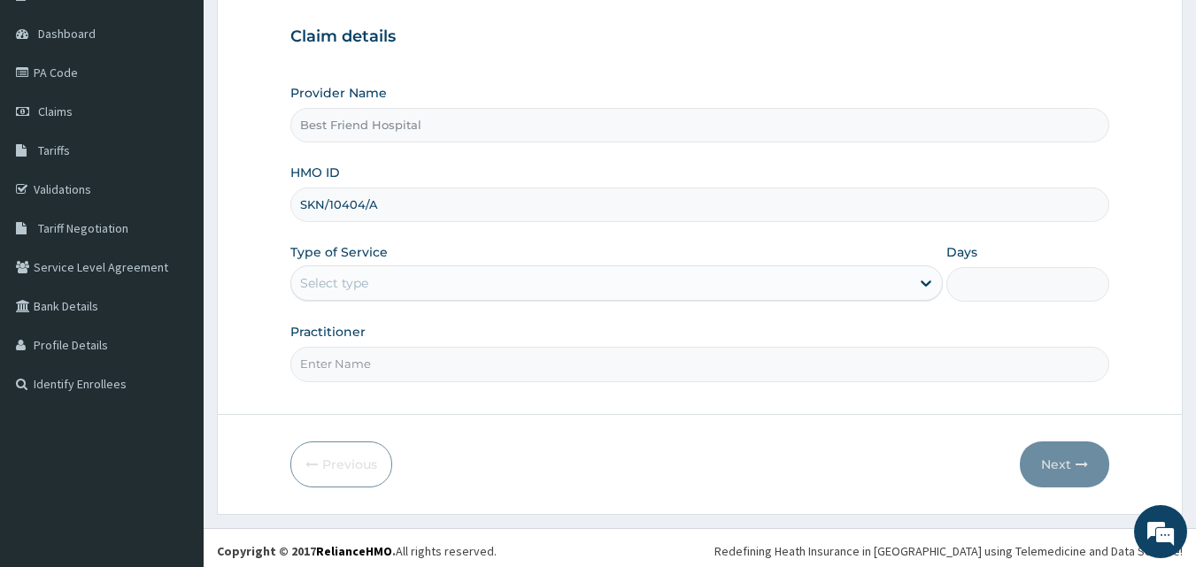
scroll to position [166, 0]
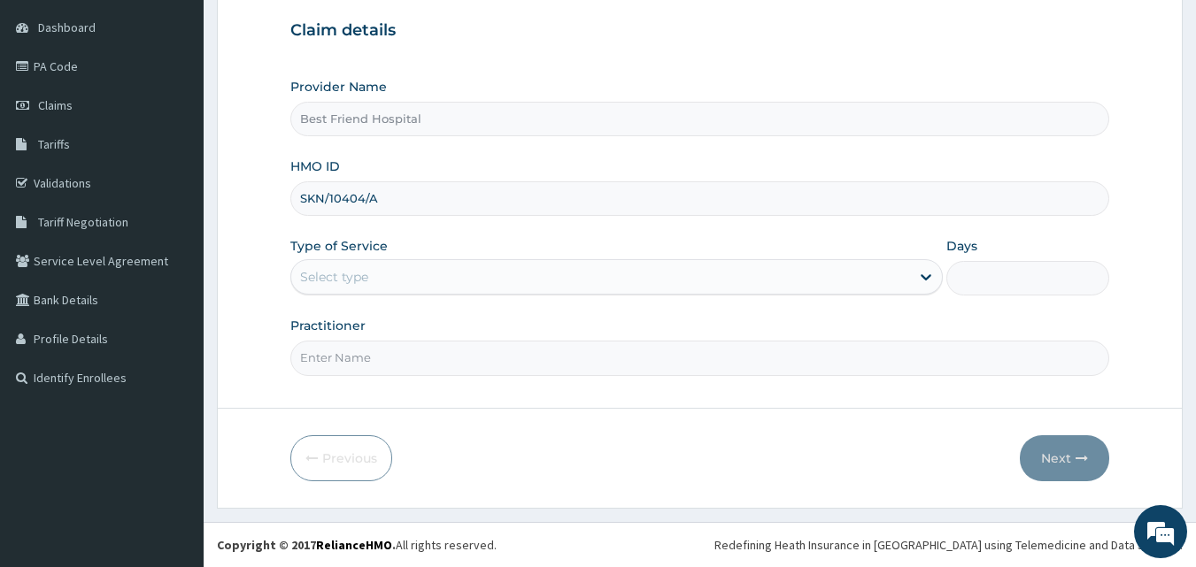
type input "SKN/10404/A"
click at [862, 277] on div "Select type" at bounding box center [600, 277] width 619 height 28
click at [923, 276] on icon at bounding box center [926, 278] width 11 height 6
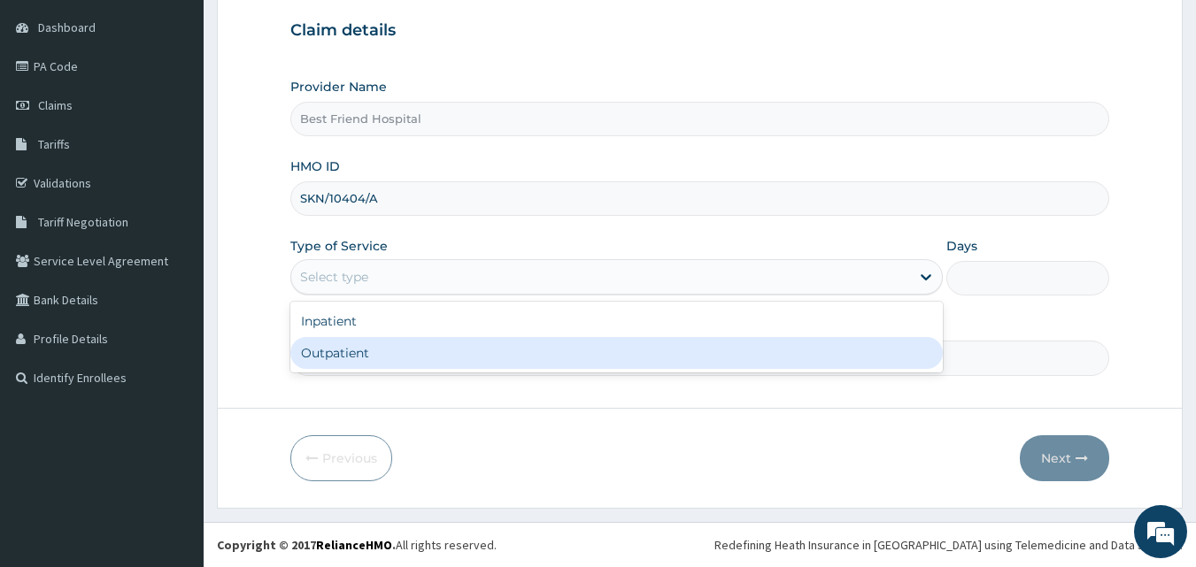
click at [800, 348] on div "Outpatient" at bounding box center [616, 353] width 652 height 32
type input "1"
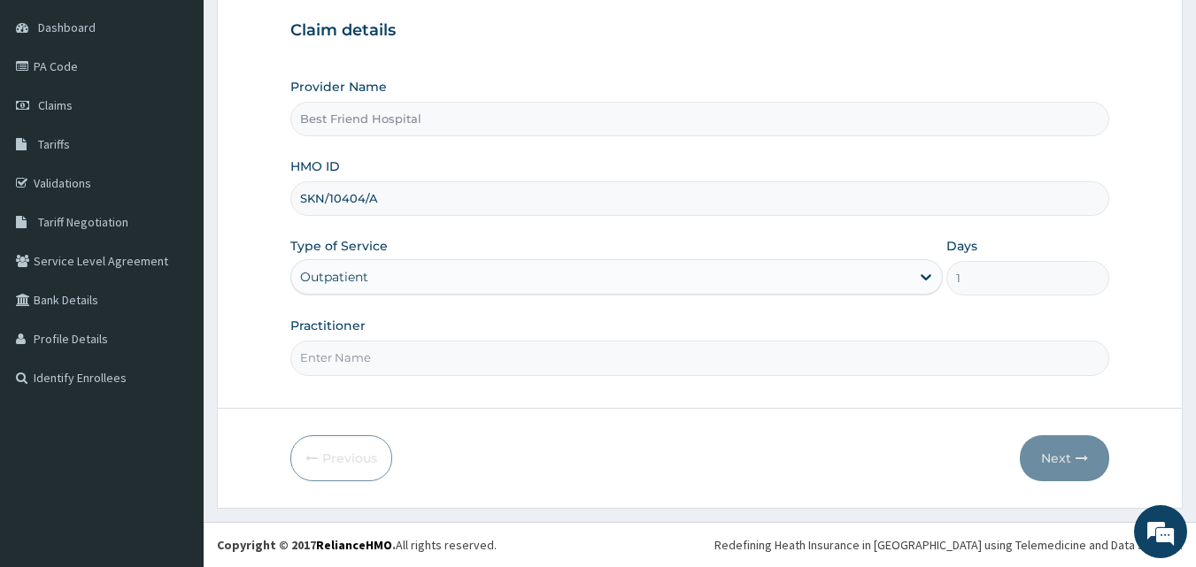
click at [800, 348] on input "Practitioner" at bounding box center [700, 358] width 820 height 35
type input "[PERSON_NAME][GEOGRAPHIC_DATA]"
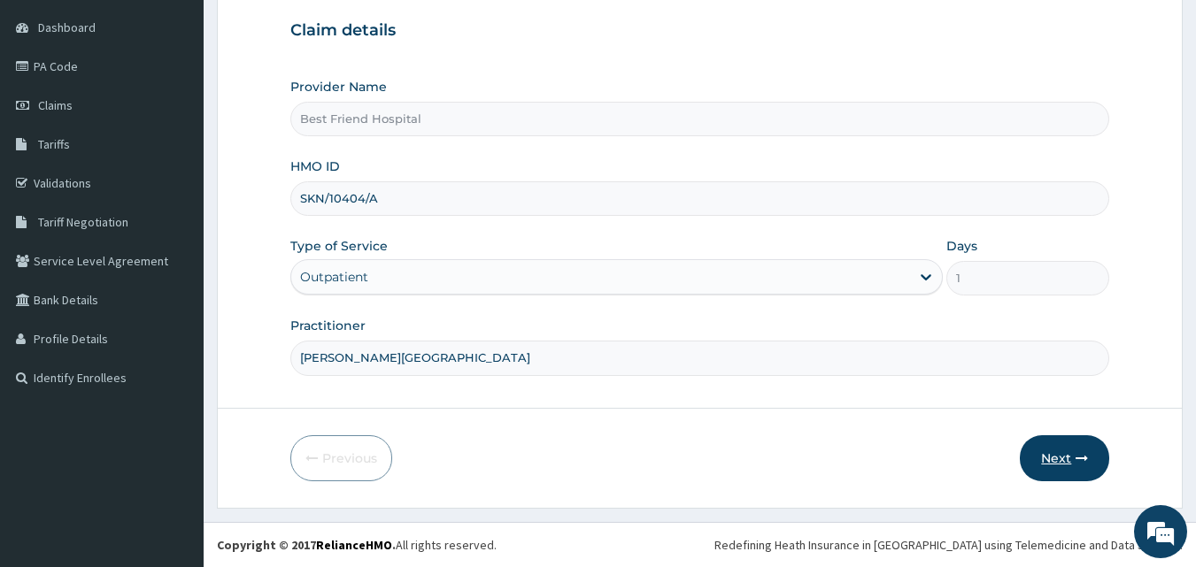
click at [1055, 452] on button "Next" at bounding box center [1064, 459] width 89 height 46
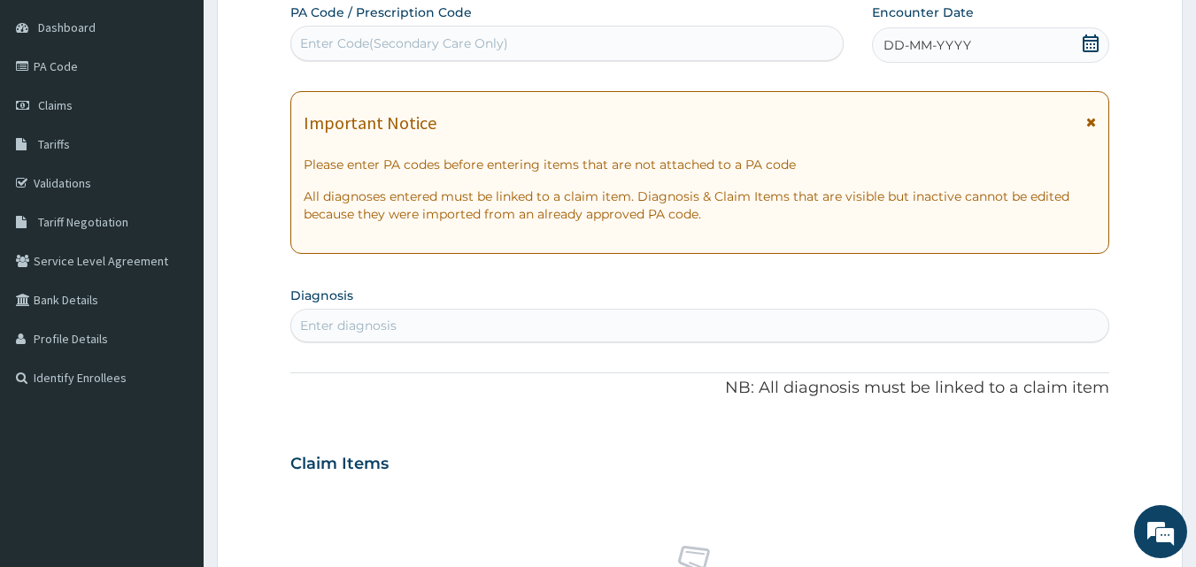
click at [535, 38] on div "Enter Code(Secondary Care Only)" at bounding box center [567, 43] width 552 height 28
type input "PA"
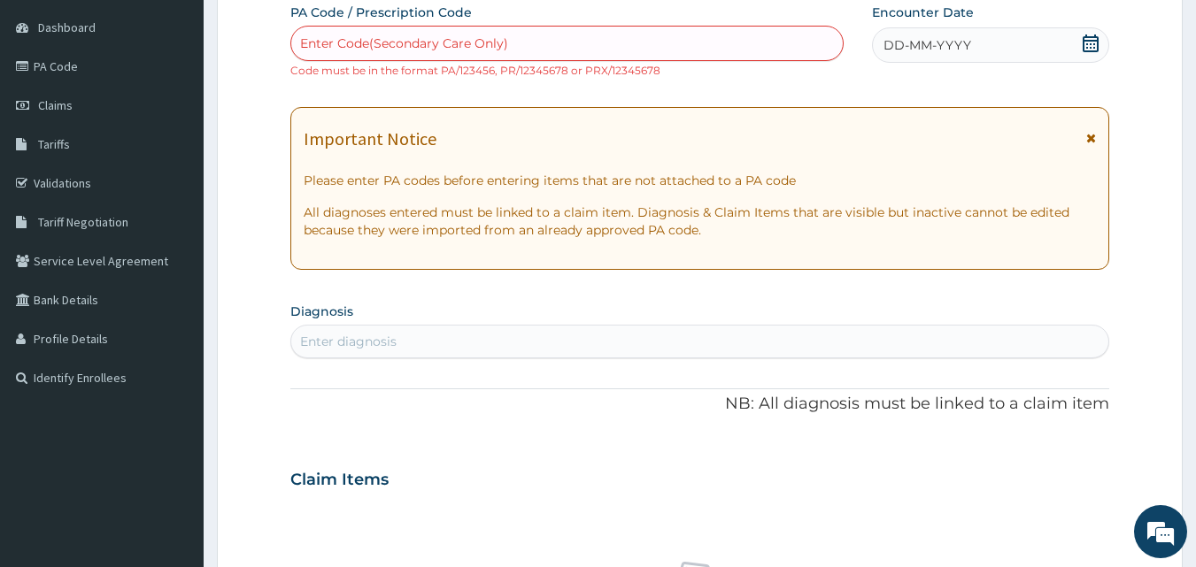
click at [652, 44] on div "Enter Code(Secondary Care Only)" at bounding box center [567, 43] width 552 height 28
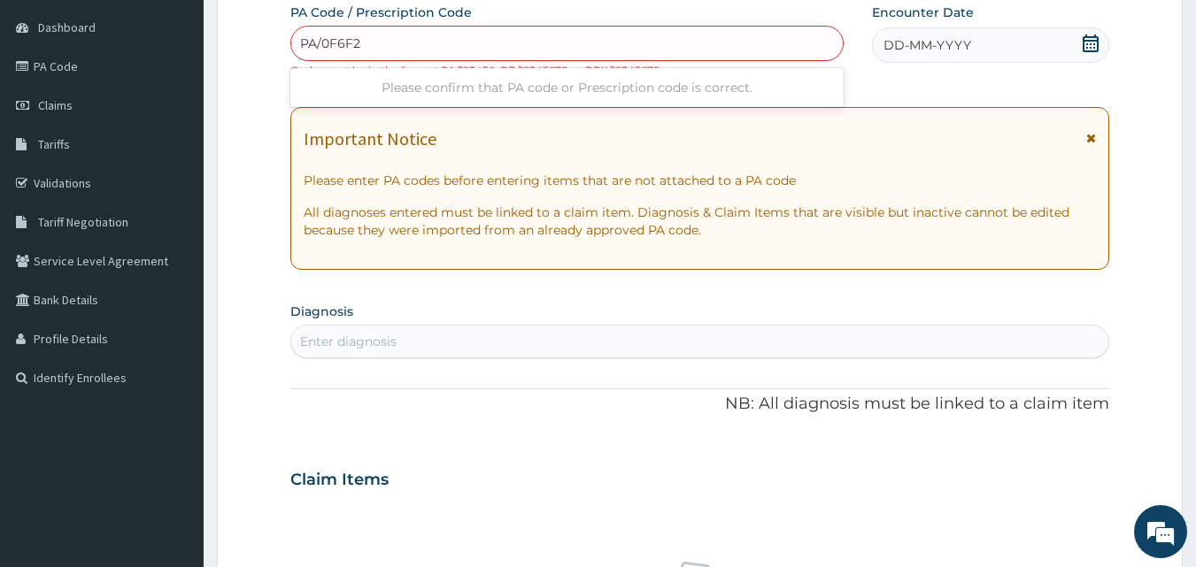
type input "PA/0F6F22"
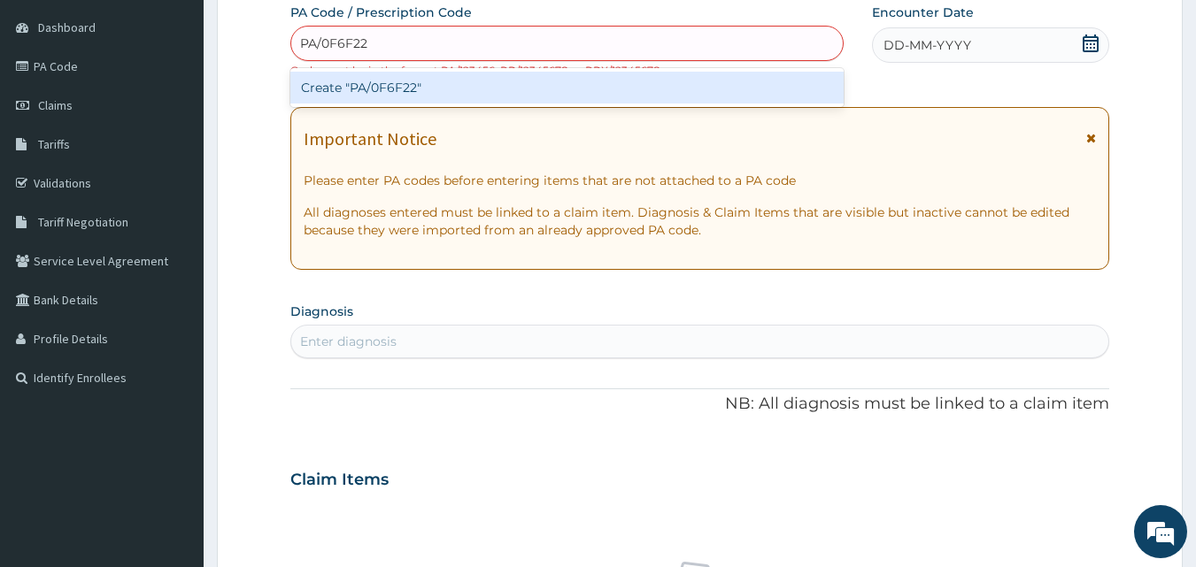
click at [626, 88] on div "Create "PA/0F6F22"" at bounding box center [567, 88] width 554 height 32
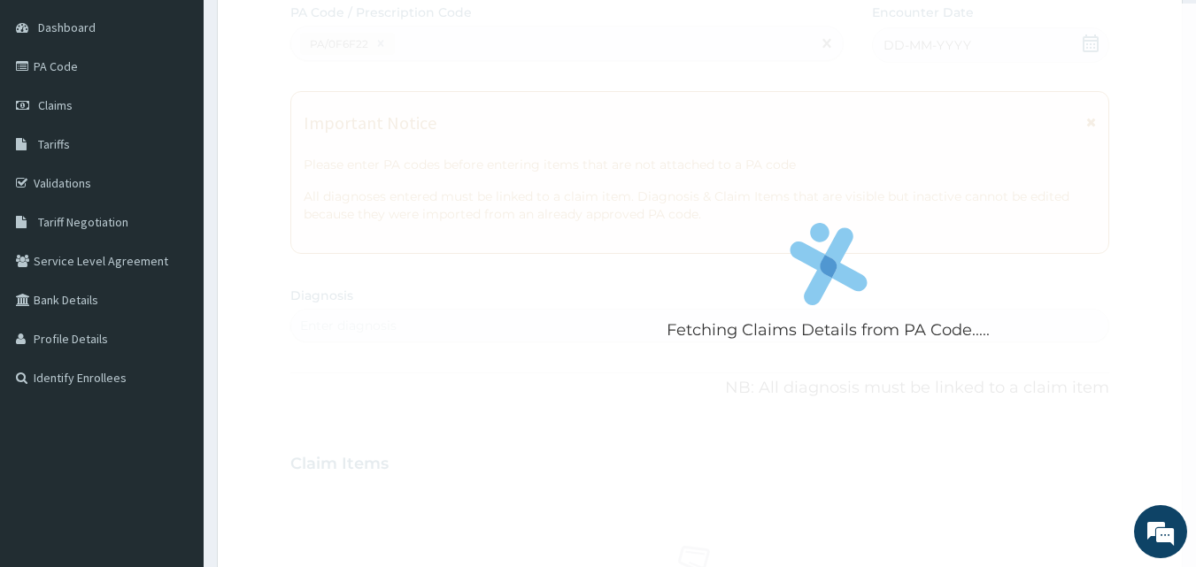
click at [626, 88] on div "Fetching Claims Details from PA Code....." at bounding box center [828, 287] width 1077 height 567
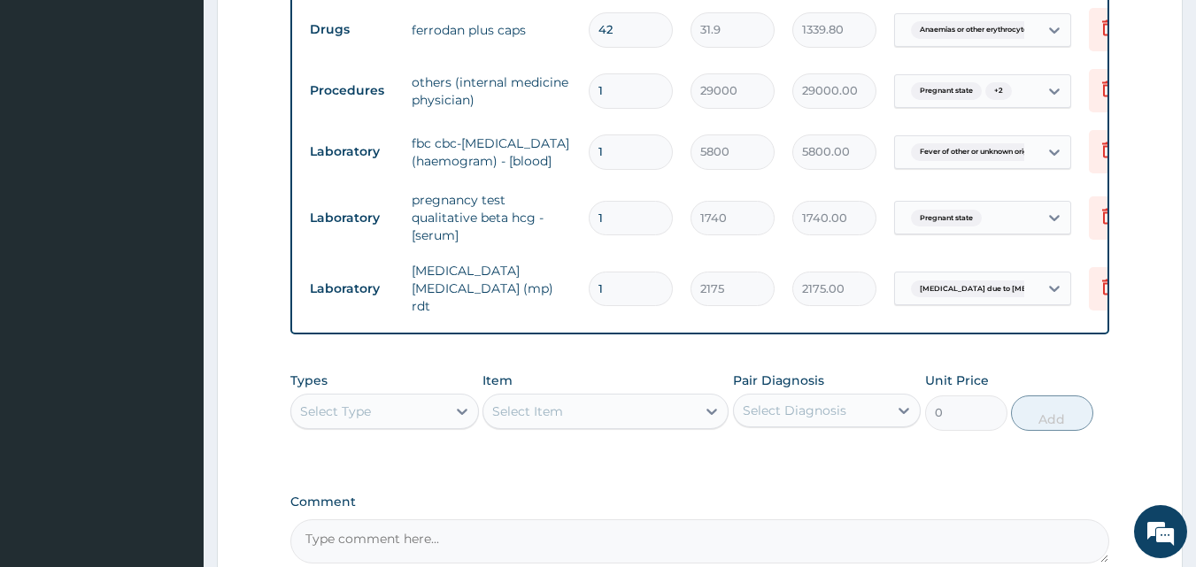
scroll to position [1180, 0]
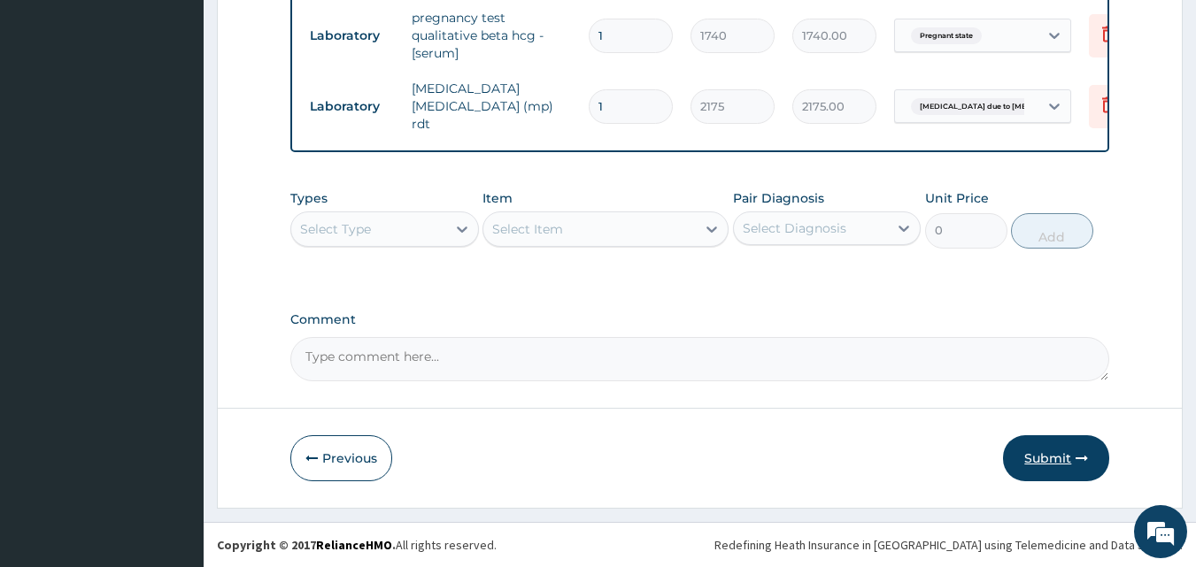
click at [1101, 469] on button "Submit" at bounding box center [1056, 459] width 106 height 46
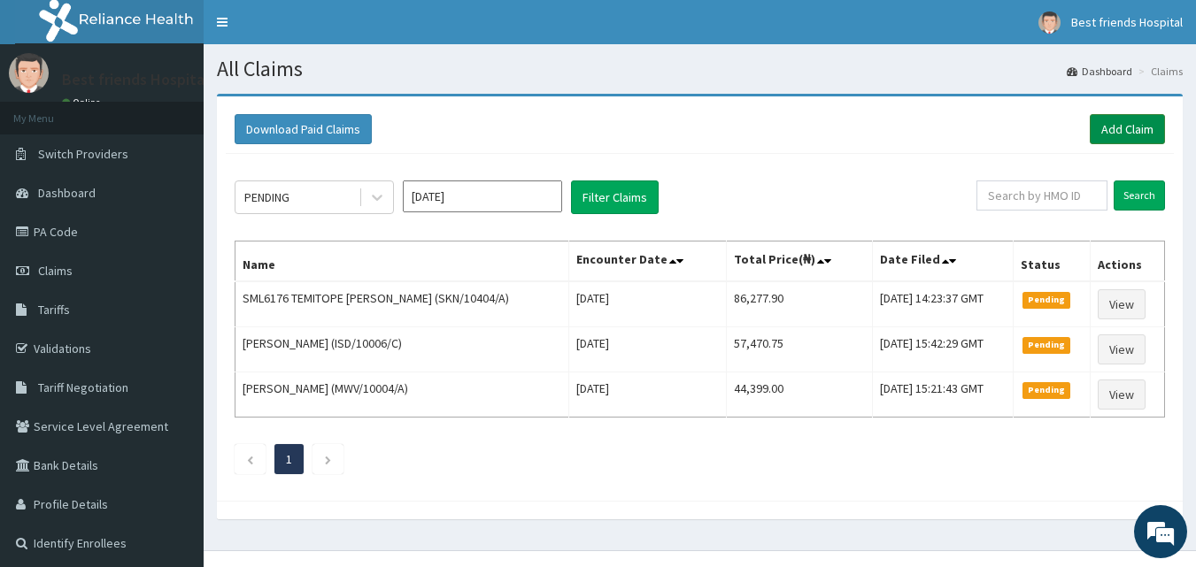
click at [1117, 119] on link "Add Claim" at bounding box center [1127, 129] width 75 height 30
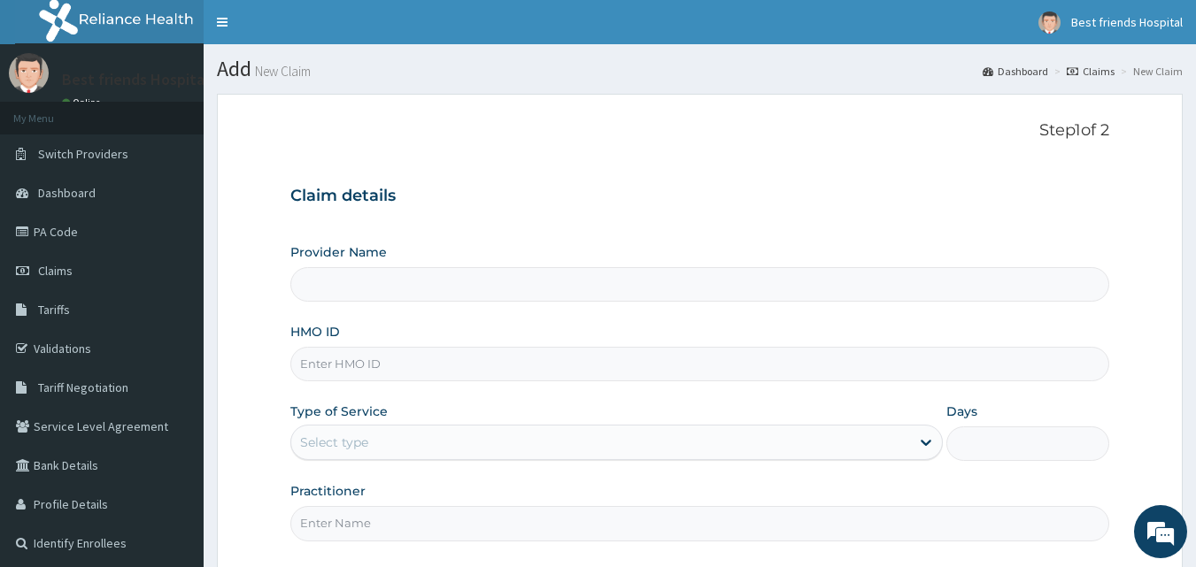
click at [406, 369] on input "HMO ID" at bounding box center [700, 364] width 820 height 35
paste input "AGO/10266/A"
type input "AGO/10266/A"
type input "Best Friend Hospital"
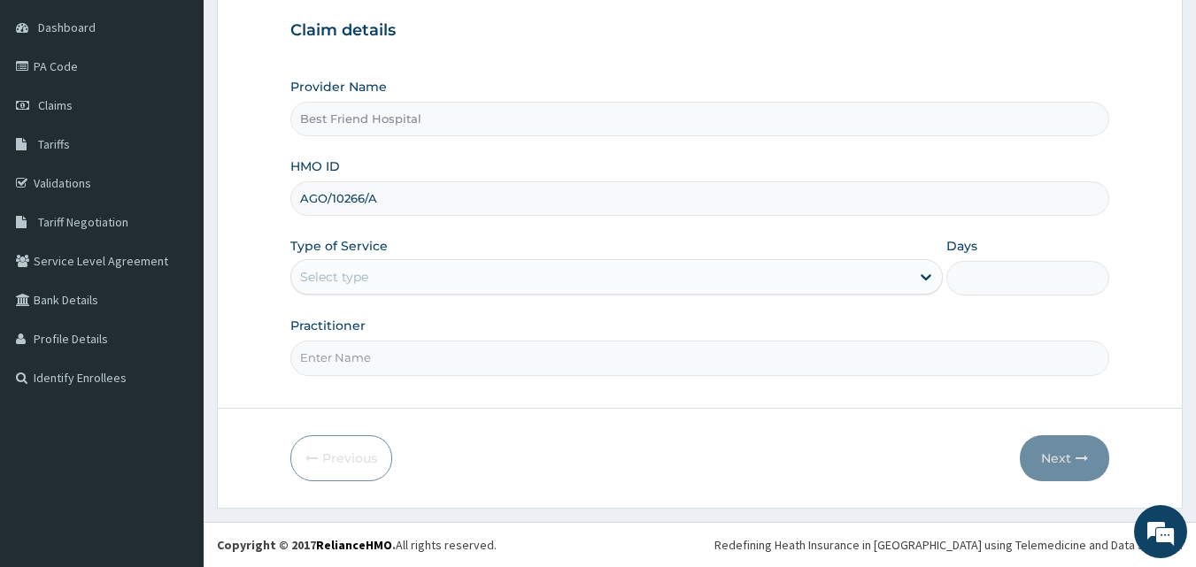
type input "AGO/10266/A"
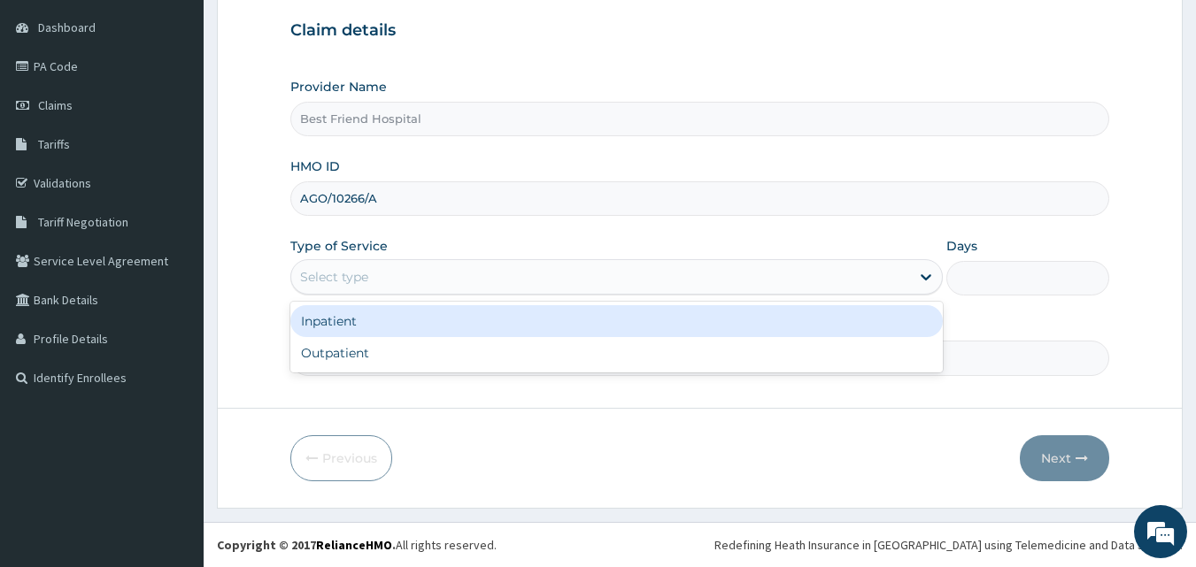
click at [405, 266] on div "Select type" at bounding box center [600, 277] width 619 height 28
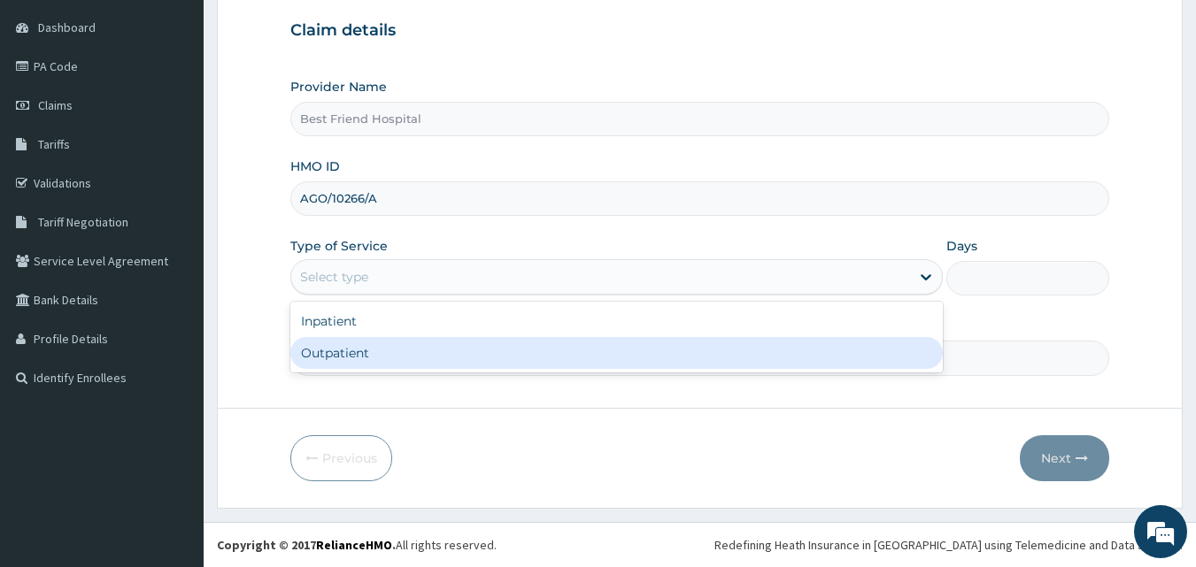
click at [380, 356] on div "Outpatient" at bounding box center [616, 353] width 652 height 32
type input "1"
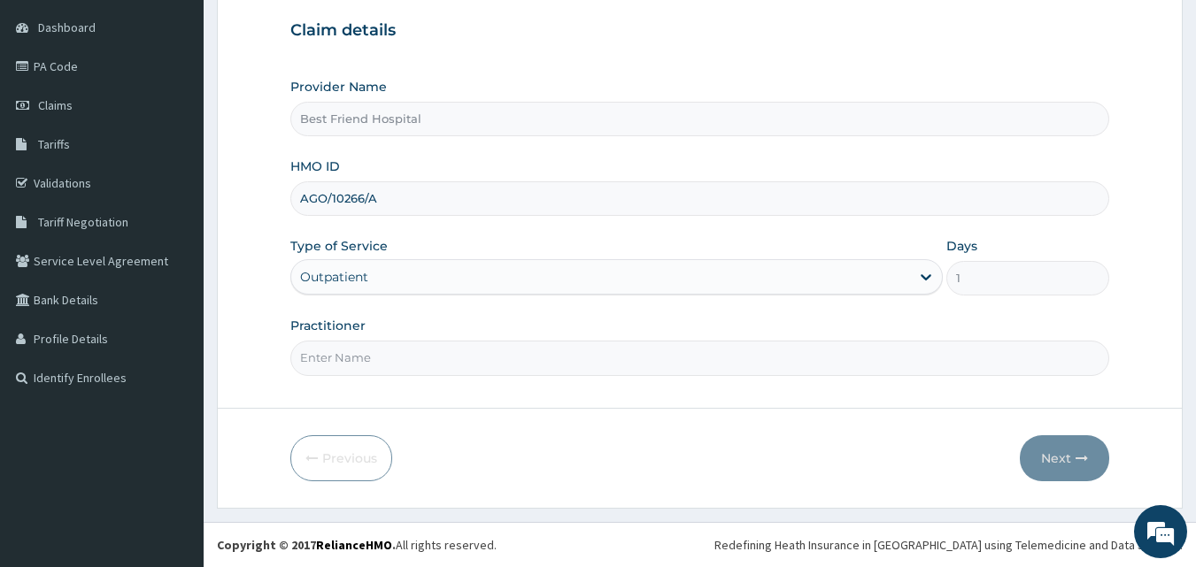
click at [380, 356] on input "Practitioner" at bounding box center [700, 358] width 820 height 35
type input "DR. OLANREWAJU"
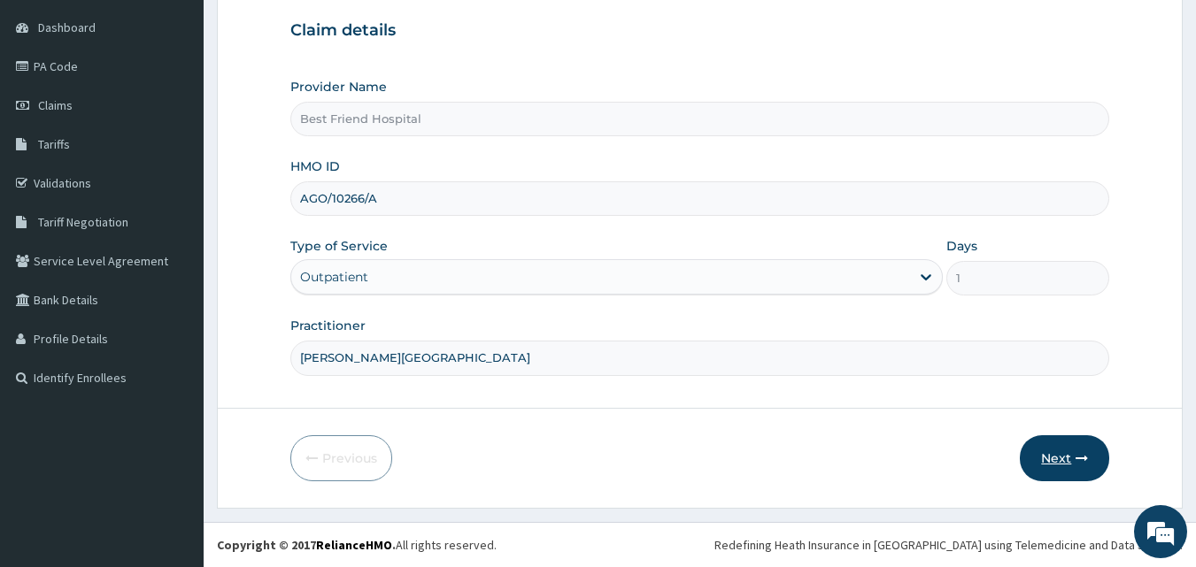
click at [1057, 472] on button "Next" at bounding box center [1064, 459] width 89 height 46
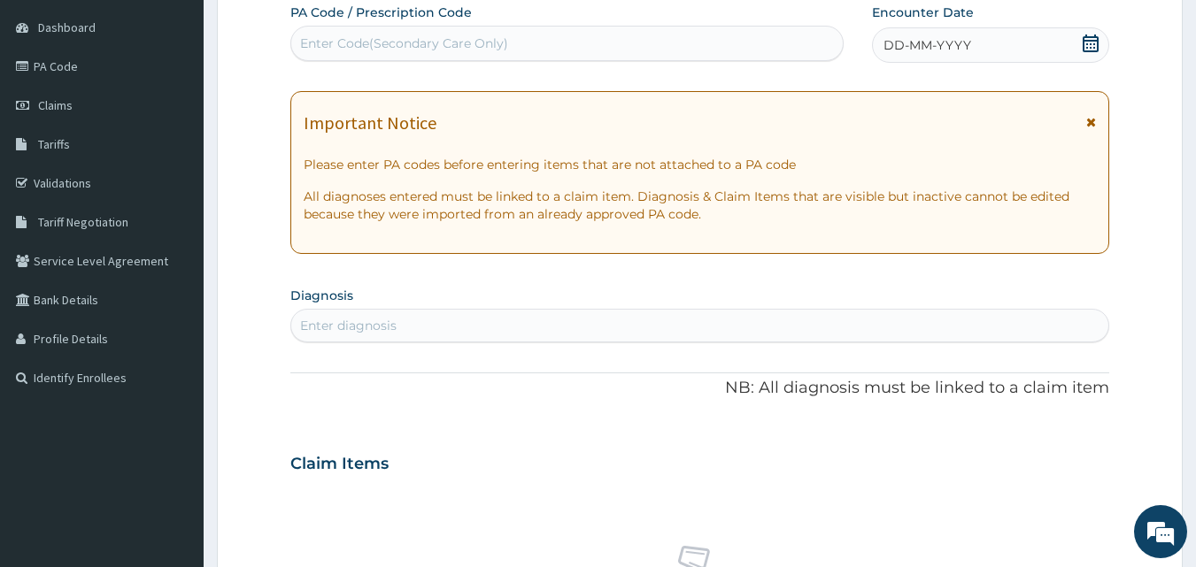
click at [579, 54] on div "Enter Code(Secondary Care Only)" at bounding box center [567, 43] width 552 height 28
type input "PA/2B4CAF"
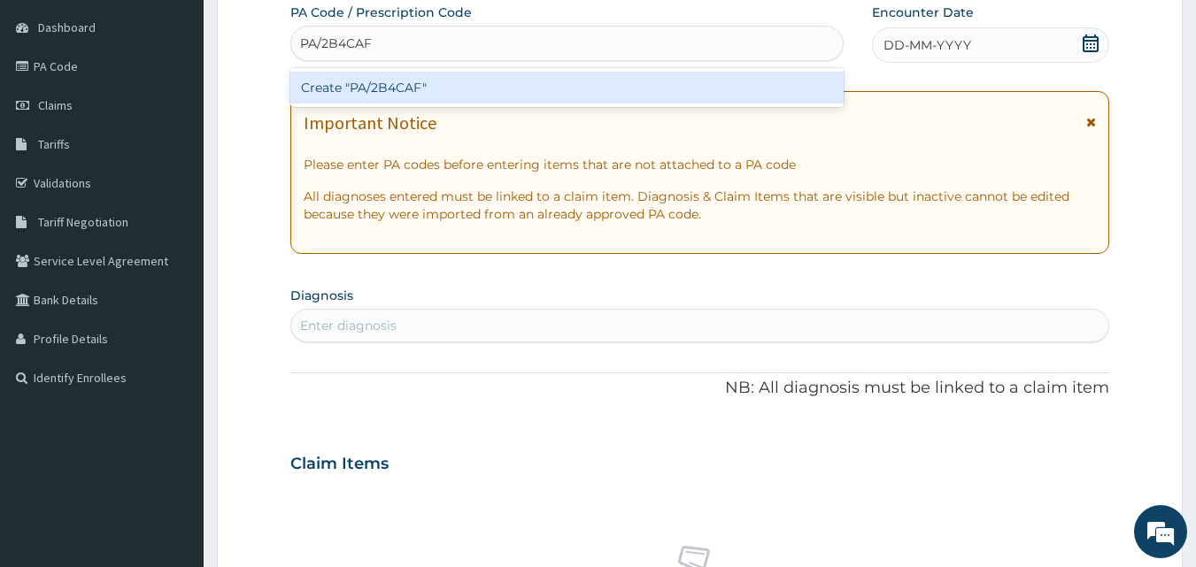
click at [591, 93] on div "Create "PA/2B4CAF"" at bounding box center [567, 88] width 554 height 32
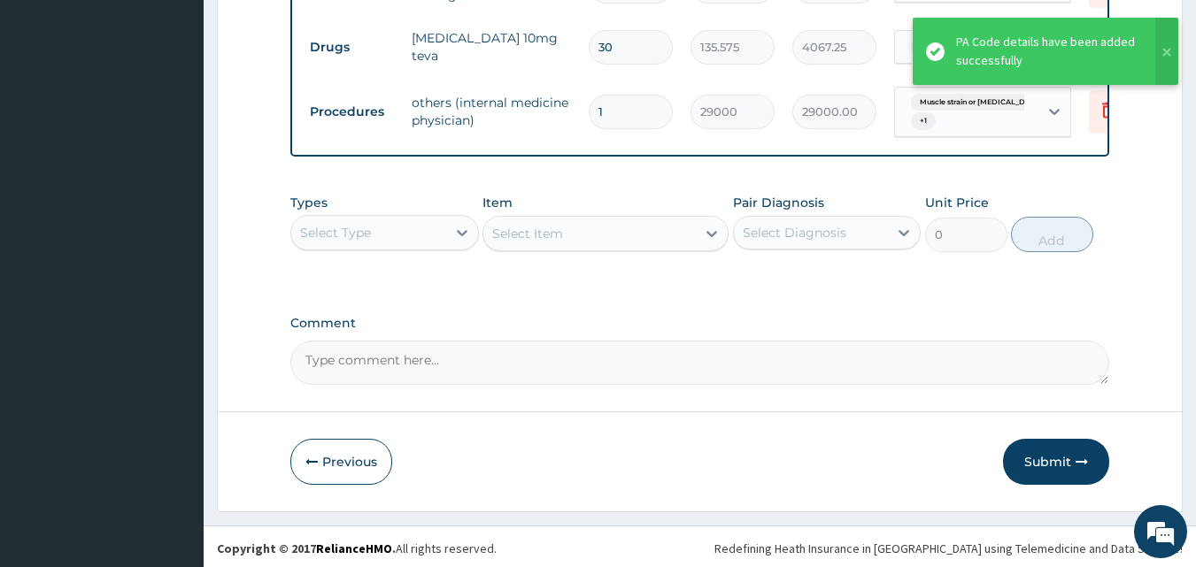
scroll to position [829, 0]
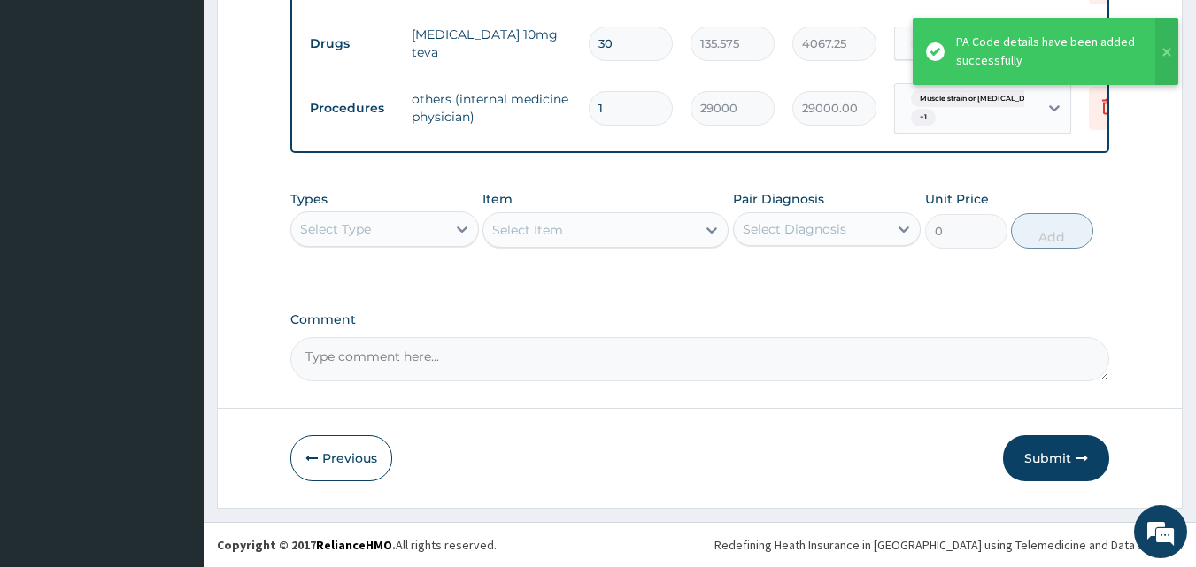
click at [1080, 452] on button "Submit" at bounding box center [1056, 459] width 106 height 46
